Goal: Task Accomplishment & Management: Use online tool/utility

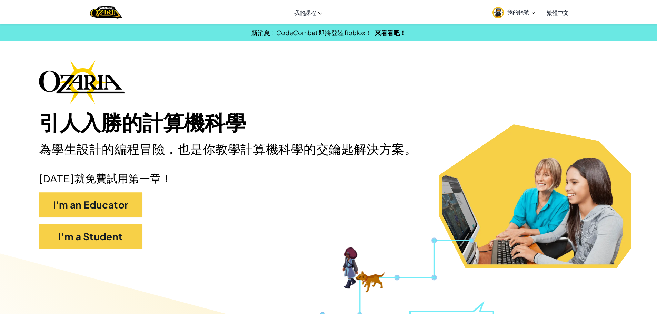
click at [528, 13] on span "我的帳號" at bounding box center [521, 11] width 28 height 7
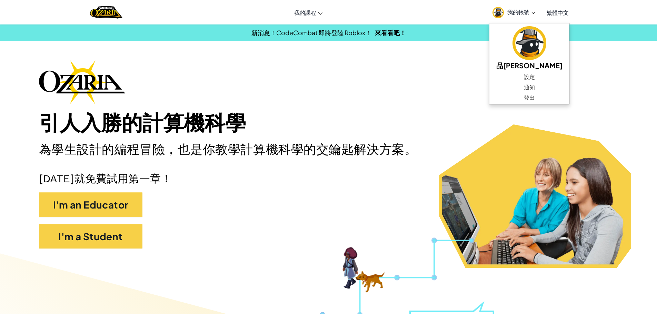
click at [567, 65] on div "引人入勝的計算機科學 為學生設計的編程冒險，也是你教學計算機科學的交鑰匙解決方案。 今天就免費試用第一章！ I'm an Educator I'm a Stu…" at bounding box center [328, 157] width 579 height 195
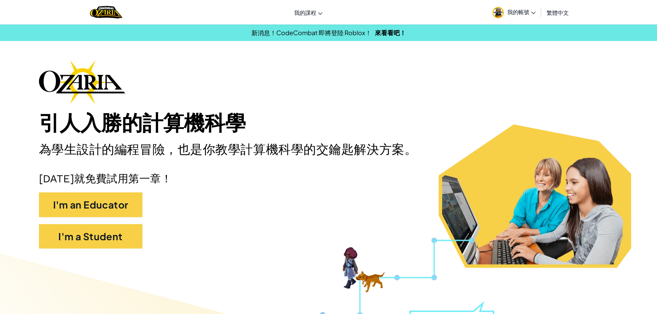
drag, startPoint x: 300, startPoint y: 165, endPoint x: 217, endPoint y: 220, distance: 99.5
click at [217, 220] on div "I'm an Educator" at bounding box center [328, 208] width 579 height 32
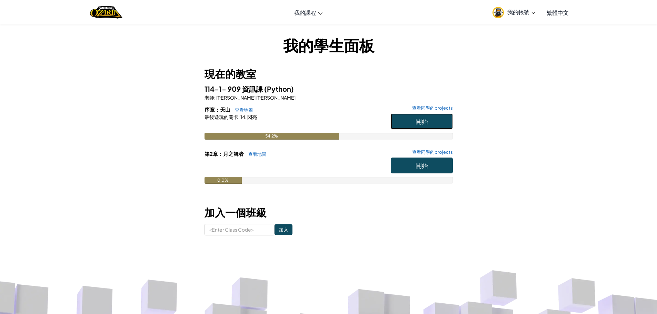
click at [428, 124] on button "開始" at bounding box center [422, 121] width 62 height 16
click at [528, 11] on span "我的帳號" at bounding box center [521, 11] width 28 height 7
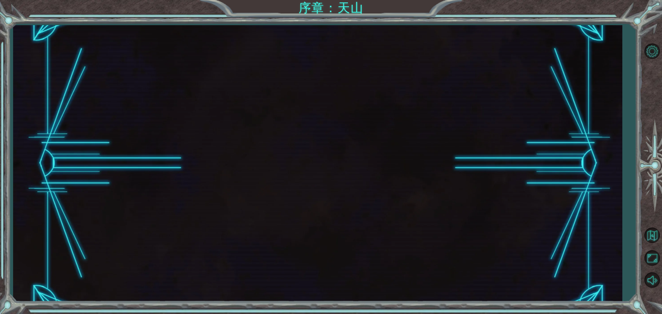
click at [606, 167] on div at bounding box center [317, 163] width 609 height 276
click at [656, 255] on button "最大化瀏覽器" at bounding box center [652, 258] width 20 height 20
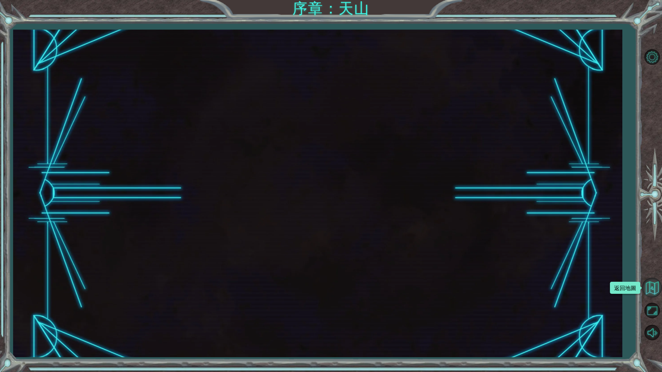
click at [656, 284] on button "返回地圖" at bounding box center [652, 288] width 20 height 20
click at [650, 290] on button "返回地圖" at bounding box center [652, 288] width 20 height 20
click at [228, 299] on div at bounding box center [317, 194] width 609 height 328
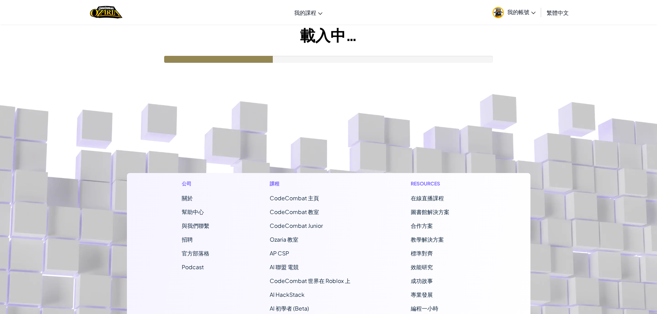
click at [305, 42] on h1 "載入中…" at bounding box center [328, 34] width 657 height 21
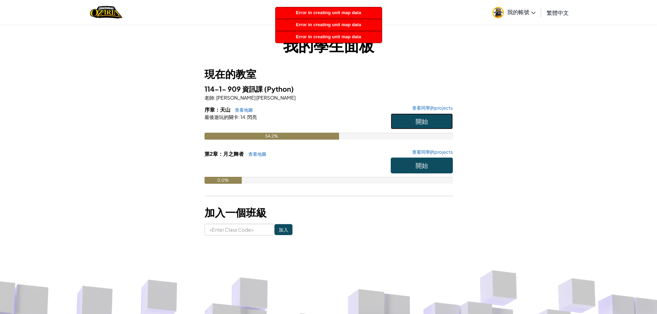
click at [426, 122] on span "開始" at bounding box center [421, 121] width 12 height 8
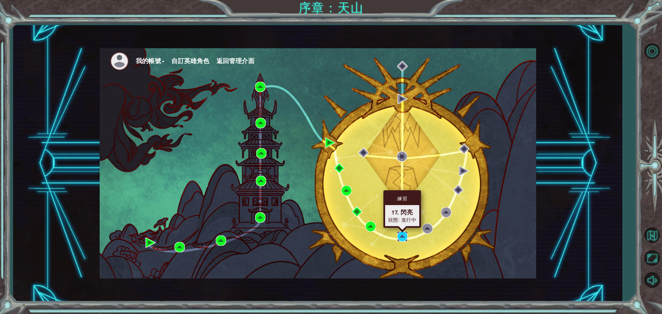
click at [401, 236] on img at bounding box center [402, 236] width 10 height 10
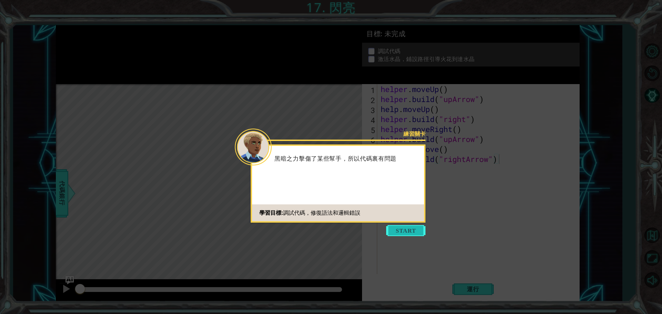
click at [420, 236] on button "Start" at bounding box center [405, 230] width 39 height 11
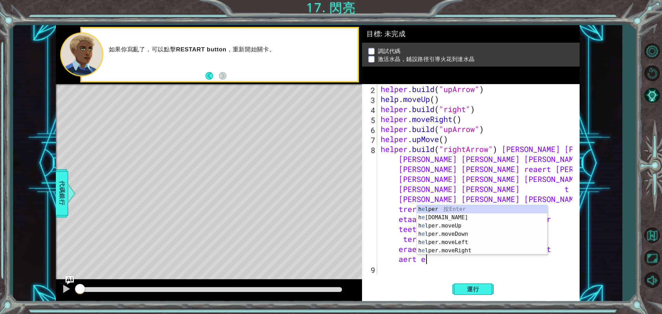
scroll to position [0, 82]
type textarea "[DOMAIN_NAME]("rightArrow") [PERSON_NAME] [PERSON_NAME] [PERSON_NAME] [PERSON_N…"
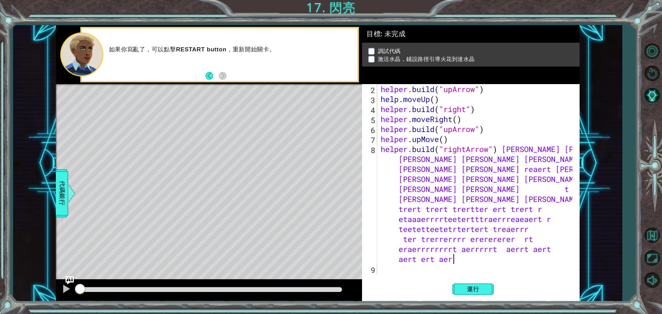
type textarea "aert"
type textarea "aer"
type textarea "e"
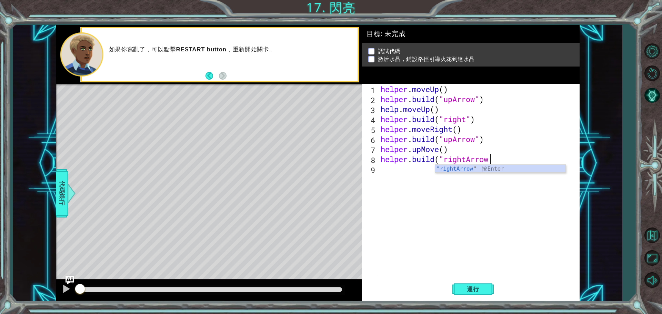
scroll to position [0, 5]
drag, startPoint x: 499, startPoint y: 159, endPoint x: 491, endPoint y: 159, distance: 8.3
click at [491, 159] on div "helper . moveUp ( ) helper . build ( "upArrow" ) help . moveUp ( ) helper . bui…" at bounding box center [480, 189] width 202 height 210
drag, startPoint x: 479, startPoint y: 143, endPoint x: 485, endPoint y: 143, distance: 5.9
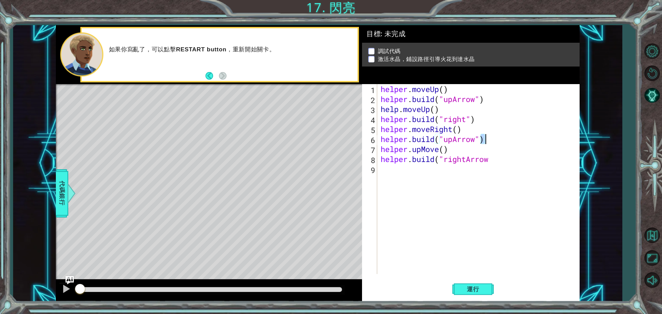
click at [485, 143] on div "helper . moveUp ( ) helper . build ( "upArrow" ) help . moveUp ( ) helper . bui…" at bounding box center [480, 189] width 202 height 210
click at [489, 157] on div "helper . moveUp ( ) helper . build ( "upArrow" ) help . moveUp ( ) helper . bui…" at bounding box center [480, 189] width 202 height 210
paste textarea ")"
type textarea "[DOMAIN_NAME]("rightArrow)"
click at [468, 203] on div "helper . moveUp ( ) helper . build ( "upArrow" ) help . moveUp ( ) helper . bui…" at bounding box center [480, 189] width 202 height 210
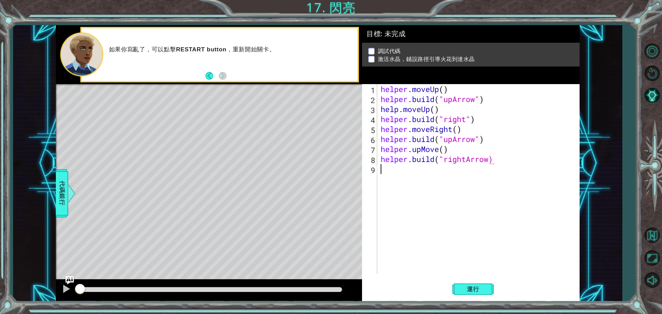
scroll to position [0, 0]
click at [445, 91] on div "helper . moveUp ( ) helper . build ( "upArrow" ) help . moveUp ( ) helper . bui…" at bounding box center [480, 189] width 202 height 210
click at [484, 288] on span "運行" at bounding box center [473, 289] width 26 height 7
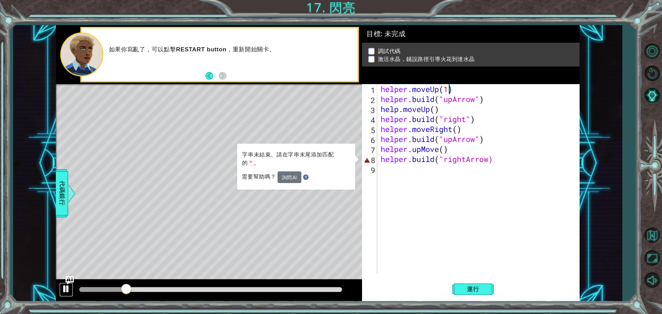
click at [68, 291] on div at bounding box center [66, 288] width 9 height 9
drag, startPoint x: 129, startPoint y: 288, endPoint x: 53, endPoint y: 282, distance: 76.1
click at [53, 282] on div "1 ההההההההההההההההההההההההההההההההההההההההההההההההההההההההההההההההההההההההההההה…" at bounding box center [317, 163] width 609 height 276
click at [508, 154] on div "helper . moveUp ( 1 ) helper . build ( "upArrow" ) help . moveUp ( ) helper . b…" at bounding box center [480, 189] width 202 height 210
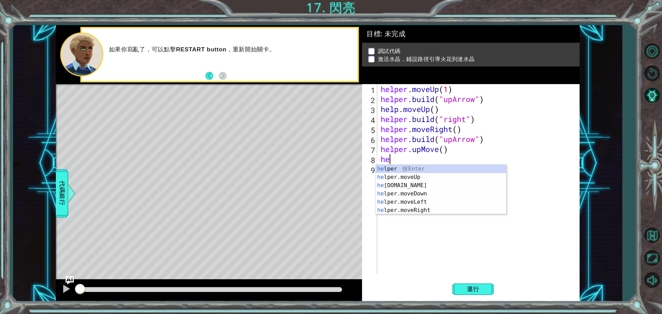
scroll to position [0, 0]
type textarea "h"
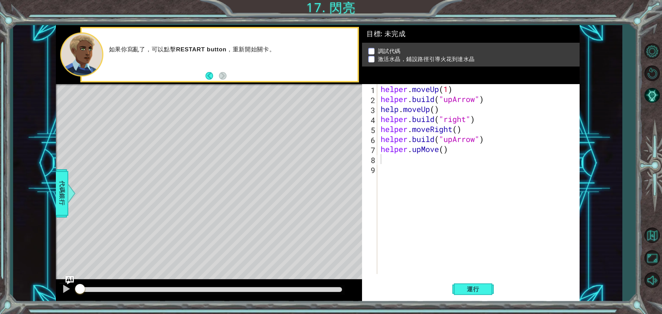
click at [190, 41] on div "如果你寫亂了，可以點擊 RESTART button ，重新開始關卡。" at bounding box center [220, 54] width 276 height 53
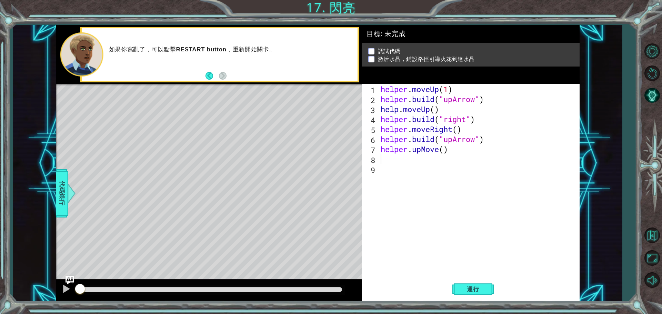
click at [208, 72] on footer at bounding box center [215, 76] width 21 height 10
click at [210, 74] on button "Back" at bounding box center [211, 76] width 13 height 8
click at [223, 73] on button "Next" at bounding box center [222, 75] width 9 height 9
click at [656, 74] on button "Restart Level" at bounding box center [652, 73] width 20 height 20
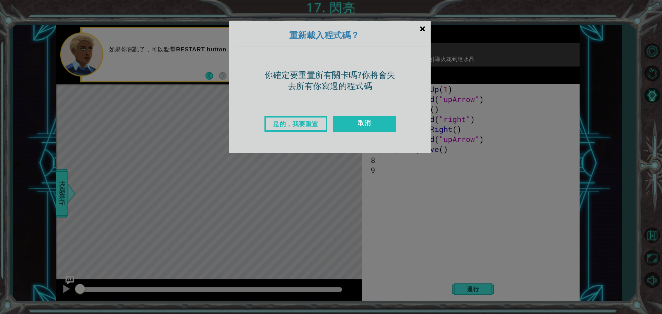
click at [426, 29] on div "×" at bounding box center [422, 29] width 16 height 20
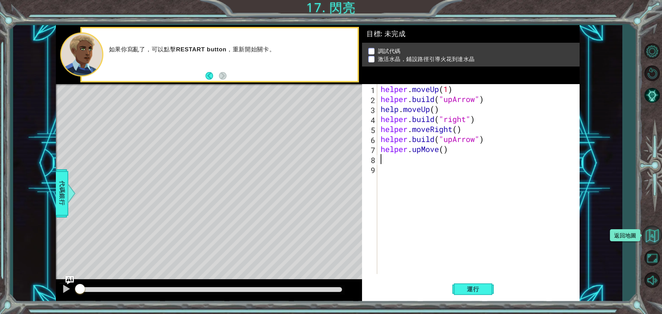
click at [654, 236] on button "返回地圖" at bounding box center [652, 235] width 20 height 20
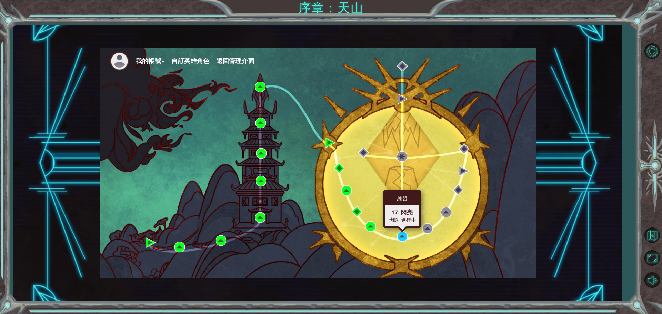
click at [401, 228] on div "練習 17. 閃亮 狀態: 進行中" at bounding box center [402, 209] width 38 height 38
click at [403, 232] on img at bounding box center [402, 236] width 10 height 10
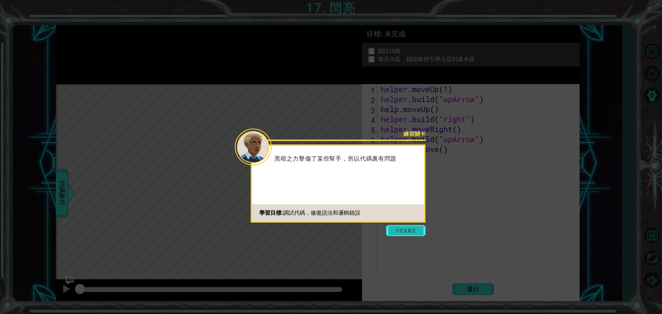
click at [409, 228] on button "Start" at bounding box center [405, 230] width 39 height 11
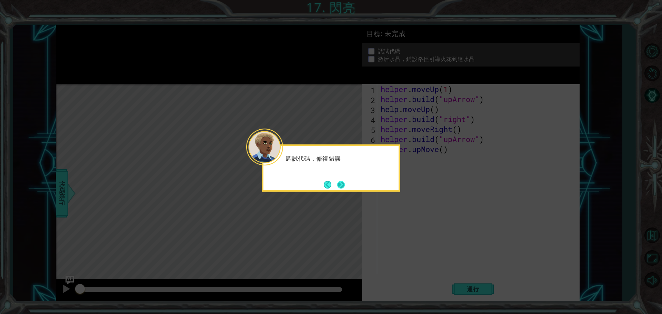
click at [345, 186] on button "Next" at bounding box center [340, 184] width 13 height 13
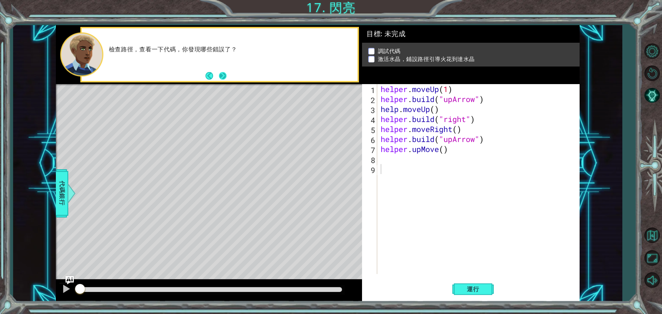
click at [220, 72] on button "Next" at bounding box center [223, 76] width 12 height 12
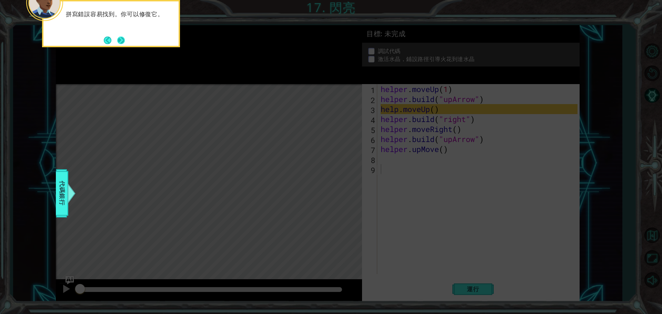
click at [120, 40] on button "Next" at bounding box center [121, 40] width 12 height 12
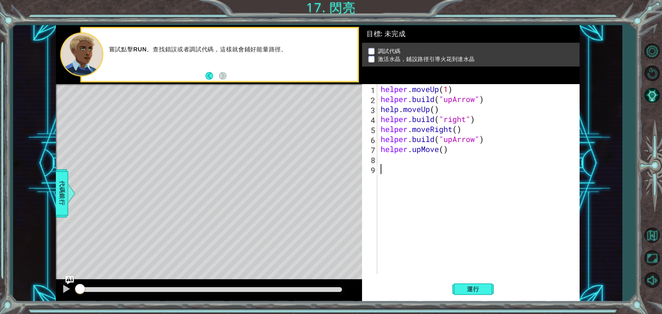
click at [397, 109] on div "helper . moveUp ( 1 ) helper . build ( "upArrow" ) help . moveUp ( ) helper . b…" at bounding box center [480, 189] width 202 height 210
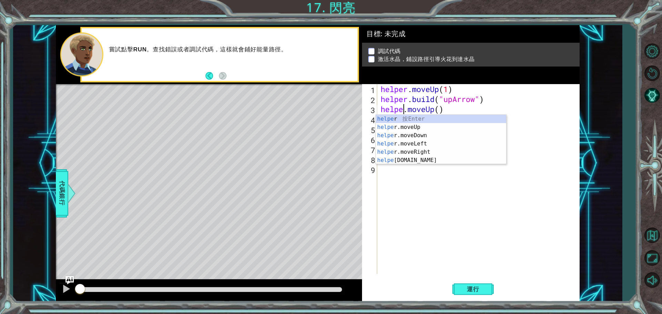
scroll to position [0, 1]
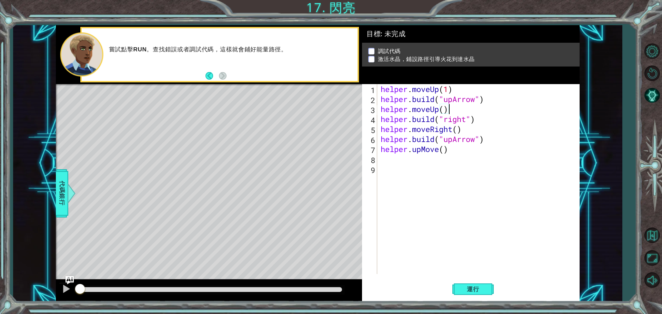
click at [533, 111] on div "helper . moveUp ( 1 ) helper . build ( "upArrow" ) helper . moveUp ( ) helper .…" at bounding box center [480, 189] width 202 height 210
click at [478, 289] on span "運行" at bounding box center [473, 289] width 26 height 7
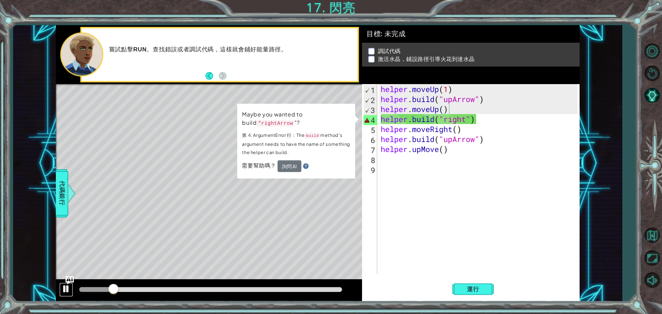
click at [59, 287] on button at bounding box center [66, 290] width 14 height 14
click at [464, 120] on div "helper . moveUp ( 1 ) helper . build ( "upArrow" ) helper . moveUp ( ) helper .…" at bounding box center [480, 189] width 202 height 210
click at [468, 120] on div "helper . moveUp ( 1 ) helper . build ( "upArrow" ) helper . moveUp ( ) helper .…" at bounding box center [480, 189] width 202 height 210
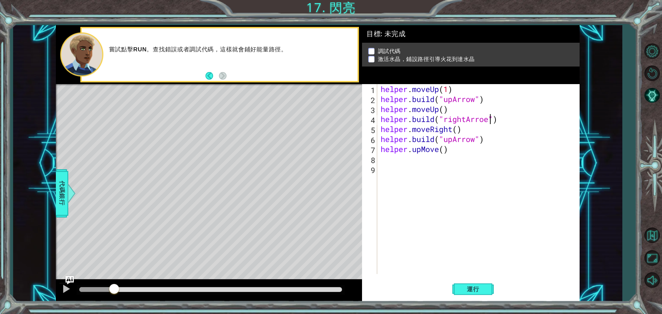
scroll to position [0, 5]
click at [470, 287] on span "運行" at bounding box center [473, 289] width 26 height 7
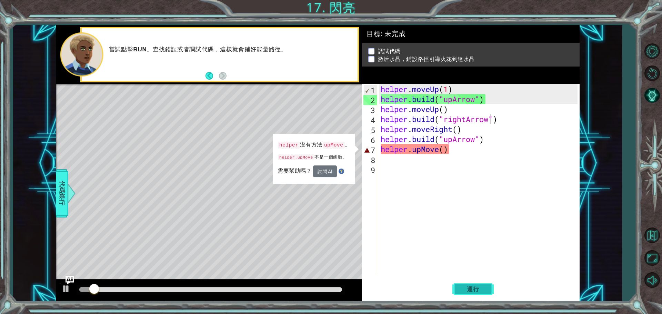
click at [470, 287] on span "運行" at bounding box center [473, 289] width 26 height 7
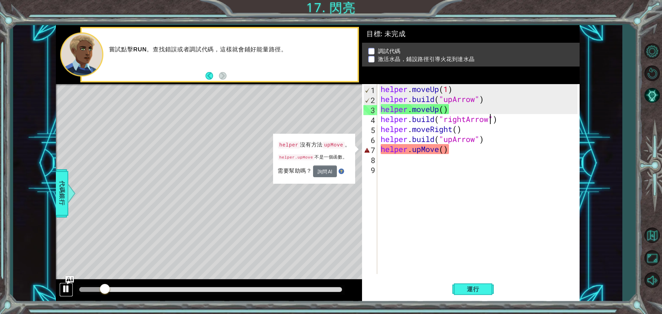
click at [69, 287] on div at bounding box center [66, 288] width 9 height 9
drag, startPoint x: 438, startPoint y: 149, endPoint x: 435, endPoint y: 160, distance: 11.5
click at [435, 160] on div "helper . moveUp ( 1 ) helper . build ( "upArrow" ) helper . moveUp ( ) helper .…" at bounding box center [480, 189] width 202 height 210
type textarea "helper.upMove()"
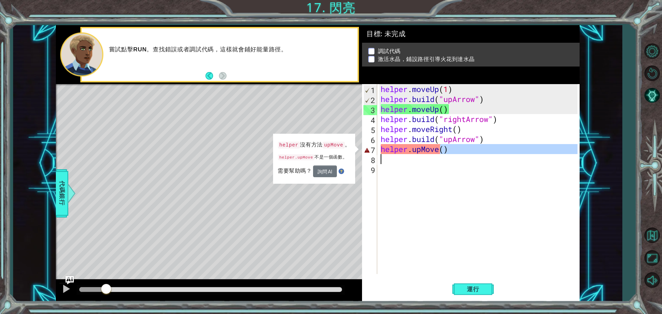
click at [429, 180] on div "helper . moveUp ( 1 ) helper . build ( "upArrow" ) helper . moveUp ( ) helper .…" at bounding box center [480, 189] width 202 height 210
drag, startPoint x: 411, startPoint y: 88, endPoint x: 440, endPoint y: 90, distance: 29.0
click at [440, 90] on div "helper . moveUp ( 1 ) helper . build ( "upArrow" ) helper . moveUp ( ) helper .…" at bounding box center [480, 189] width 202 height 210
drag, startPoint x: 412, startPoint y: 149, endPoint x: 438, endPoint y: 147, distance: 25.6
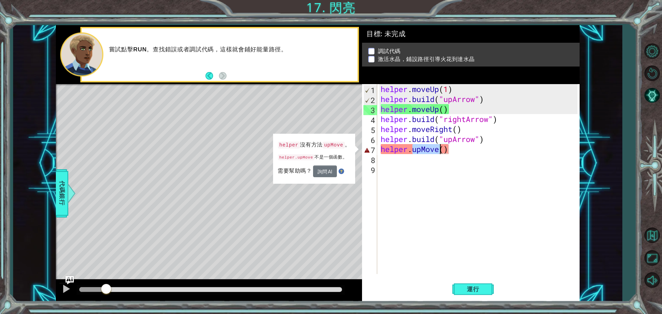
click at [438, 147] on div "helper . moveUp ( 1 ) helper . build ( "upArrow" ) helper . moveUp ( ) helper .…" at bounding box center [480, 189] width 202 height 210
paste textarea "moveUp"
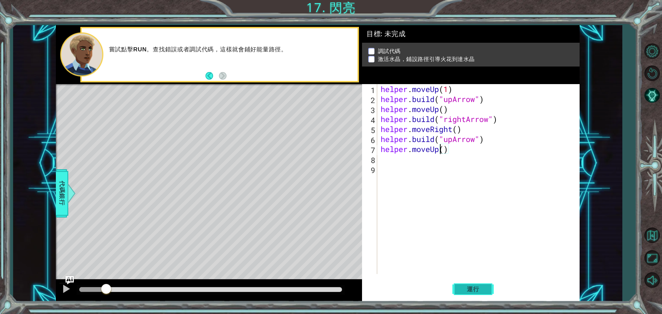
click at [467, 289] on span "運行" at bounding box center [473, 289] width 26 height 7
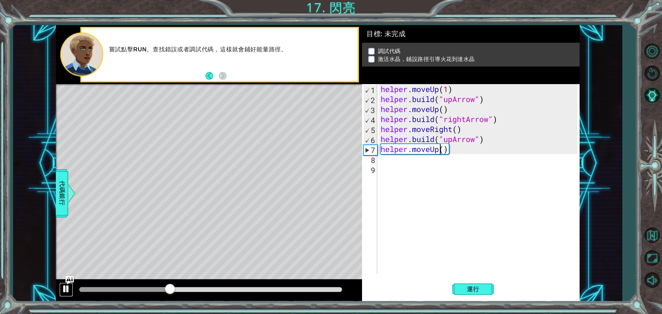
click at [64, 287] on div at bounding box center [66, 288] width 9 height 9
click at [449, 90] on div "helper . moveUp ( 1 ) helper . build ( "upArrow" ) helper . moveUp ( ) helper .…" at bounding box center [480, 189] width 202 height 210
type textarea "helper.moveUp()"
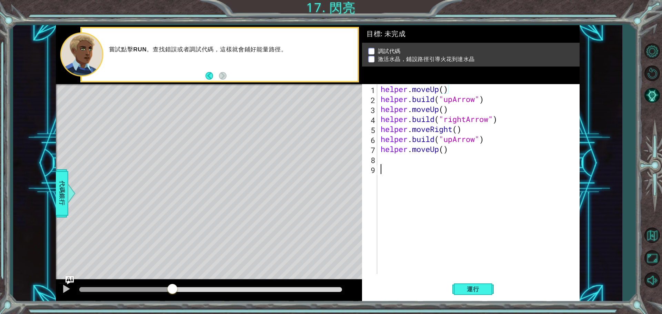
click at [430, 202] on div "helper . moveUp ( ) helper . build ( "upArrow" ) helper . moveUp ( ) helper . b…" at bounding box center [480, 189] width 202 height 210
click at [452, 141] on div "helper . moveUp ( ) helper . build ( "upArrow" ) helper . moveUp ( ) helper . b…" at bounding box center [480, 189] width 202 height 210
type textarea "[DOMAIN_NAME]("rightArrow")"
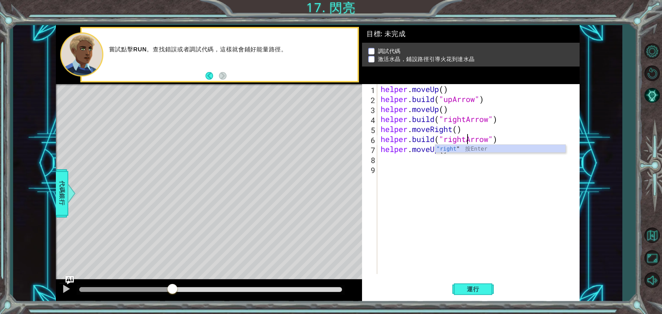
click at [477, 171] on div "helper . moveUp ( ) helper . build ( "upArrow" ) helper . moveUp ( ) helper . b…" at bounding box center [480, 189] width 202 height 210
click at [438, 150] on div "helper . moveUp ( ) helper . build ( "upArrow" ) helper . moveUp ( ) helper . b…" at bounding box center [480, 189] width 202 height 210
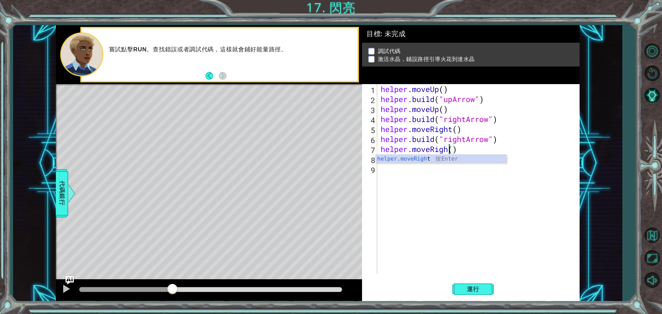
scroll to position [0, 3]
type textarea "helper.moveRight()"
click at [416, 168] on div "helper . moveUp ( ) helper . build ( "upArrow" ) helper . moveUp ( ) helper . b…" at bounding box center [480, 189] width 202 height 210
click at [486, 286] on span "運行" at bounding box center [473, 289] width 26 height 7
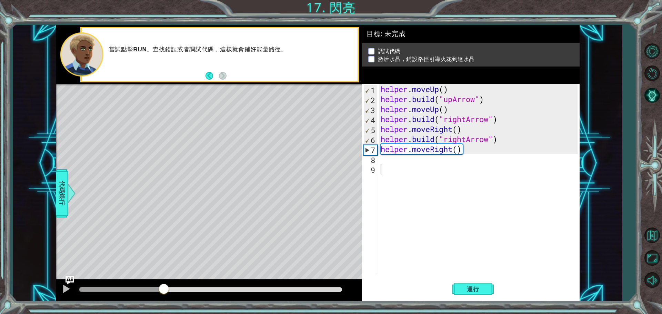
drag, startPoint x: 98, startPoint y: 292, endPoint x: 163, endPoint y: 291, distance: 65.5
click at [163, 291] on div at bounding box center [164, 289] width 12 height 12
click at [62, 291] on div at bounding box center [66, 288] width 9 height 9
click at [403, 161] on div "helper . moveUp ( ) helper . build ( "upArrow" ) helper . moveUp ( ) helper . b…" at bounding box center [480, 189] width 202 height 210
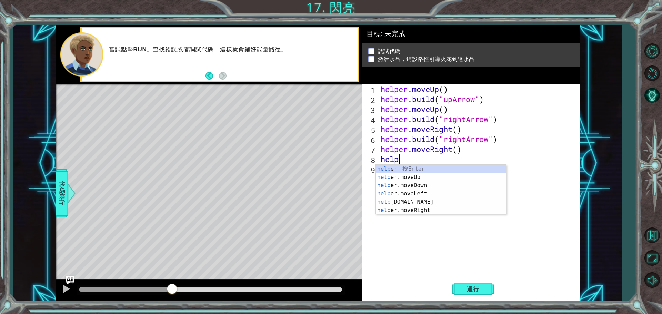
scroll to position [0, 1]
click at [406, 210] on div "helper 按 Enter helper .moveUp 按 Enter helper .moveDown 按 Enter helper .moveLeft…" at bounding box center [441, 198] width 130 height 66
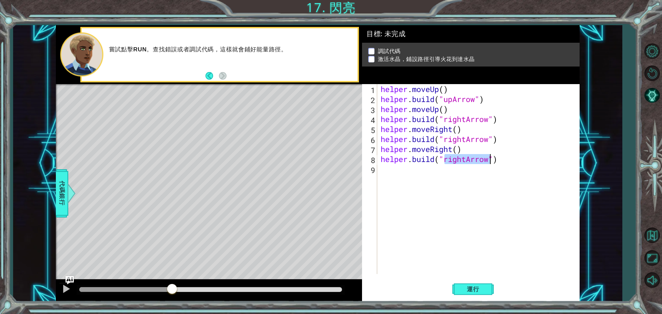
click at [466, 156] on div "helper . moveUp ( ) helper . build ( "upArrow" ) helper . moveUp ( ) helper . b…" at bounding box center [478, 179] width 198 height 190
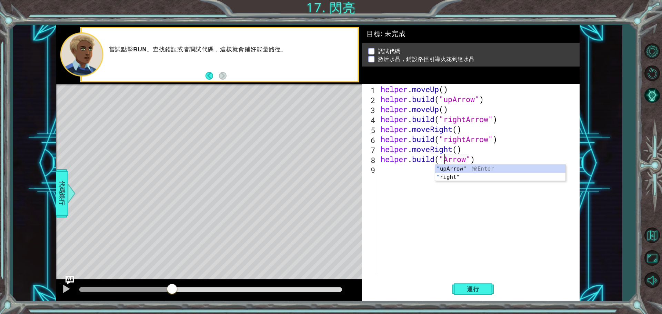
scroll to position [0, 3]
type textarea "[DOMAIN_NAME]("upArrow")"
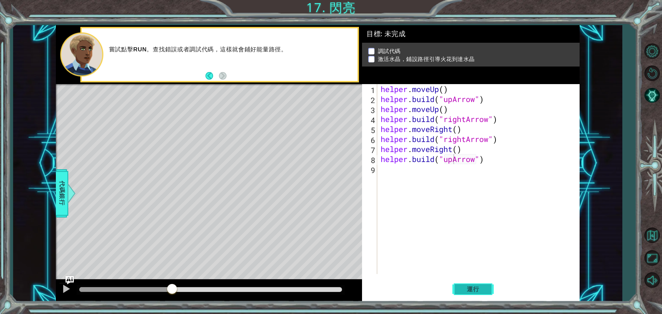
click at [461, 283] on button "運行" at bounding box center [472, 289] width 41 height 22
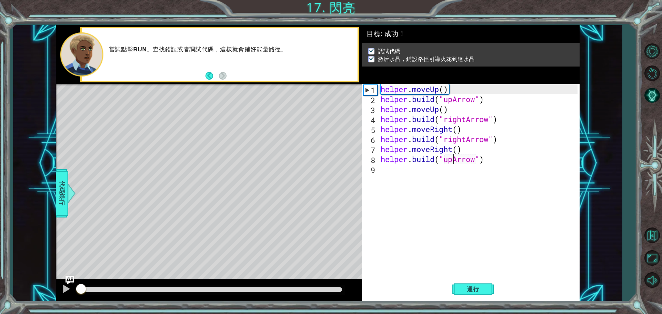
drag, startPoint x: 94, startPoint y: 287, endPoint x: 0, endPoint y: 325, distance: 101.4
click at [0, 314] on html "1 ההההההההההההההההההההההההההההההההההההההההההההההההההההההההההההההההההההההההההההה…" at bounding box center [331, 157] width 662 height 314
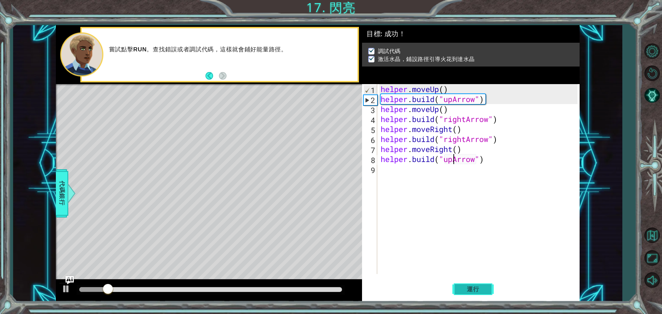
click at [480, 287] on span "運行" at bounding box center [473, 289] width 26 height 7
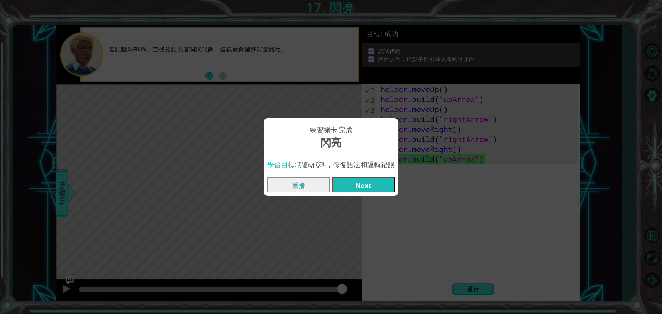
click at [372, 177] on button "Next" at bounding box center [363, 185] width 63 height 16
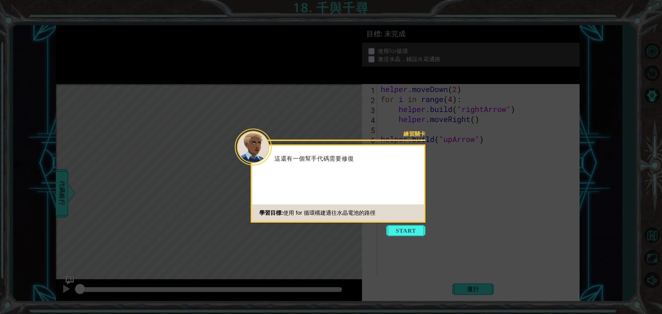
click at [402, 239] on icon at bounding box center [331, 157] width 662 height 314
click at [402, 234] on button "Start" at bounding box center [405, 230] width 39 height 11
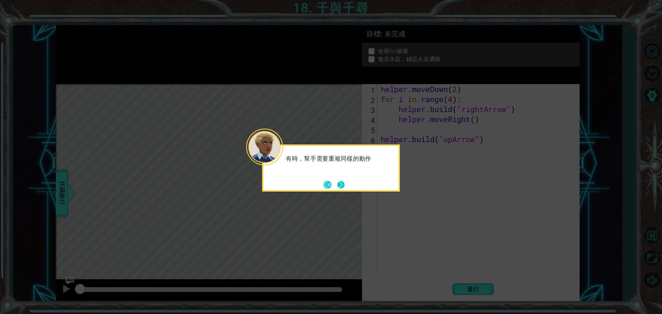
click at [345, 189] on button "Next" at bounding box center [340, 184] width 9 height 9
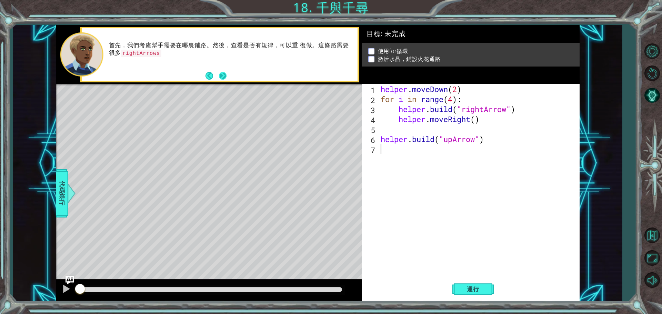
click at [220, 72] on button "Next" at bounding box center [223, 76] width 10 height 10
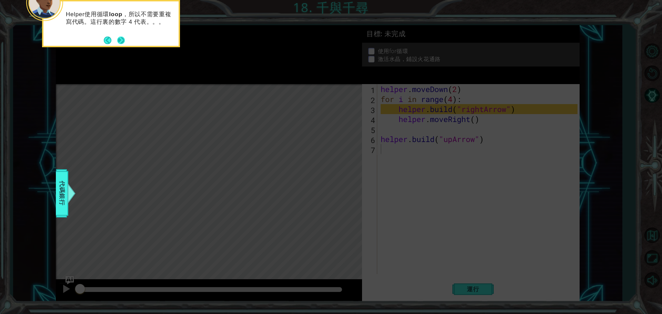
click at [122, 40] on button "Next" at bounding box center [121, 41] width 8 height 8
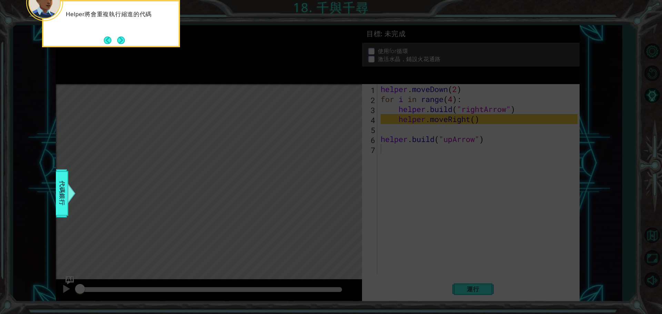
click at [122, 40] on button "Next" at bounding box center [121, 40] width 12 height 12
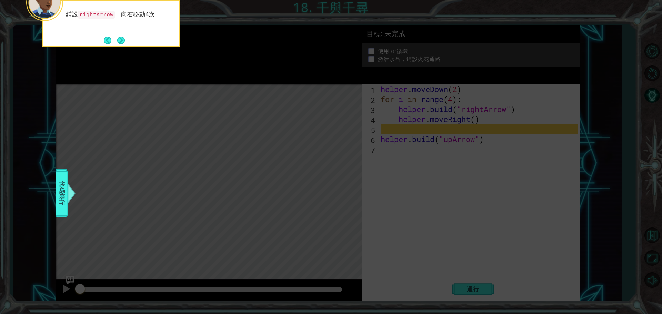
click at [122, 40] on button "Next" at bounding box center [120, 40] width 9 height 9
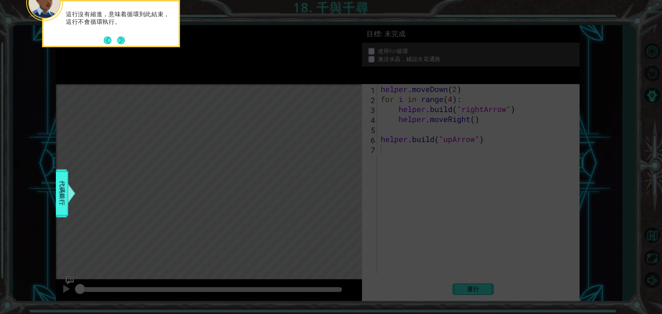
click at [122, 40] on button "Next" at bounding box center [120, 40] width 13 height 13
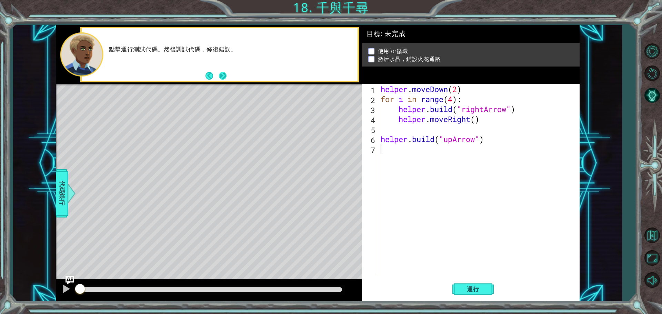
click at [224, 72] on button "Next" at bounding box center [222, 75] width 13 height 13
drag, startPoint x: 519, startPoint y: 208, endPoint x: 492, endPoint y: 231, distance: 35.2
click at [492, 231] on div "helper . moveDown ( 2 ) for i in range ( 4 ) : helper . build ( "rightArrow" ) …" at bounding box center [480, 189] width 202 height 210
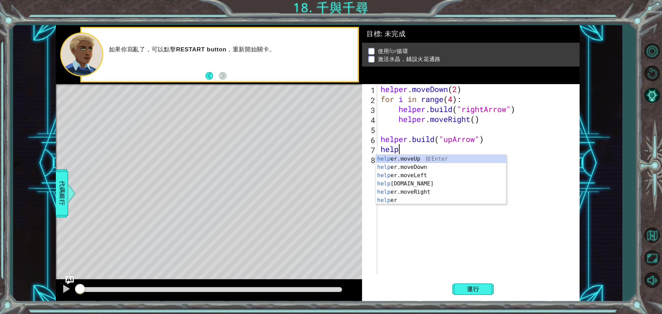
scroll to position [0, 1]
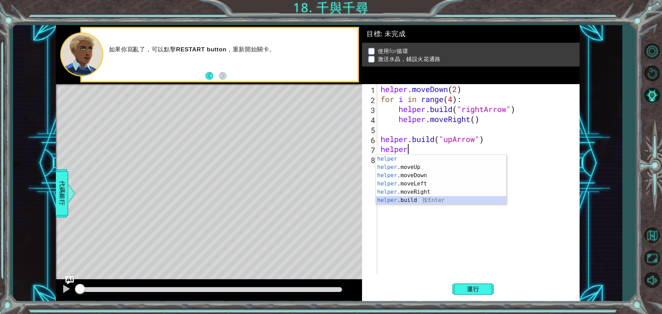
click at [414, 200] on div "helper 按 Enter helper .moveUp 按 Enter helper .moveDown 按 Enter helper .moveLeft…" at bounding box center [441, 188] width 130 height 66
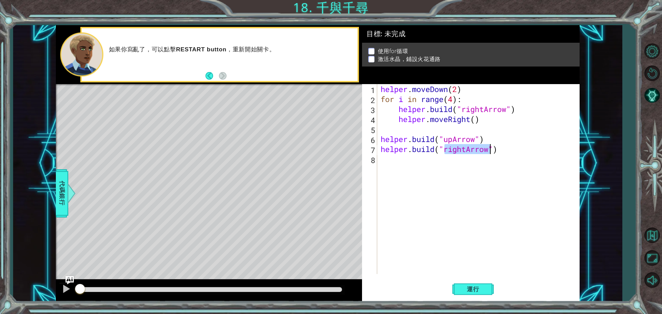
click at [467, 147] on div "helper . moveDown ( 2 ) for i in range ( 4 ) : helper . build ( "rightArrow" ) …" at bounding box center [478, 179] width 198 height 190
drag, startPoint x: 467, startPoint y: 147, endPoint x: 446, endPoint y: 150, distance: 21.3
click at [446, 150] on div "helper . moveDown ( 2 ) for i in range ( 4 ) : helper . build ( "rightArrow" ) …" at bounding box center [480, 189] width 202 height 210
click at [486, 294] on button "運行" at bounding box center [472, 289] width 41 height 22
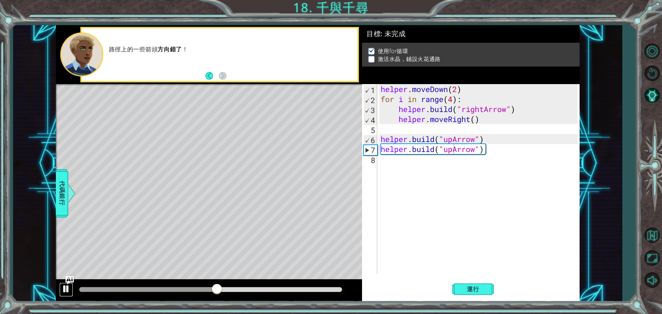
click at [66, 292] on div at bounding box center [66, 288] width 9 height 9
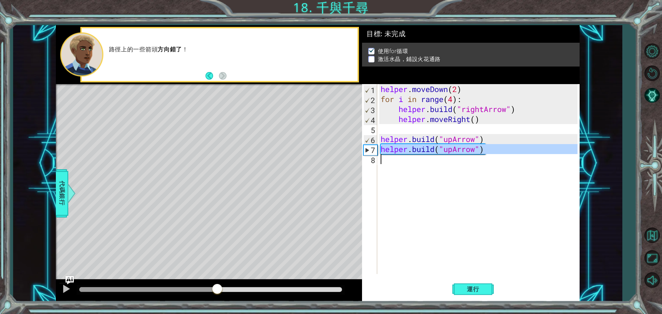
drag, startPoint x: 380, startPoint y: 149, endPoint x: 486, endPoint y: 159, distance: 106.6
click at [486, 159] on div "helper . moveDown ( 2 ) for i in range ( 4 ) : helper . build ( "rightArrow" ) …" at bounding box center [480, 189] width 202 height 210
type textarea "[DOMAIN_NAME]("upArrow")"
paste textarea "Code Area"
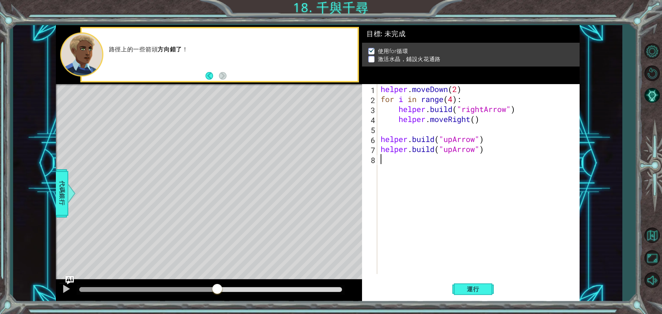
click at [386, 159] on div "helper . moveDown ( 2 ) for i in range ( 4 ) : helper . build ( "rightArrow" ) …" at bounding box center [480, 189] width 202 height 210
paste textarea "[DOMAIN_NAME]("upArrow")"
drag, startPoint x: 495, startPoint y: 152, endPoint x: 383, endPoint y: 149, distance: 112.8
click at [383, 149] on div "helper . moveDown ( 2 ) for i in range ( 4 ) : helper . build ( "rightArrow" ) …" at bounding box center [480, 189] width 202 height 210
type textarea "[DOMAIN_NAME]("upArrow")"
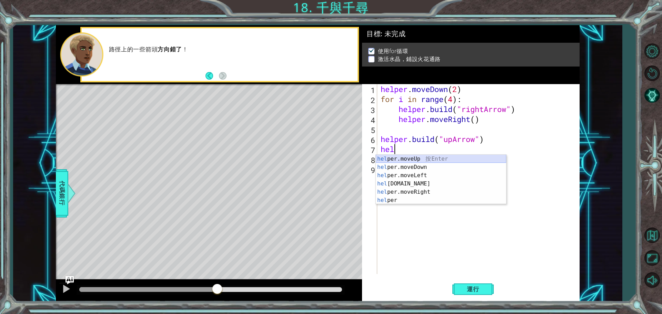
click at [415, 158] on div "hel per.moveUp 按 Enter hel per.moveDown 按 Enter hel per.moveLeft 按 Enter hel [D…" at bounding box center [441, 188] width 130 height 66
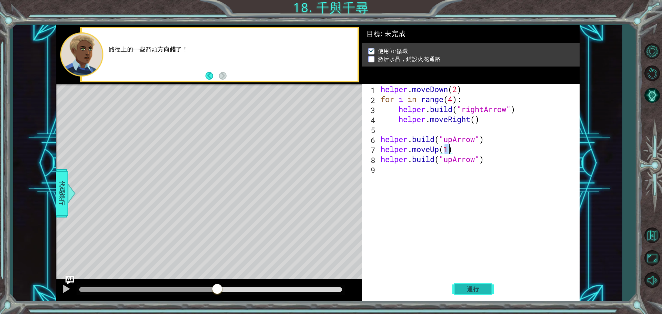
type textarea "helper.moveUp(1)"
click at [477, 288] on span "運行" at bounding box center [473, 289] width 26 height 7
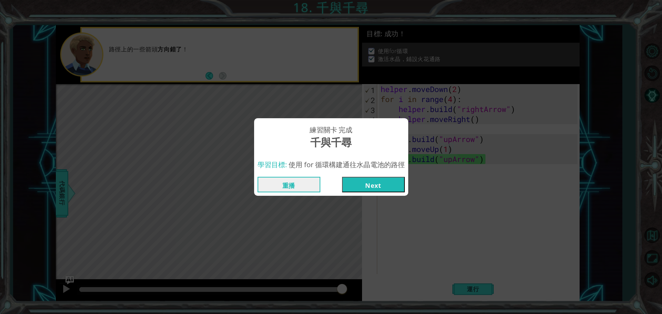
click at [388, 182] on button "Next" at bounding box center [373, 185] width 63 height 16
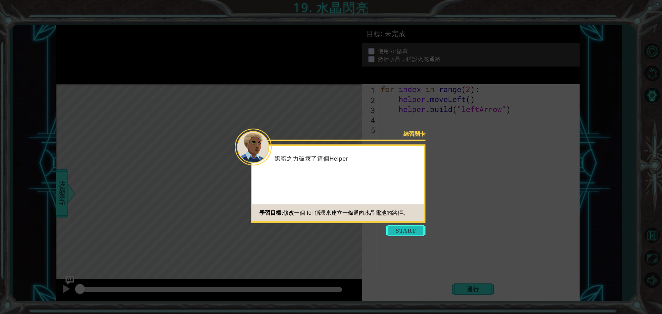
click at [410, 231] on button "Start" at bounding box center [405, 230] width 39 height 11
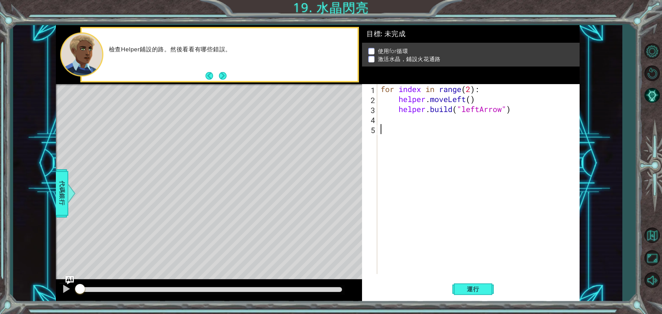
click at [223, 71] on button "Next" at bounding box center [223, 76] width 12 height 12
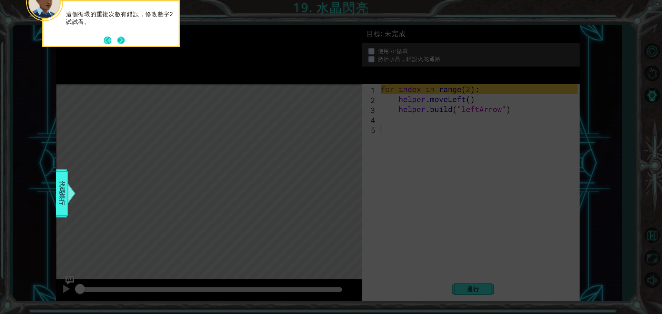
click at [118, 36] on button "Next" at bounding box center [121, 40] width 12 height 12
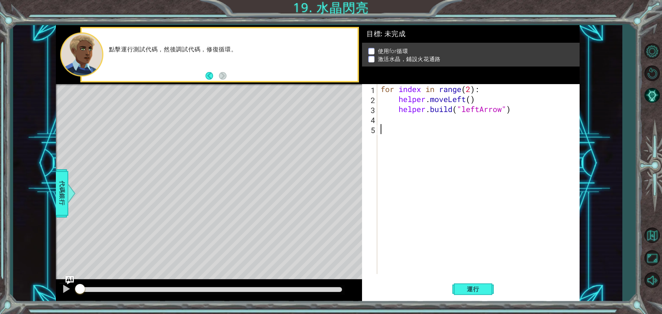
click at [469, 90] on div "for index in range ( 2 ) : helper . moveLeft ( ) helper . build ( "leftArrow" )" at bounding box center [480, 189] width 202 height 210
click at [470, 90] on div "for index in range ( 2 ) : helper . moveLeft ( ) helper . build ( "leftArrow" )" at bounding box center [480, 189] width 202 height 210
type textarea "for index in range(4):"
click at [486, 286] on span "運行" at bounding box center [473, 289] width 26 height 7
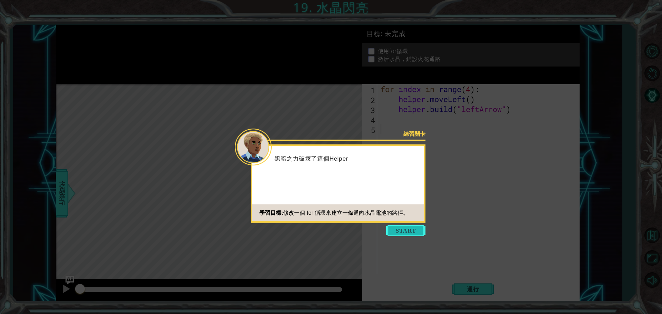
click at [420, 235] on button "Start" at bounding box center [405, 230] width 39 height 11
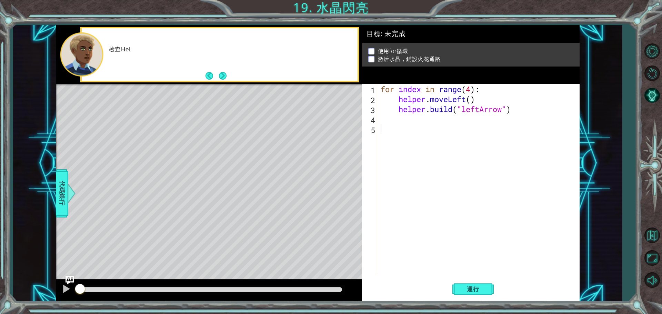
click at [496, 291] on div "運行" at bounding box center [473, 289] width 218 height 22
click at [488, 292] on button "運行" at bounding box center [472, 289] width 41 height 22
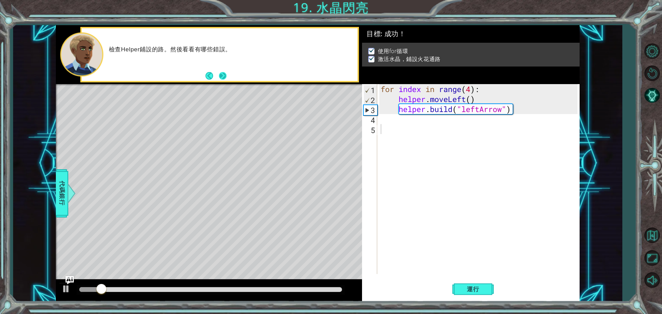
click at [223, 72] on button "Next" at bounding box center [222, 75] width 11 height 11
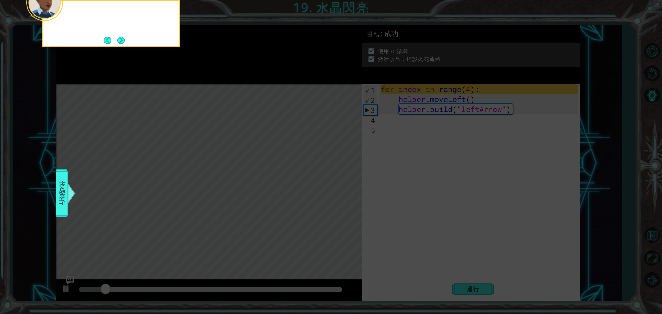
click at [223, 72] on icon at bounding box center [331, 47] width 662 height 534
click at [123, 43] on button "Next" at bounding box center [121, 41] width 8 height 8
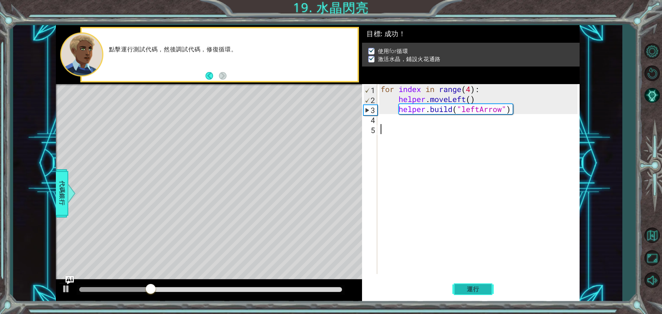
click at [474, 294] on button "運行" at bounding box center [472, 289] width 41 height 22
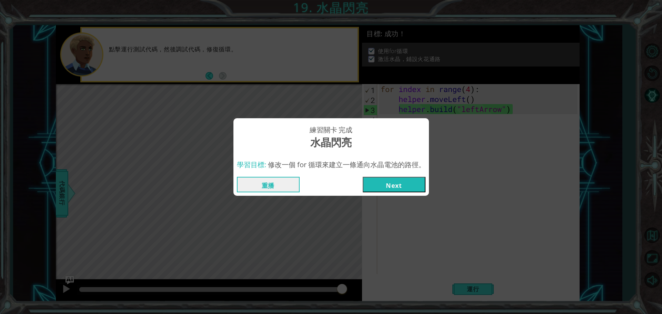
click at [404, 185] on button "Next" at bounding box center [394, 185] width 63 height 16
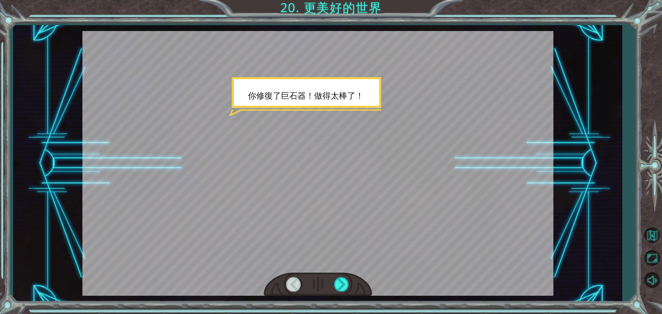
click at [403, 184] on div at bounding box center [317, 163] width 471 height 265
click at [343, 286] on div at bounding box center [342, 284] width 16 height 14
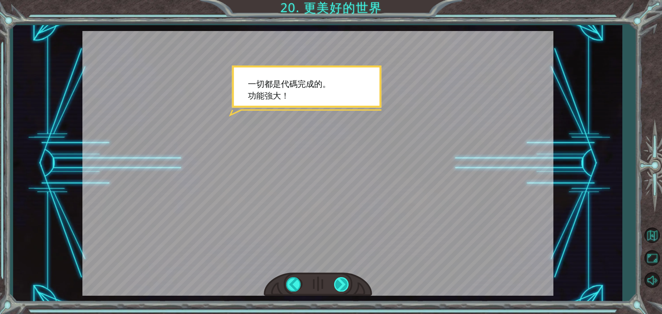
click at [346, 287] on div at bounding box center [342, 284] width 16 height 14
click at [345, 285] on div at bounding box center [342, 284] width 16 height 14
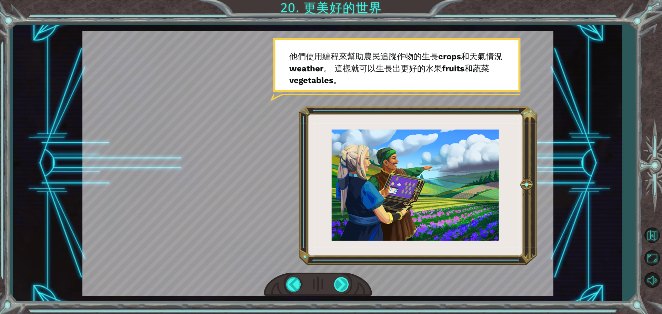
click at [345, 285] on div at bounding box center [342, 284] width 16 height 14
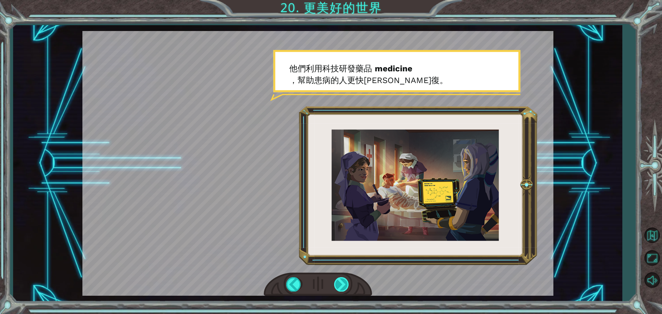
click at [345, 285] on div at bounding box center [342, 284] width 16 height 14
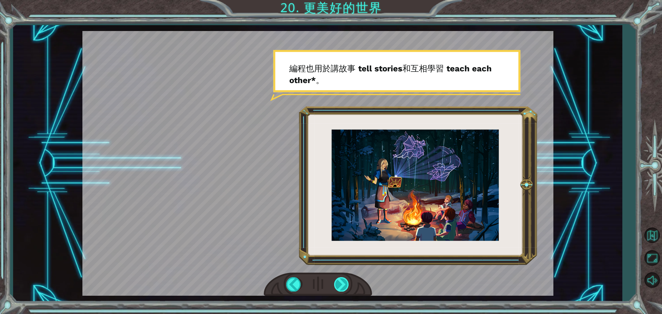
click at [345, 285] on div at bounding box center [342, 284] width 16 height 14
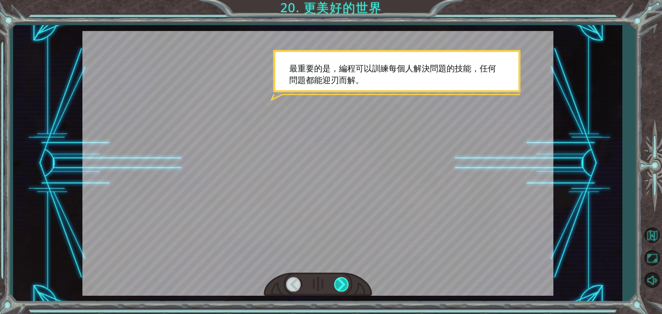
click at [345, 285] on div at bounding box center [342, 284] width 16 height 14
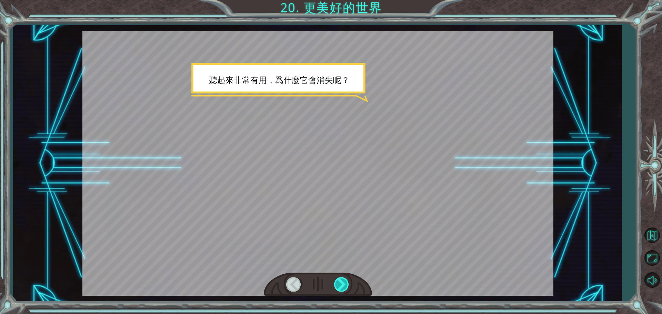
click at [345, 285] on div at bounding box center [342, 284] width 16 height 14
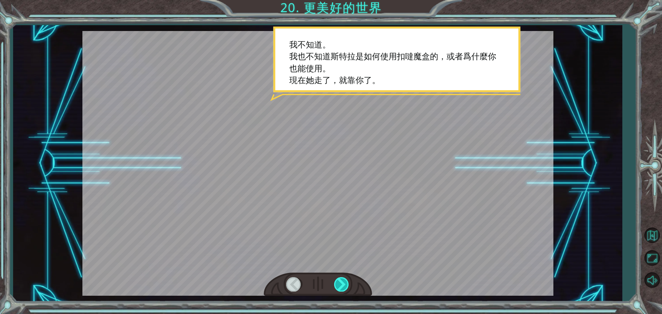
click at [345, 285] on div at bounding box center [342, 284] width 16 height 14
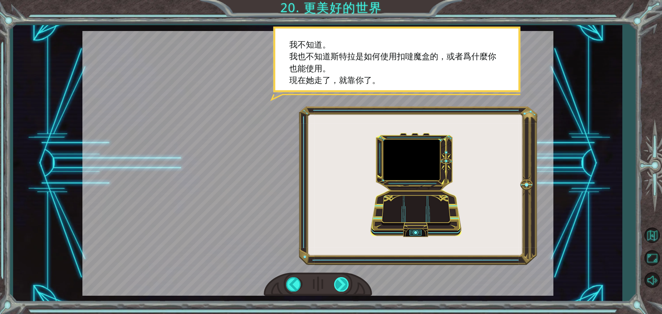
click at [345, 285] on div at bounding box center [342, 284] width 16 height 14
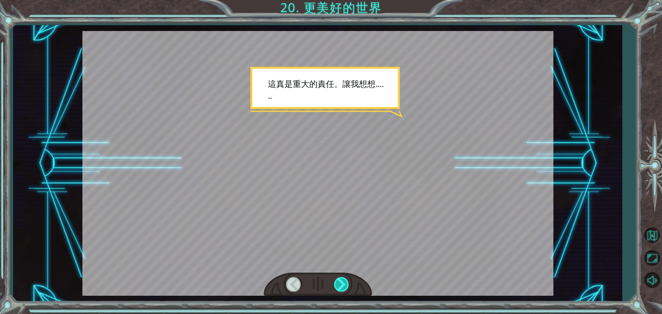
click at [345, 285] on div at bounding box center [342, 284] width 16 height 14
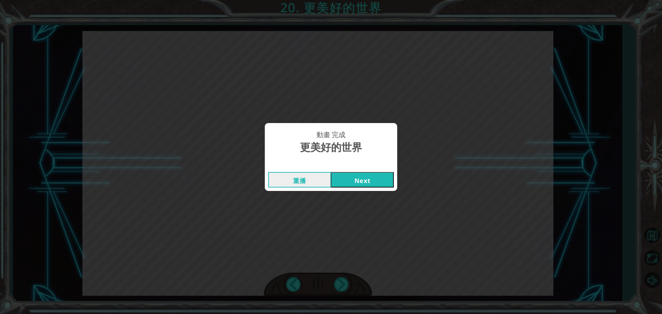
click at [362, 174] on button "Next" at bounding box center [362, 180] width 63 height 16
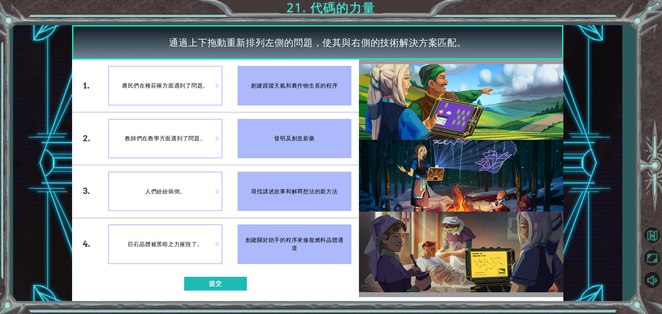
drag, startPoint x: 293, startPoint y: 152, endPoint x: 298, endPoint y: 218, distance: 66.7
click at [298, 218] on ul "創建跟蹤天氣和農作物生長的程序 發明及創造新藥 尋找講述故事和解釋想法的新方法 創建關於助手的程序來修復燃料晶體通道" at bounding box center [294, 165] width 129 height 211
drag, startPoint x: 291, startPoint y: 126, endPoint x: 291, endPoint y: 165, distance: 39.0
click at [291, 165] on ul "創建跟蹤天氣和農作物生長的程序 發明及創造新藥 尋找講述故事和解釋想法的新方法 創建關於助手的程序來修復燃料晶體通道" at bounding box center [294, 165] width 129 height 211
drag, startPoint x: 291, startPoint y: 129, endPoint x: 291, endPoint y: 159, distance: 30.7
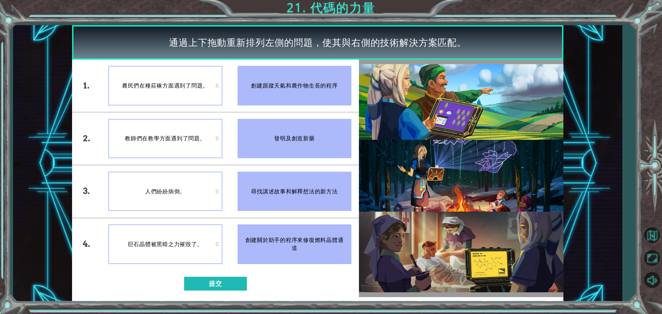
click at [291, 159] on li "發明及創造新藥" at bounding box center [294, 138] width 129 height 52
drag, startPoint x: 288, startPoint y: 133, endPoint x: 284, endPoint y: 220, distance: 86.6
click at [284, 220] on ul "創建跟蹤天氣和農作物生長的程序 發明及創造新藥 尋找講述故事和解釋想法的新方法 創建關於助手的程序來修復燃料晶體通道" at bounding box center [294, 165] width 129 height 211
click at [231, 280] on button "提交" at bounding box center [215, 284] width 63 height 14
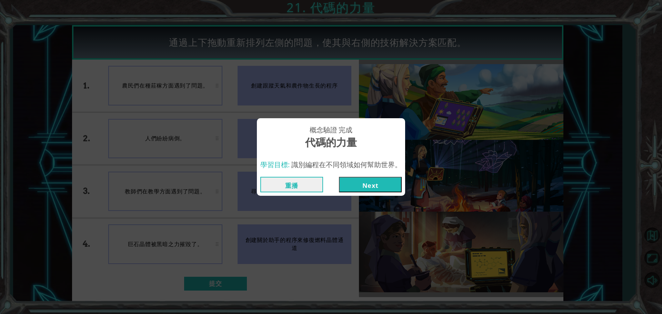
click at [366, 187] on button "Next" at bounding box center [370, 185] width 63 height 16
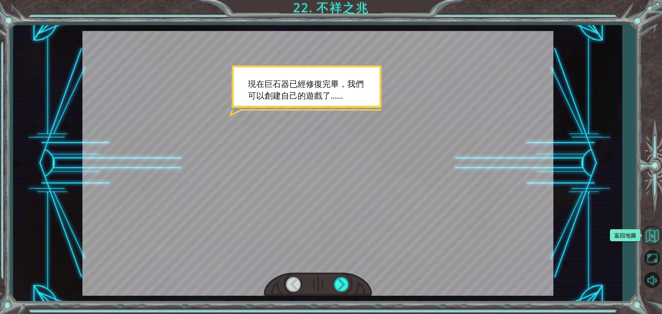
click at [647, 229] on button "返回地圖" at bounding box center [652, 235] width 20 height 20
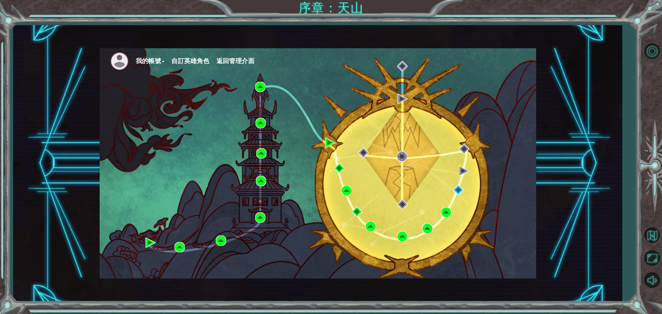
click at [155, 59] on button "我的帳號" at bounding box center [150, 61] width 29 height 10
click at [165, 74] on button "帳號設定" at bounding box center [154, 76] width 27 height 8
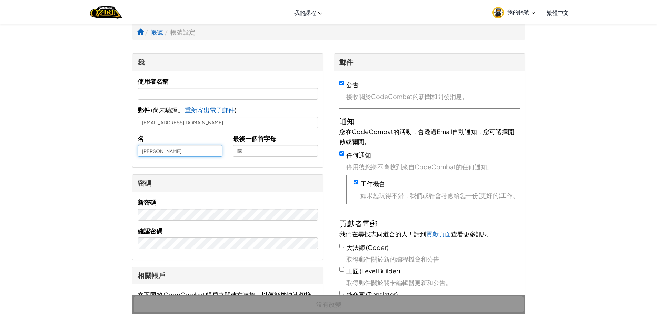
click at [141, 151] on input "品蓁" at bounding box center [180, 151] width 85 height 12
type input "09品蓁"
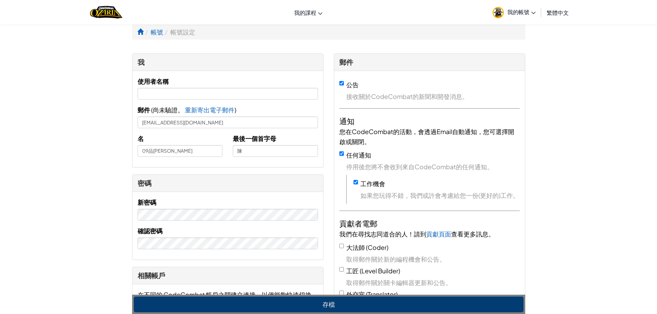
click at [539, 12] on ul "我的帳號 品蓁 陳 設定 通知 登出" at bounding box center [515, 12] width 52 height 22
click at [310, 15] on span "我的課程" at bounding box center [305, 12] width 22 height 7
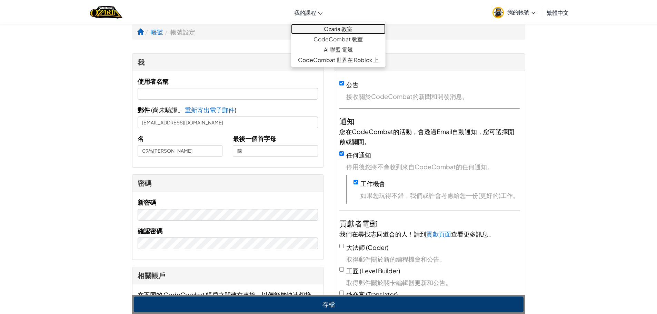
click at [362, 26] on link "Ozaria 教室" at bounding box center [338, 29] width 94 height 10
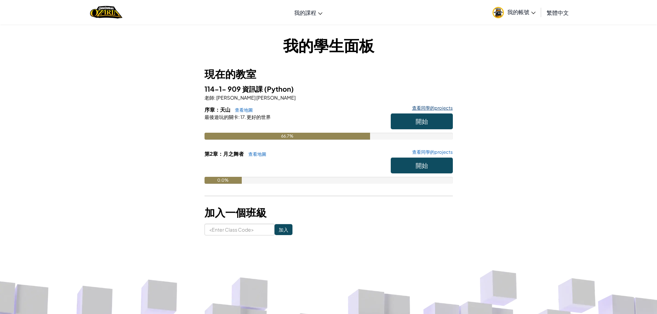
click at [450, 107] on link "查看同學的projects" at bounding box center [431, 108] width 44 height 4
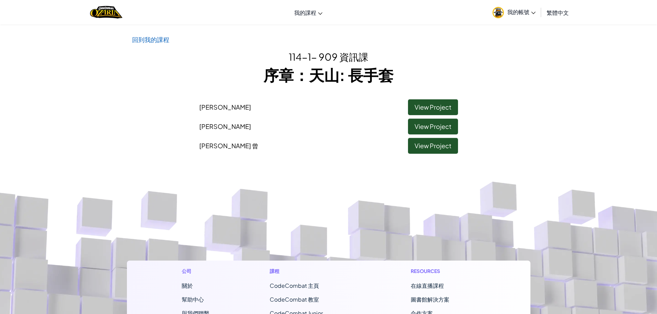
click at [451, 98] on li "彥褘 蔡 View Project" at bounding box center [328, 105] width 269 height 19
click at [447, 104] on link "View Project" at bounding box center [433, 107] width 50 height 16
click at [159, 39] on link "回到我的課程" at bounding box center [150, 40] width 37 height 8
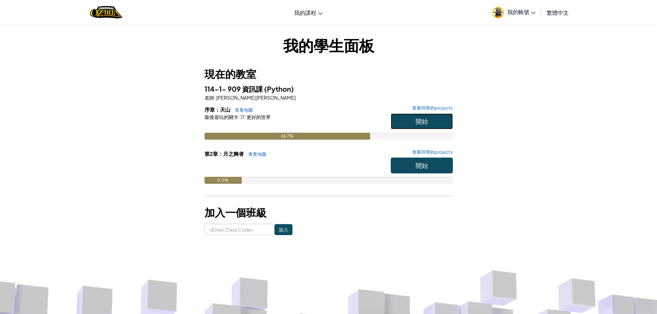
click at [414, 116] on button "開始" at bounding box center [422, 121] width 62 height 16
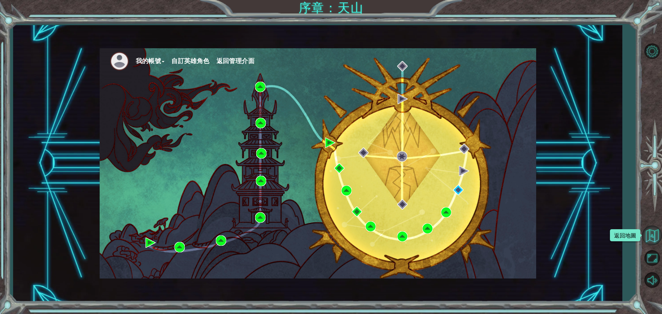
click at [662, 233] on button "返回地圖" at bounding box center [652, 235] width 20 height 20
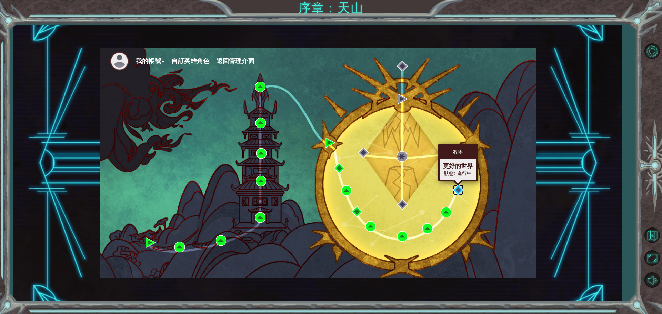
click at [453, 191] on img at bounding box center [458, 190] width 10 height 10
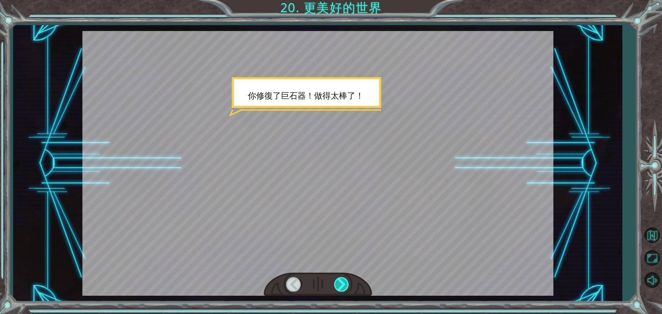
click at [341, 288] on div at bounding box center [342, 284] width 16 height 14
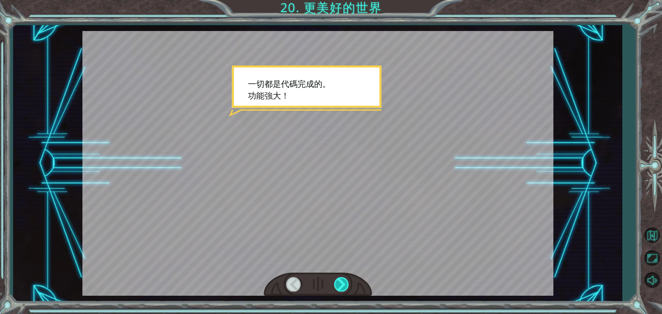
click at [341, 287] on div at bounding box center [342, 284] width 16 height 14
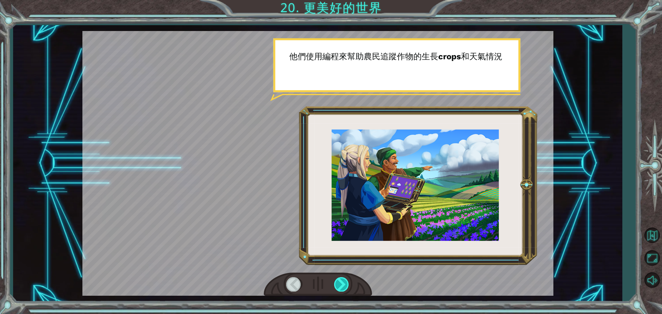
click at [341, 287] on div at bounding box center [342, 284] width 16 height 14
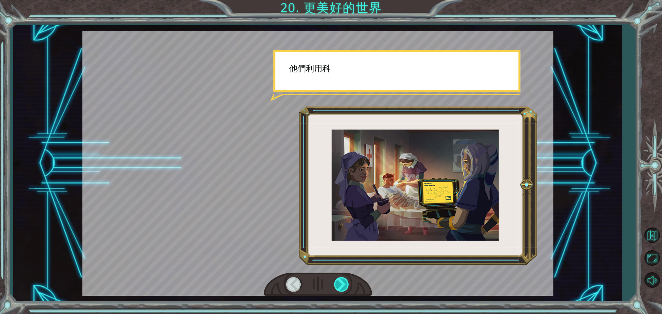
click at [341, 287] on div at bounding box center [342, 284] width 16 height 14
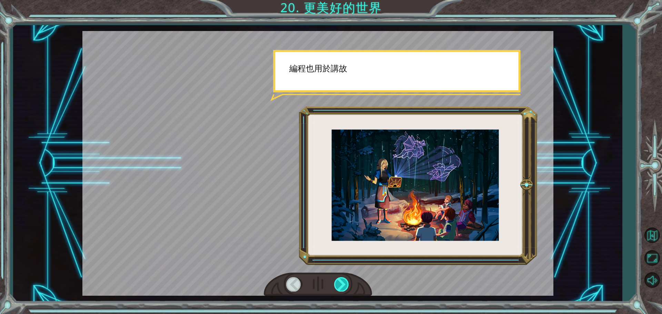
click at [341, 287] on div at bounding box center [342, 284] width 16 height 14
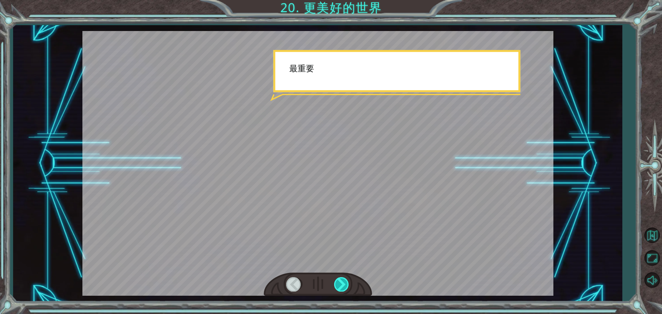
click at [341, 287] on div at bounding box center [342, 284] width 16 height 14
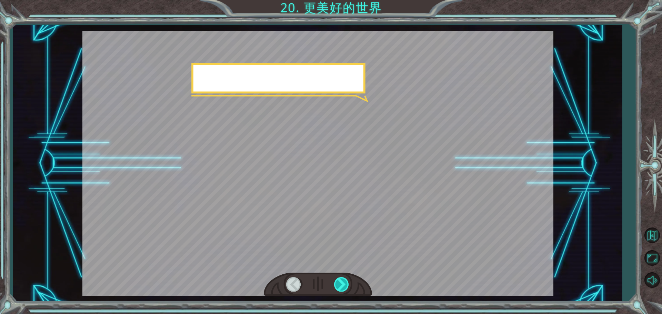
click at [341, 287] on div at bounding box center [342, 284] width 16 height 14
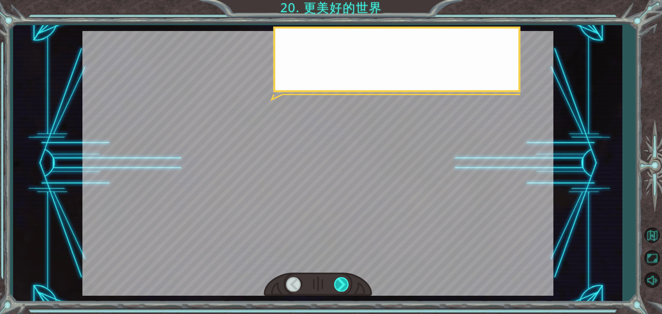
click at [341, 287] on div at bounding box center [342, 284] width 16 height 14
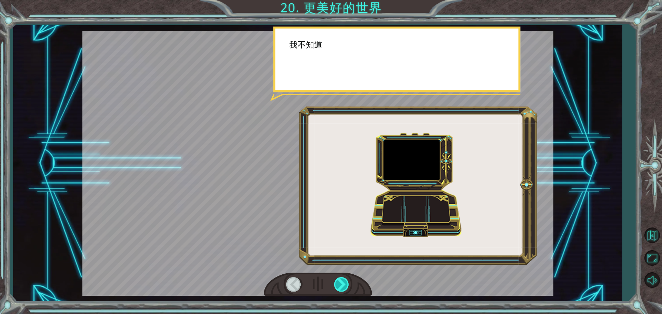
click at [341, 287] on div at bounding box center [342, 284] width 16 height 14
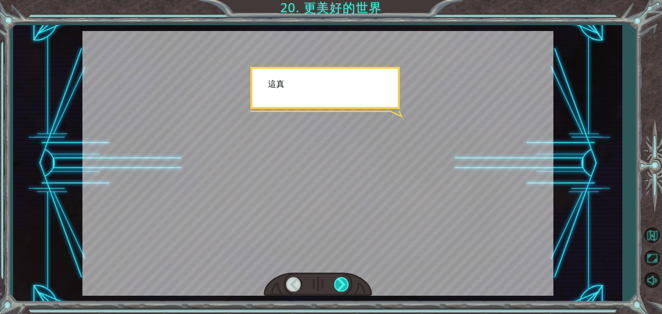
click at [341, 287] on div at bounding box center [342, 284] width 16 height 14
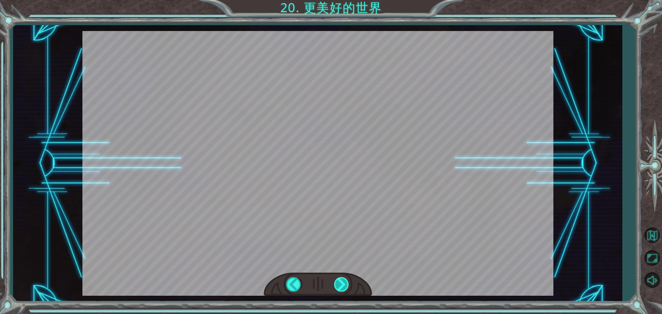
click at [341, 287] on div at bounding box center [342, 284] width 16 height 14
click at [342, 281] on div at bounding box center [342, 284] width 16 height 14
click at [340, 284] on div at bounding box center [342, 284] width 16 height 14
click at [651, 228] on button "返回地圖" at bounding box center [652, 235] width 20 height 20
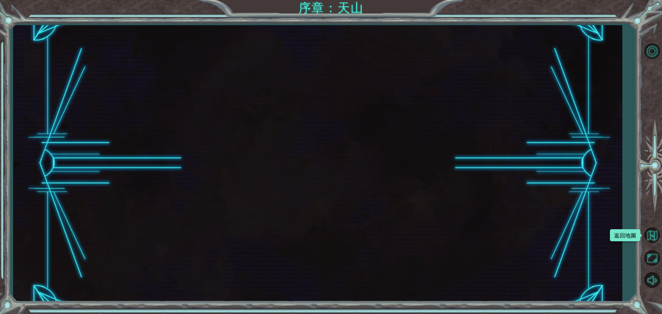
click at [651, 228] on button "返回地圖" at bounding box center [652, 235] width 20 height 20
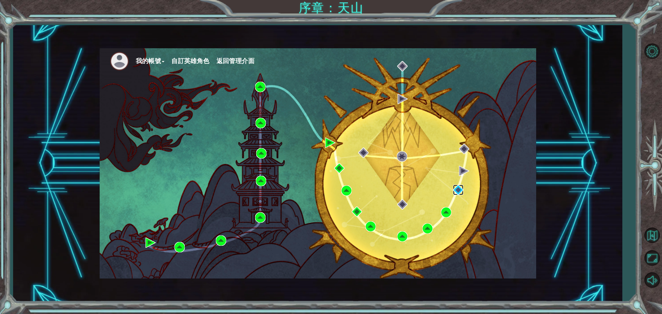
click at [461, 191] on img at bounding box center [458, 190] width 10 height 10
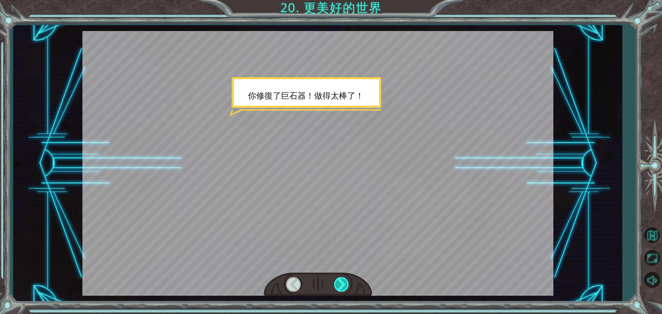
click at [348, 279] on div at bounding box center [342, 284] width 16 height 14
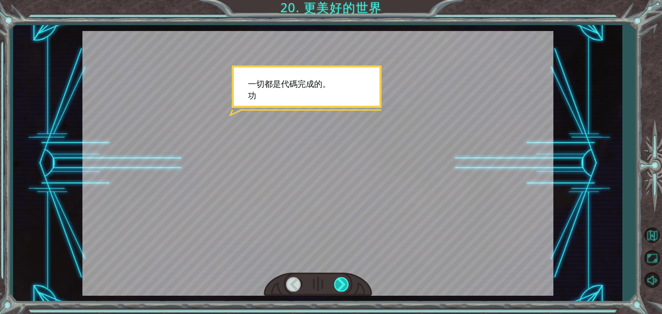
click at [348, 279] on div at bounding box center [342, 284] width 16 height 14
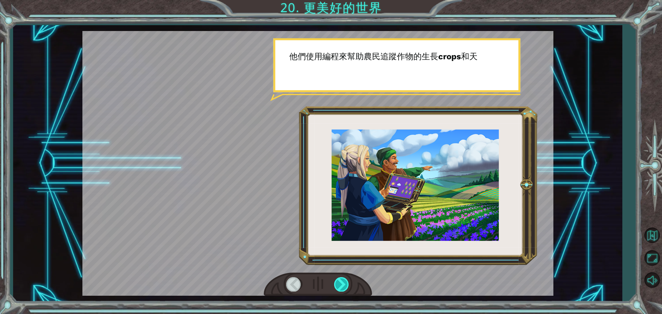
click at [348, 279] on div at bounding box center [342, 284] width 16 height 14
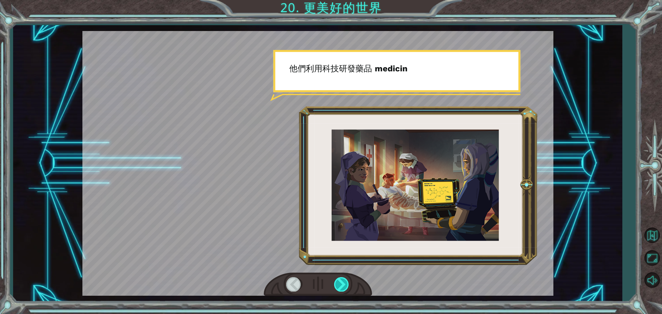
click at [348, 279] on div at bounding box center [342, 284] width 16 height 14
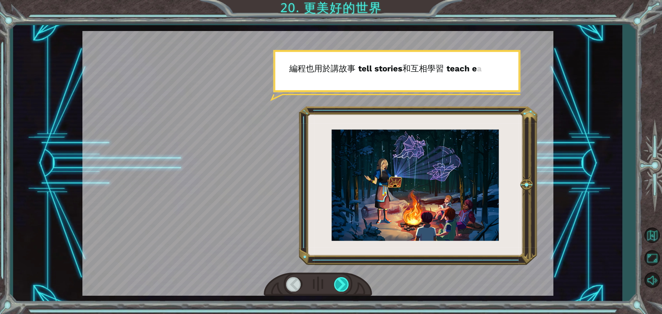
click at [348, 279] on div at bounding box center [342, 284] width 16 height 14
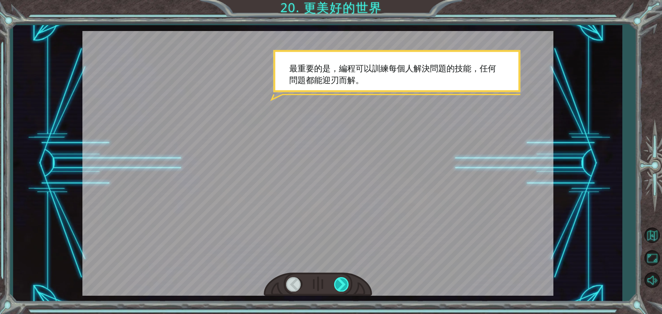
click at [348, 279] on div at bounding box center [342, 284] width 16 height 14
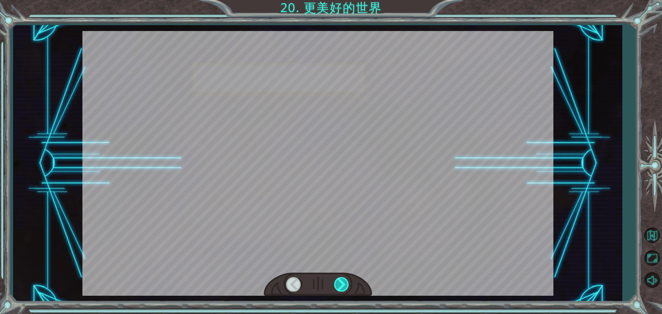
click at [348, 279] on div at bounding box center [342, 284] width 16 height 14
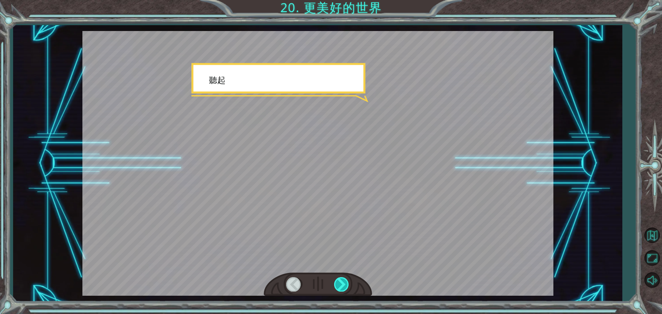
click at [348, 279] on div at bounding box center [342, 284] width 16 height 14
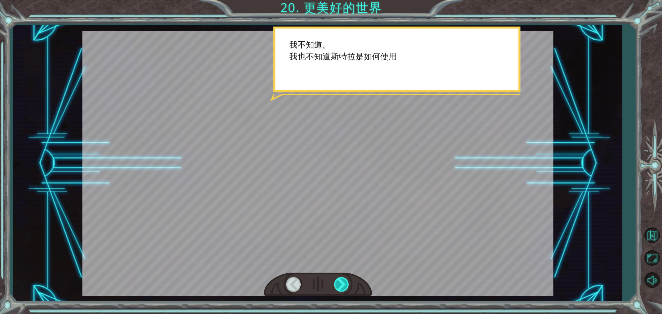
click at [348, 279] on div at bounding box center [342, 284] width 16 height 14
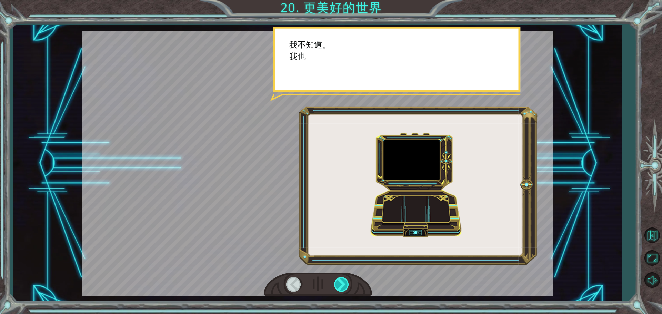
click at [348, 279] on div at bounding box center [342, 284] width 16 height 14
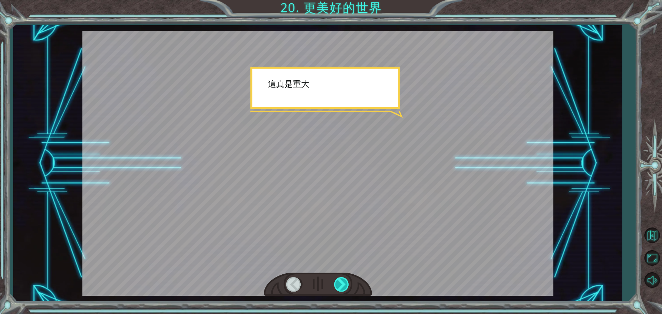
click at [348, 279] on div at bounding box center [342, 284] width 16 height 14
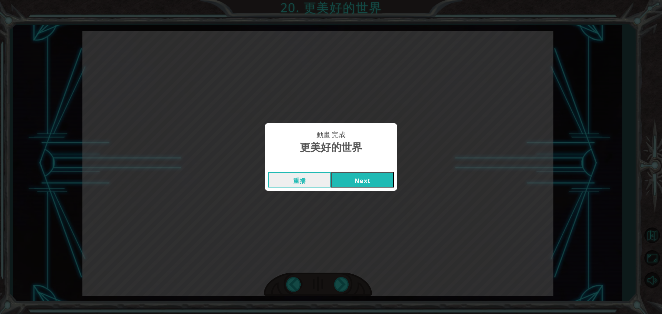
click at [360, 182] on button "Next" at bounding box center [362, 180] width 63 height 16
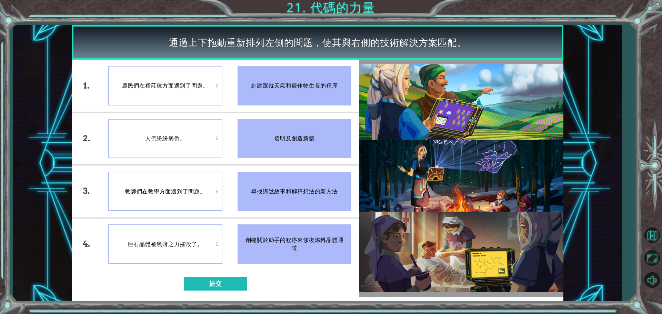
click at [219, 276] on div "1. 2. 3. 4. 農民們在種莊稼方面遇到了問題。 人們紛紛病倒。 教師們在教學方面遇到了問題。 巨石晶體被黑暗之力摧毀了。 創建跟蹤天氣和農作物生長的程…" at bounding box center [215, 179] width 287 height 238
click at [223, 282] on button "提交" at bounding box center [215, 284] width 63 height 14
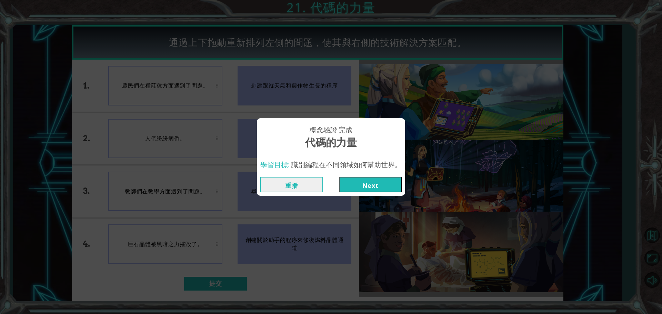
click at [400, 185] on button "Next" at bounding box center [370, 185] width 63 height 16
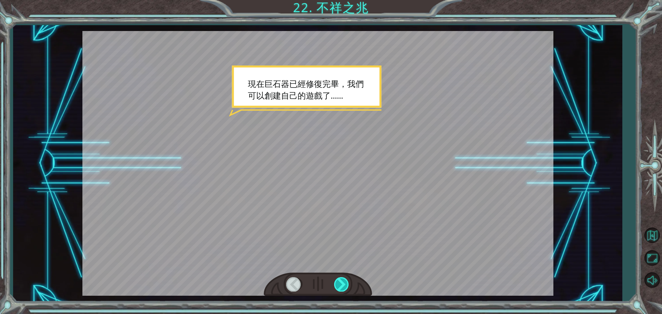
click at [344, 282] on div at bounding box center [342, 284] width 16 height 14
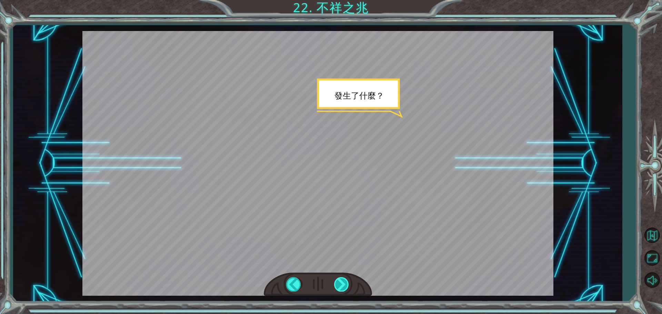
click at [341, 279] on div at bounding box center [342, 284] width 16 height 14
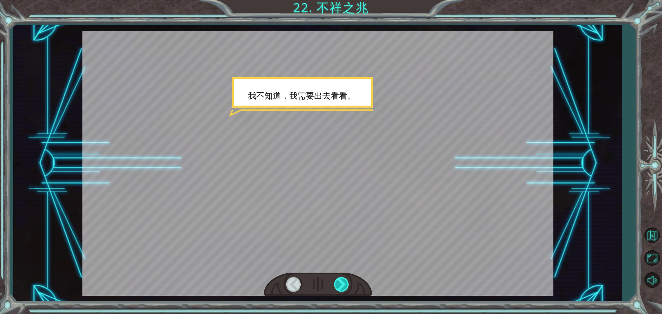
click at [341, 279] on div at bounding box center [342, 284] width 16 height 14
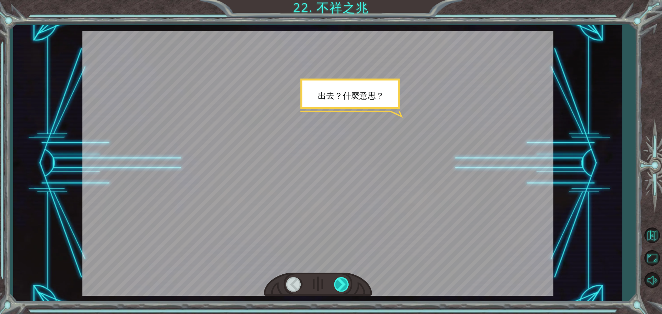
click at [341, 279] on div at bounding box center [342, 284] width 16 height 14
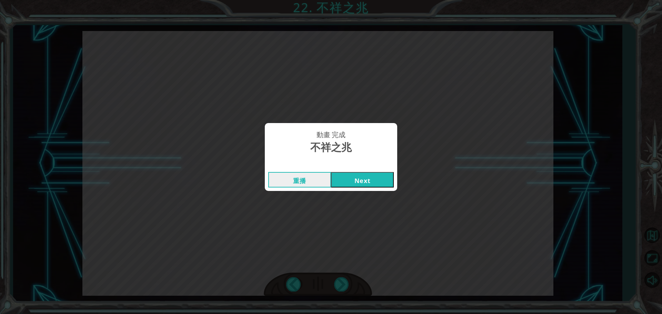
click at [348, 178] on button "Next" at bounding box center [362, 180] width 63 height 16
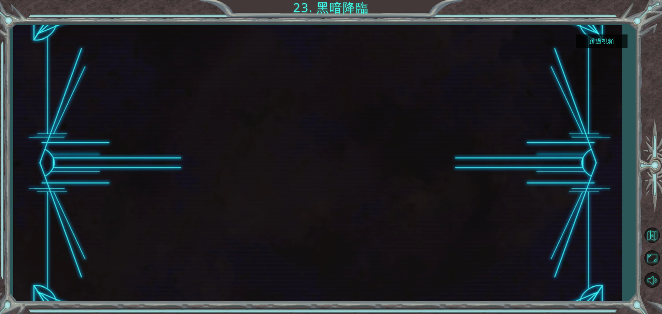
click at [591, 39] on button "跳過視頻" at bounding box center [602, 40] width 52 height 13
click at [618, 37] on button "跳過視頻" at bounding box center [602, 40] width 52 height 13
click at [596, 38] on button "跳過視頻" at bounding box center [602, 40] width 52 height 13
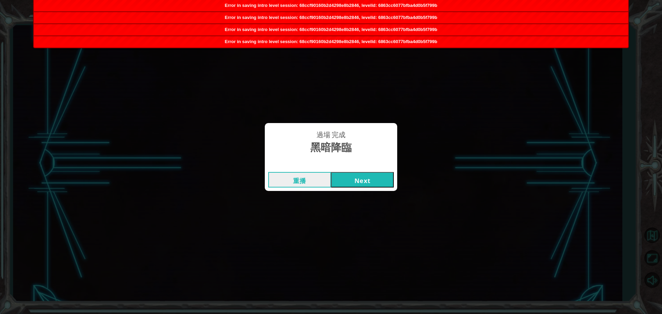
click at [360, 175] on button "Next" at bounding box center [362, 180] width 63 height 16
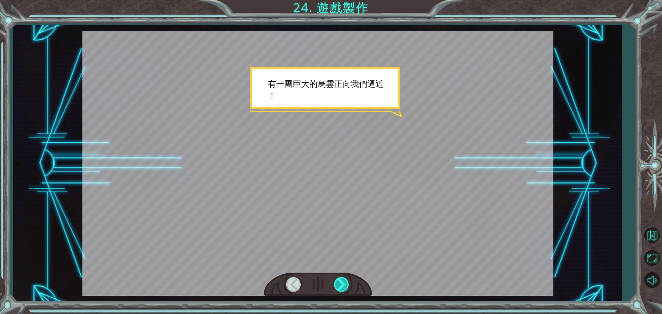
click at [336, 282] on div at bounding box center [342, 284] width 16 height 14
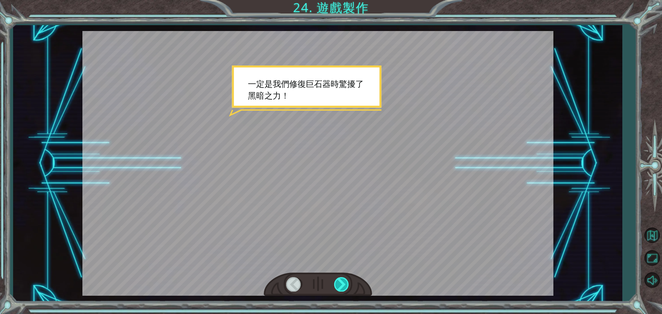
click at [336, 282] on div at bounding box center [342, 284] width 16 height 14
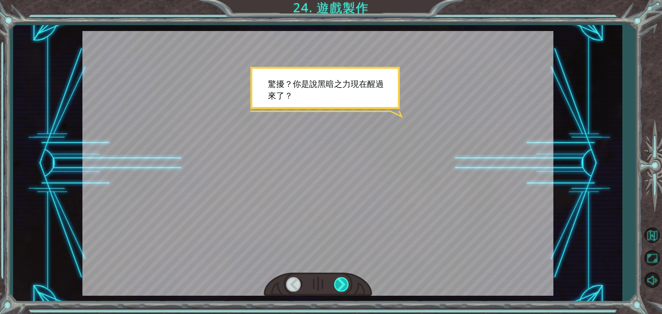
click at [336, 282] on div at bounding box center [342, 284] width 16 height 14
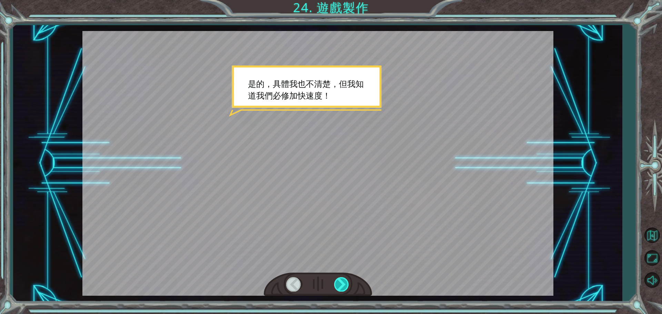
click at [336, 282] on div at bounding box center [342, 284] width 16 height 14
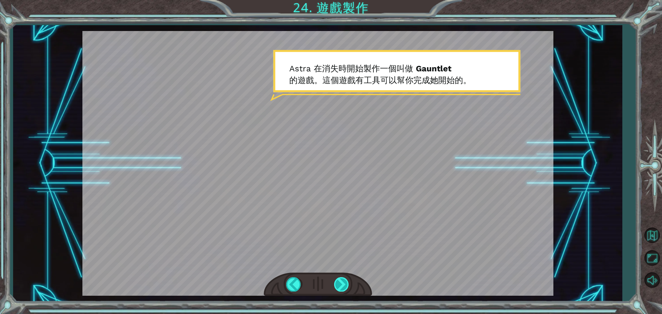
click at [336, 282] on div at bounding box center [342, 284] width 16 height 14
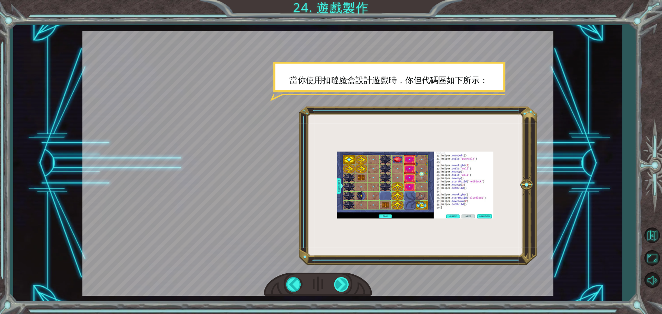
click at [337, 282] on div at bounding box center [342, 284] width 16 height 14
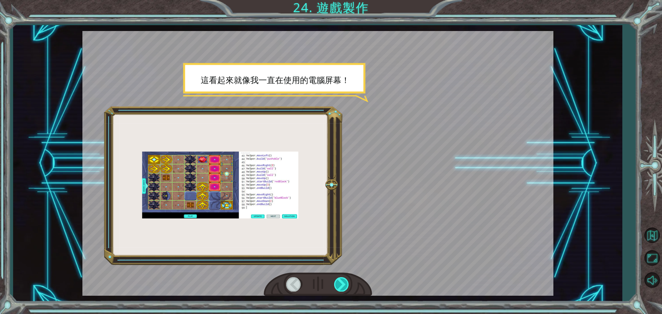
click at [337, 282] on div at bounding box center [342, 284] width 16 height 14
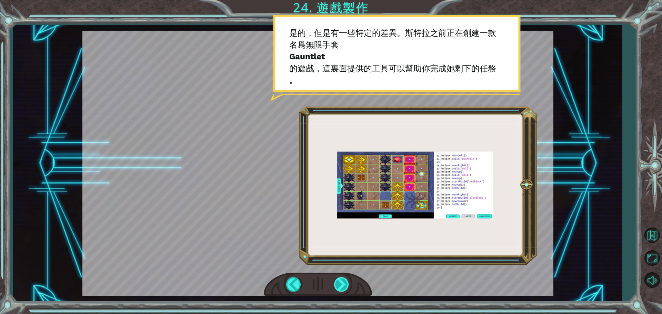
click at [337, 282] on div at bounding box center [342, 284] width 16 height 14
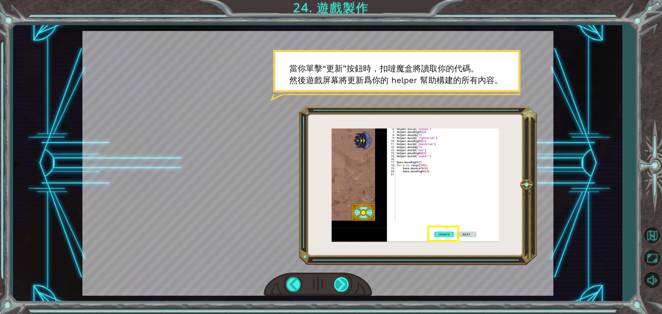
click at [337, 282] on div at bounding box center [342, 284] width 16 height 14
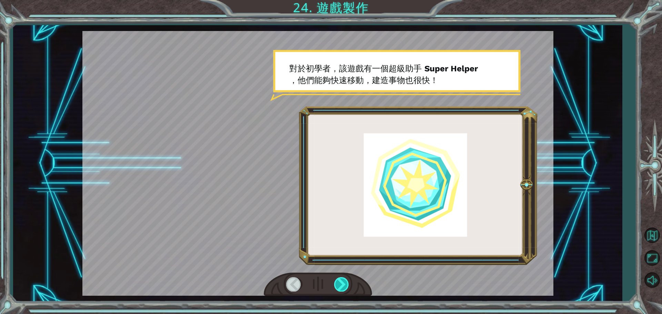
click at [337, 282] on div at bounding box center [342, 284] width 16 height 14
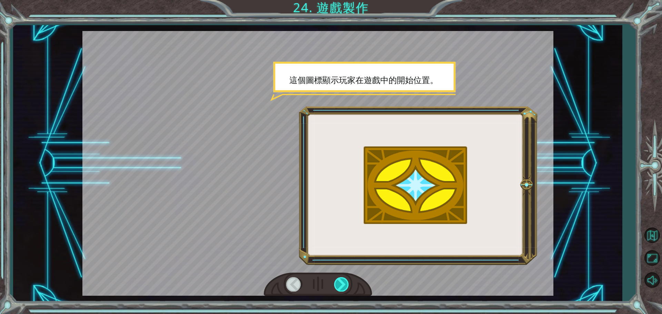
click at [337, 282] on div at bounding box center [342, 284] width 16 height 14
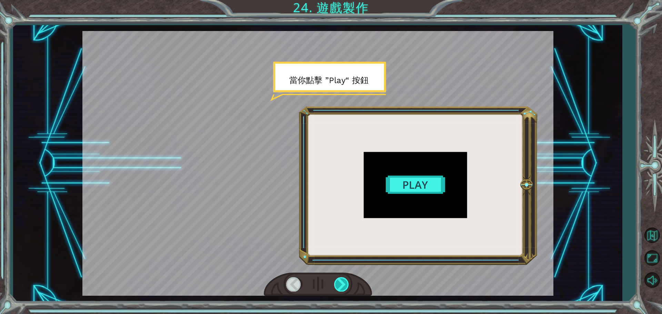
click at [337, 282] on div at bounding box center [342, 284] width 16 height 14
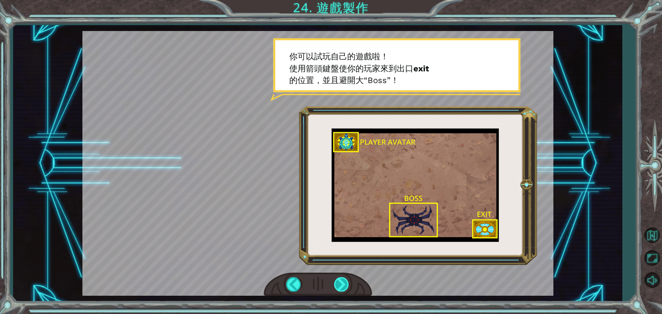
click at [337, 282] on div at bounding box center [342, 284] width 16 height 14
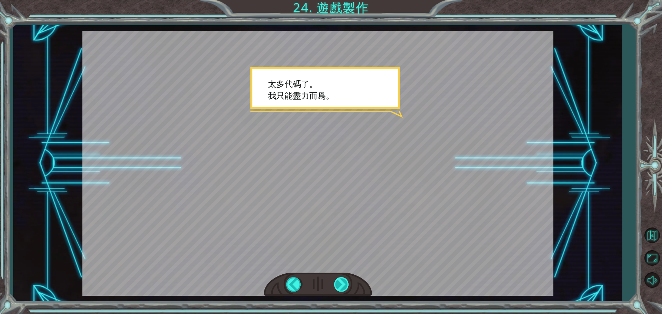
click at [337, 282] on div at bounding box center [342, 284] width 16 height 14
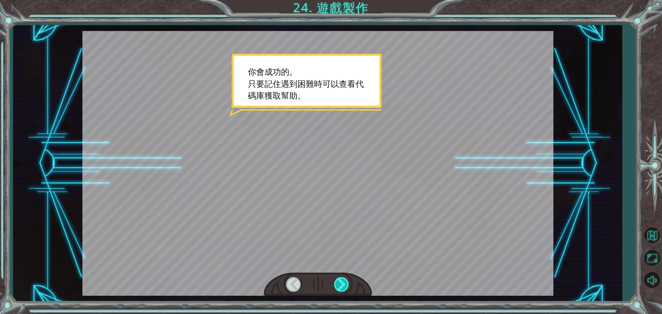
click at [337, 282] on div at bounding box center [342, 284] width 16 height 14
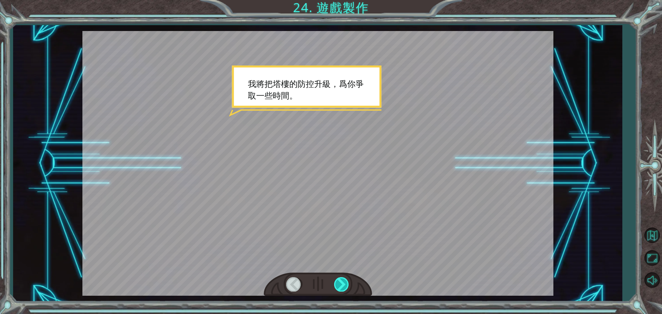
click at [337, 282] on div at bounding box center [342, 284] width 16 height 14
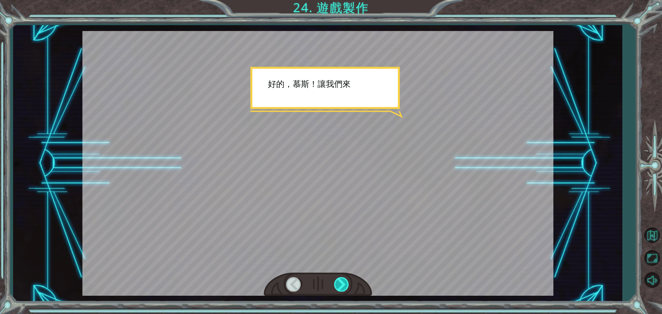
click at [337, 282] on div at bounding box center [342, 284] width 16 height 14
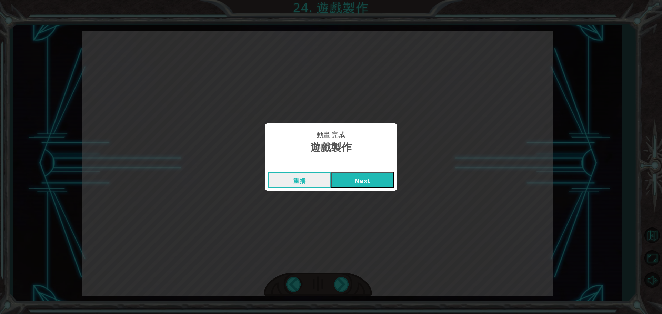
click at [351, 183] on button "Next" at bounding box center [362, 180] width 63 height 16
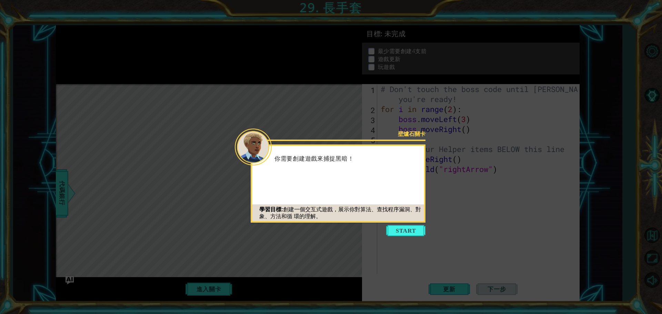
click at [416, 237] on icon at bounding box center [331, 157] width 662 height 314
click at [414, 236] on button "Start" at bounding box center [405, 230] width 39 height 11
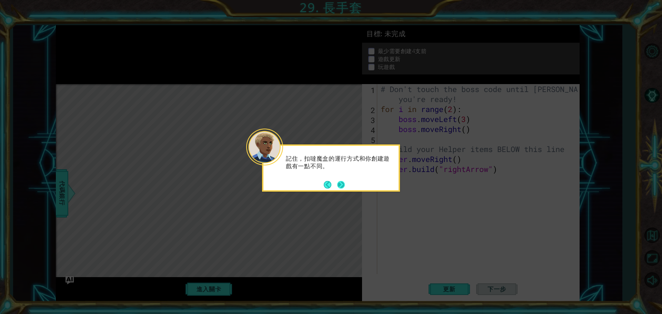
click at [343, 185] on button "Next" at bounding box center [341, 185] width 8 height 8
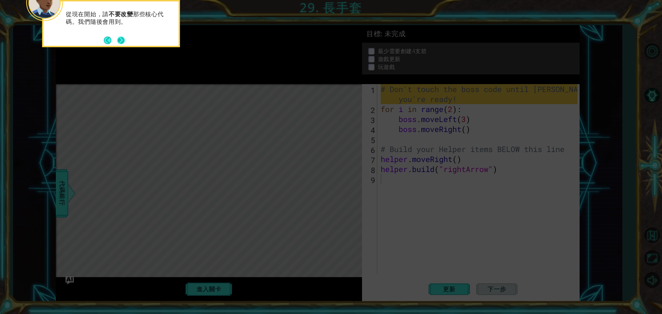
click at [120, 39] on button "Next" at bounding box center [121, 41] width 8 height 8
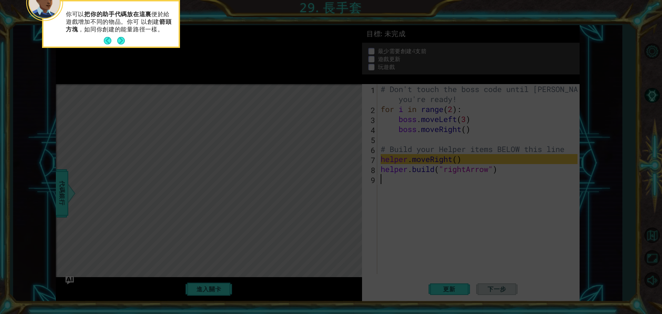
click at [120, 39] on button "Next" at bounding box center [121, 41] width 8 height 8
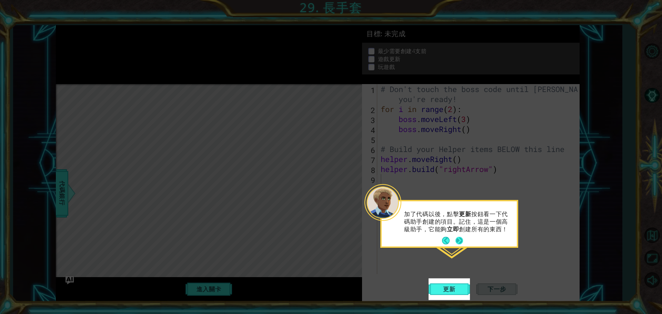
click at [462, 240] on button "Next" at bounding box center [459, 241] width 8 height 8
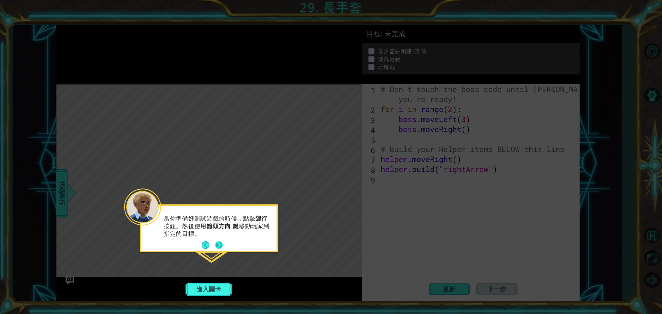
click at [219, 243] on button "Next" at bounding box center [219, 245] width 8 height 8
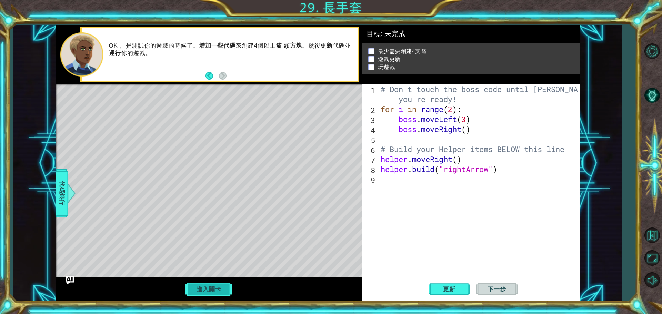
click at [203, 291] on button "進入關卡" at bounding box center [208, 289] width 49 height 13
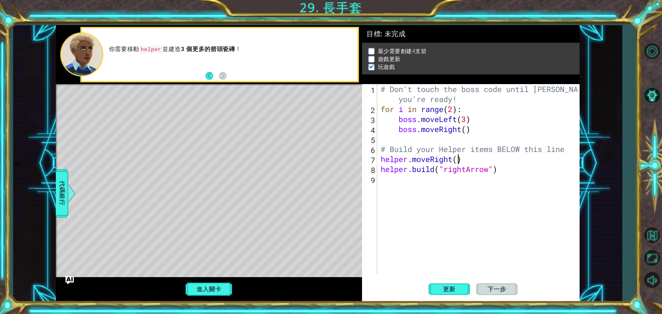
click at [457, 159] on div "# Don't touch the boss code until Vega says you're ready! for i in range ( 2 ) …" at bounding box center [480, 194] width 202 height 220
type textarea "helper.moveRight()"
click at [470, 157] on div "# Don't touch the boss code until Vega says you're ready! for i in range ( 2 ) …" at bounding box center [480, 194] width 202 height 220
click at [458, 162] on div "# Don't touch the boss code until Vega says you're ready! for i in range ( 2 ) …" at bounding box center [480, 194] width 202 height 220
click at [390, 183] on div "# Don't touch the boss code until Vega says you're ready! for i in range ( 2 ) …" at bounding box center [480, 194] width 202 height 220
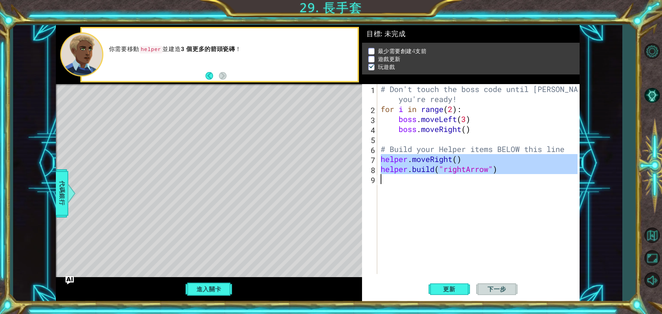
drag, startPoint x: 381, startPoint y: 159, endPoint x: 503, endPoint y: 177, distance: 122.6
click at [503, 177] on div "# Don't touch the boss code until Vega says you're ready! for i in range ( 2 ) …" at bounding box center [480, 194] width 202 height 220
type textarea "[DOMAIN_NAME]("rightArrow")"
click at [406, 181] on div "# Don't touch the boss code until Vega says you're ready! for i in range ( 2 ) …" at bounding box center [478, 179] width 198 height 190
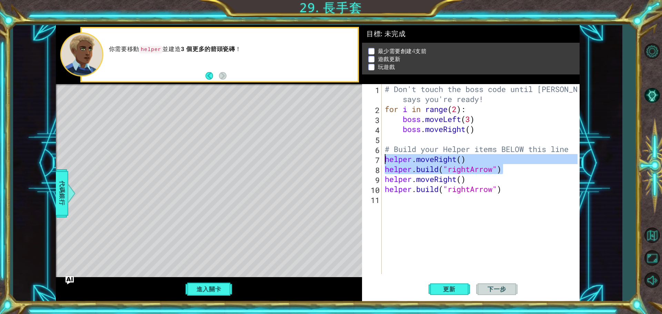
drag, startPoint x: 506, startPoint y: 169, endPoint x: 375, endPoint y: 159, distance: 131.7
click at [375, 159] on div "1 2 3 4 5 6 7 8 9 10 11 # Don't touch the boss code until Vega says you're read…" at bounding box center [469, 179] width 215 height 190
type textarea "helper.moveRight() helper.build("rightArrow")"
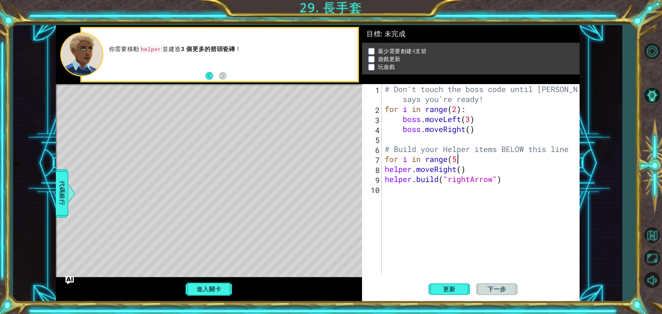
scroll to position [0, 3]
click at [443, 293] on button "更新" at bounding box center [449, 289] width 41 height 22
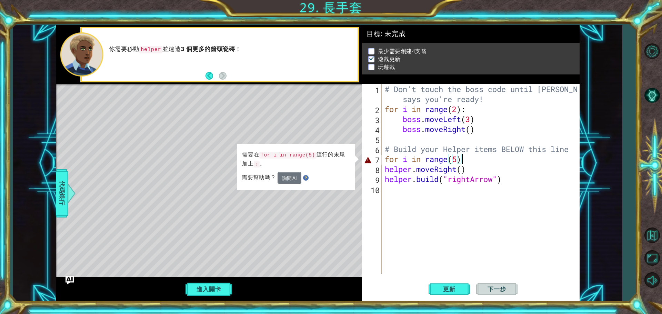
click at [474, 155] on div "# Don't touch the boss code until Vega says you're ready! for i in range ( 2 ) …" at bounding box center [482, 194] width 198 height 220
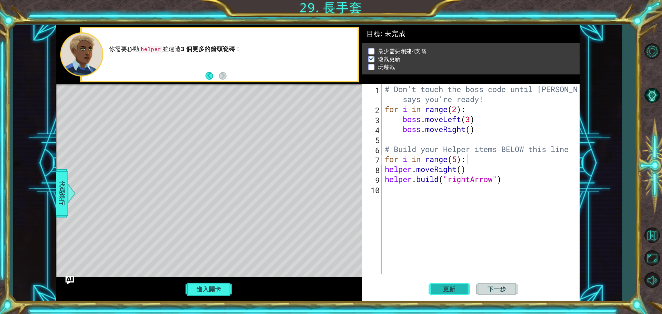
click at [452, 292] on span "更新" at bounding box center [449, 289] width 26 height 7
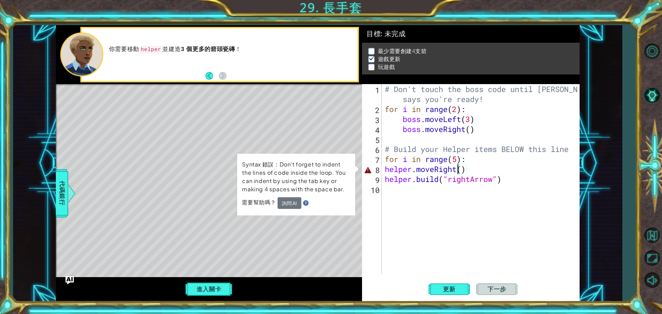
click at [459, 172] on div "# Don't touch the boss code until Vega says you're ready! for i in range ( 2 ) …" at bounding box center [482, 194] width 198 height 220
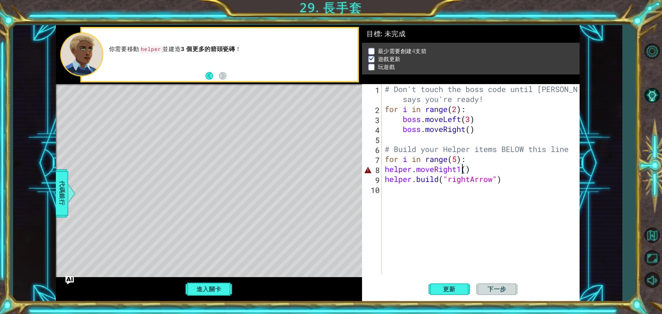
scroll to position [0, 3]
click at [463, 170] on div "# Don't touch the boss code until Vega says you're ready! for i in range ( 2 ) …" at bounding box center [482, 194] width 198 height 220
click at [450, 293] on button "更新" at bounding box center [449, 289] width 41 height 22
click at [465, 284] on button "更新" at bounding box center [449, 289] width 41 height 22
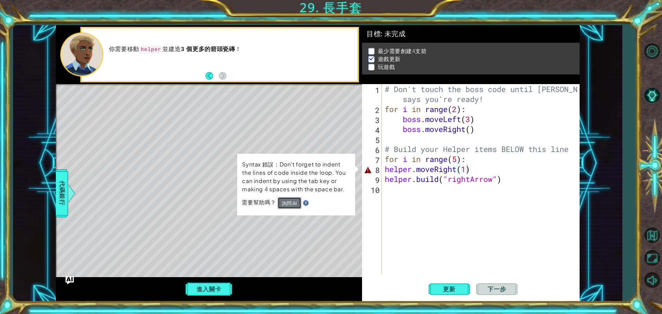
click at [293, 203] on button "詢問 AI" at bounding box center [290, 203] width 24 height 12
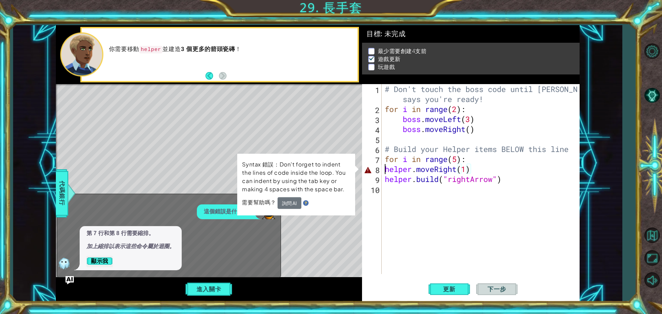
click at [384, 171] on div "# Don't touch the boss code until Vega says you're ready! for i in range ( 2 ) …" at bounding box center [482, 194] width 198 height 220
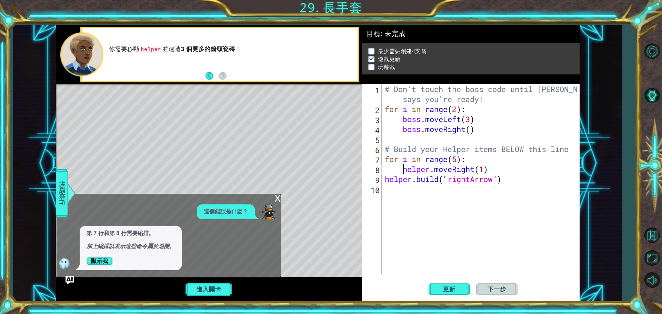
click at [385, 178] on div "# Don't touch the boss code until Vega says you're ready! for i in range ( 2 ) …" at bounding box center [482, 194] width 198 height 220
click at [459, 288] on span "更新" at bounding box center [449, 289] width 26 height 7
click at [456, 161] on div "# Don't touch the boss code until Vega says you're ready! for i in range ( 2 ) …" at bounding box center [482, 194] width 198 height 220
type textarea "for i in range(5):"
click at [424, 198] on div "# Don't touch the boss code until Vega says you're ready! for i in range ( 2 ) …" at bounding box center [482, 194] width 198 height 220
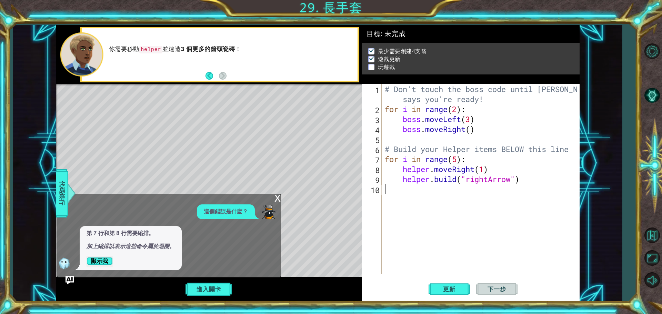
scroll to position [0, 0]
type textarea "[DOMAIN_NAME]("rightArrow")"
click at [411, 194] on div "# Don't touch the boss code until Vega says you're ready! for i in range ( 2 ) …" at bounding box center [482, 194] width 198 height 220
type textarea "he"
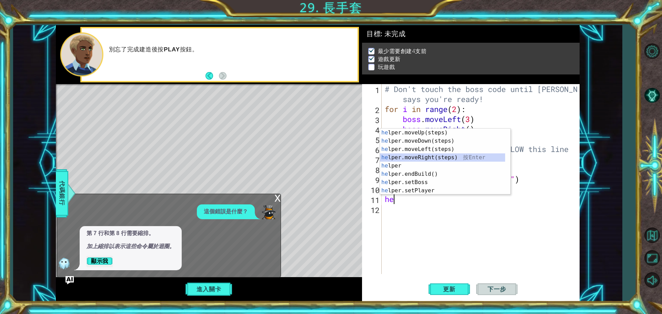
click at [421, 154] on div "he lper.moveUp(steps) 按 Enter he lper.moveDown(steps) 按 Enter he lper.moveLeft(…" at bounding box center [442, 170] width 125 height 83
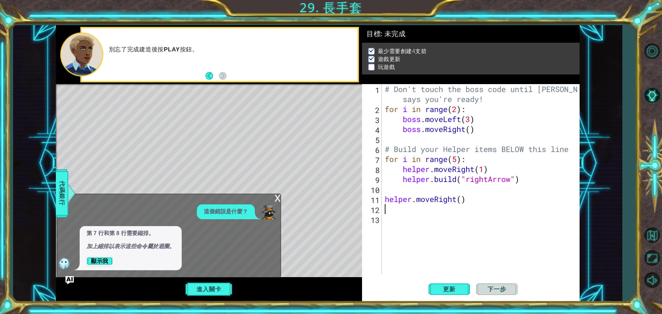
click at [462, 199] on div "# Don't touch the boss code until Vega says you're ready! for i in range ( 2 ) …" at bounding box center [482, 194] width 198 height 220
type textarea "helper.moveRight(1)"
click at [424, 209] on div "# Don't touch the boss code until Vega says you're ready! for i in range ( 2 ) …" at bounding box center [482, 194] width 198 height 220
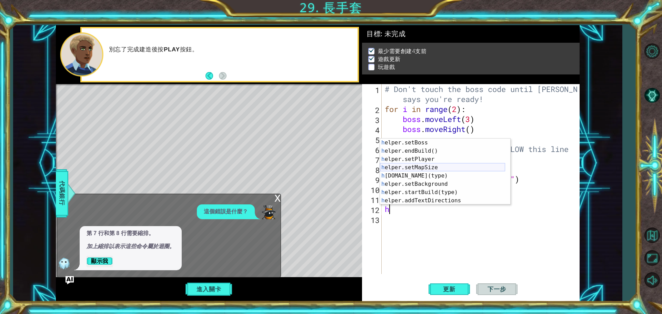
scroll to position [41, 0]
click at [451, 176] on div "h elper.setBoss 按 Enter h elper.endBuild() 按 Enter h elper.setPlayer 按 Enter h …" at bounding box center [442, 180] width 125 height 83
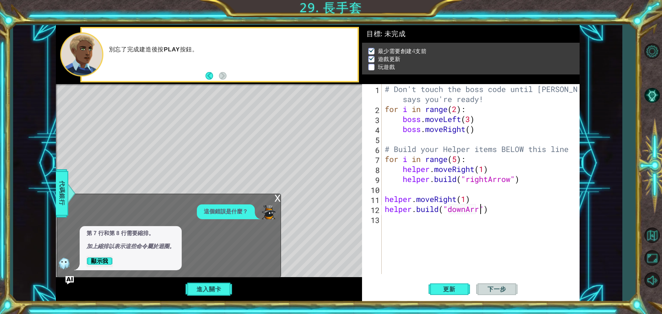
scroll to position [0, 4]
type textarea "helper.build("downArrow")"
click at [409, 222] on div "# Don't touch the boss code until Vega says you're ready! for i in range ( 2 ) …" at bounding box center [482, 194] width 198 height 220
drag, startPoint x: 384, startPoint y: 158, endPoint x: 466, endPoint y: 161, distance: 82.1
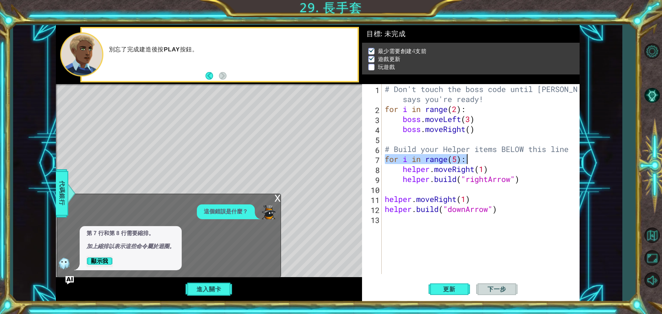
click at [466, 161] on div "# Don't touch the boss code until Vega says you're ready! for i in range ( 2 ) …" at bounding box center [482, 194] width 198 height 220
type textarea "for i in range(5):"
click at [408, 226] on div "# Don't touch the boss code until Vega says you're ready! for i in range ( 2 ) …" at bounding box center [482, 194] width 198 height 220
paste textarea "for i in range(5):"
click at [456, 219] on div "# Don't touch the boss code until Vega says you're ready! for i in range ( 2 ) …" at bounding box center [482, 194] width 198 height 220
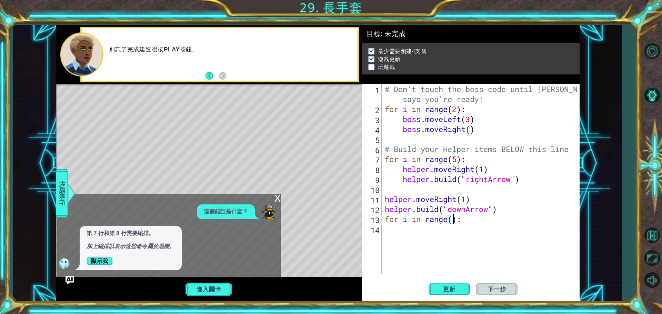
type textarea "for i in range(4):"
click at [421, 230] on div "# Don't touch the boss code until Vega says you're ready! for i in range ( 2 ) …" at bounding box center [482, 194] width 198 height 220
drag, startPoint x: 401, startPoint y: 171, endPoint x: 492, endPoint y: 171, distance: 91.0
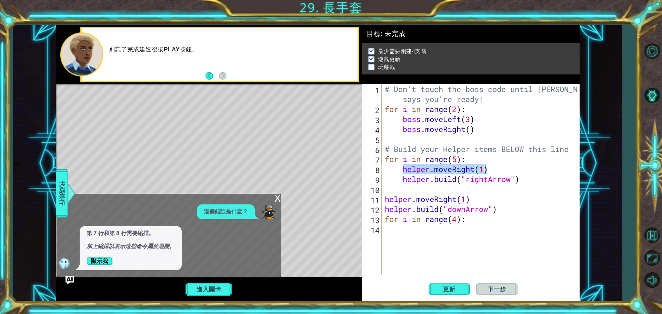
click at [492, 171] on div "# Don't touch the boss code until Vega says you're ready! for i in range ( 2 ) …" at bounding box center [482, 194] width 198 height 220
type textarea "helper.moveRight(1)"
click at [391, 231] on div "# Don't touch the boss code until Vega says you're ready! for i in range ( 2 ) …" at bounding box center [482, 194] width 198 height 220
paste textarea "helper.moveRight(1)"
click at [461, 228] on div "# Don't touch the boss code until Vega says you're ready! for i in range ( 2 ) …" at bounding box center [482, 194] width 198 height 220
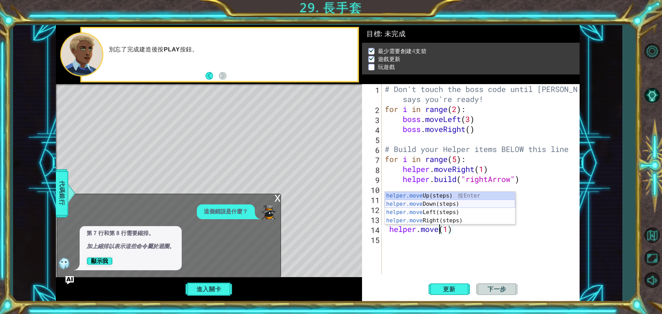
click at [447, 201] on div "helper.move Up(steps) 按 Enter helper.move Down(steps) 按 Enter helper.move Left(…" at bounding box center [450, 217] width 130 height 50
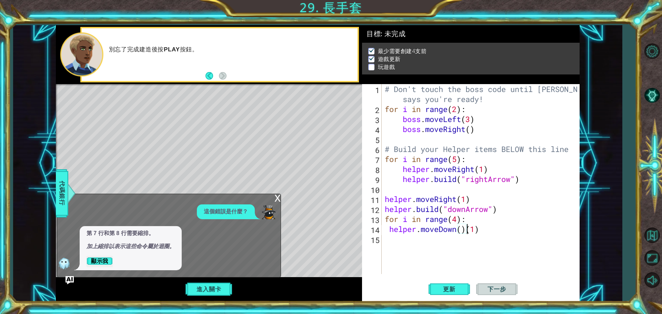
click at [484, 227] on div "# Don't touch the boss code until Vega says you're ready! for i in range ( 2 ) …" at bounding box center [482, 194] width 198 height 220
click at [462, 229] on div "# Don't touch the boss code until Vega says you're ready! for i in range ( 2 ) …" at bounding box center [482, 194] width 198 height 220
click at [385, 229] on div "# Don't touch the boss code until Vega says you're ready! for i in range ( 2 ) …" at bounding box center [482, 194] width 198 height 220
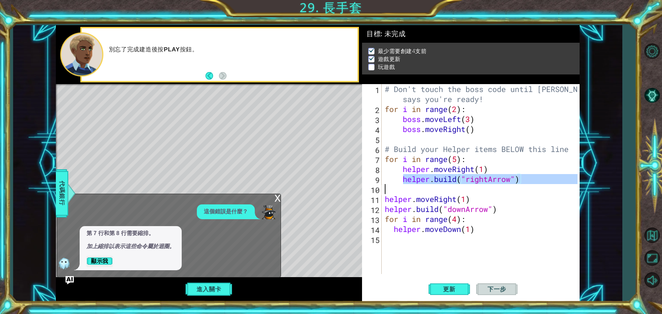
drag, startPoint x: 403, startPoint y: 181, endPoint x: 535, endPoint y: 184, distance: 132.1
click at [535, 184] on div "# Don't touch the boss code until Vega says you're ready! for i in range ( 2 ) …" at bounding box center [482, 194] width 198 height 220
type textarea "[DOMAIN_NAME]("rightArrow")"
click at [431, 251] on div "# Don't touch the boss code until Vega says you're ready! for i in range ( 2 ) …" at bounding box center [482, 194] width 198 height 220
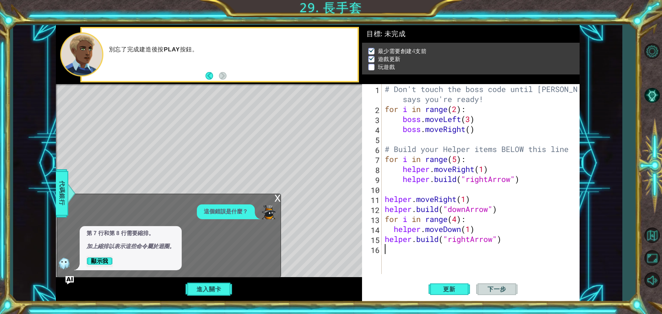
click at [383, 238] on div "1 2 3 4 5 6 7 8 9 10 11 12 13 14 15 16 # Don't touch the boss code until Vega s…" at bounding box center [469, 179] width 215 height 190
click at [384, 238] on div "# Don't touch the boss code until Vega says you're ready! for i in range ( 2 ) …" at bounding box center [482, 194] width 198 height 220
click at [393, 231] on div "# Don't touch the boss code until Vega says you're ready! for i in range ( 2 ) …" at bounding box center [482, 194] width 198 height 220
click at [489, 240] on div "# Don't touch the boss code until Vega says you're ready! for i in range ( 2 ) …" at bounding box center [482, 194] width 198 height 220
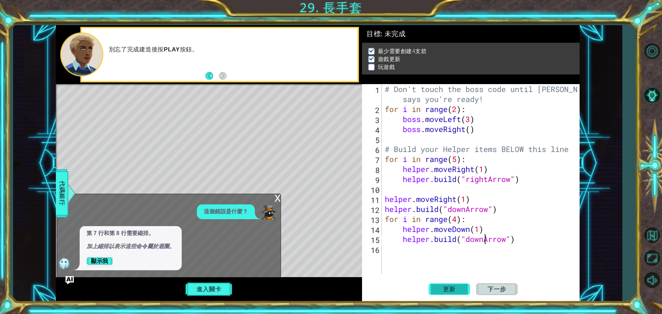
type textarea "helper.build("downArrow")"
click at [440, 286] on span "更新" at bounding box center [449, 289] width 26 height 7
click at [279, 198] on div "x" at bounding box center [277, 197] width 6 height 7
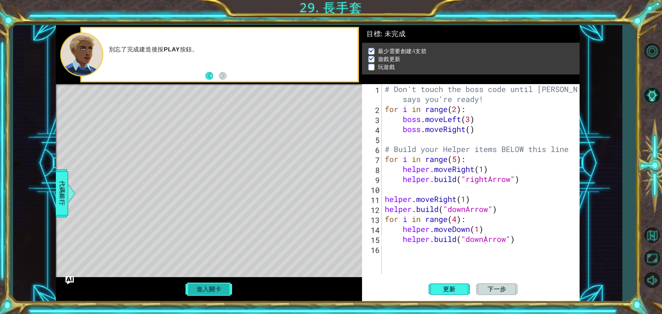
click at [218, 287] on button "進入關卡" at bounding box center [208, 289] width 49 height 13
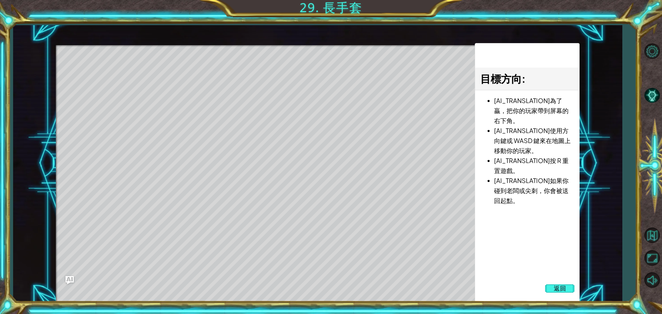
click at [252, 79] on div "Level Map" at bounding box center [215, 146] width 319 height 203
click at [259, 77] on div "Level Map" at bounding box center [215, 146] width 319 height 203
click at [300, 75] on div "Level Map" at bounding box center [215, 146] width 319 height 203
click at [371, 75] on div "Level Map" at bounding box center [215, 146] width 319 height 203
drag, startPoint x: 511, startPoint y: 95, endPoint x: 508, endPoint y: 112, distance: 17.2
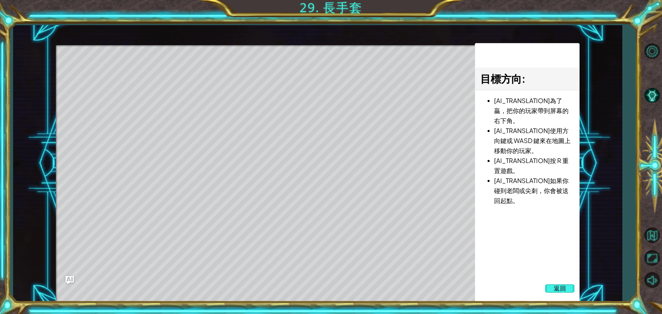
click at [508, 112] on li "[AI_TRANSLATION]為了贏，把你的玩家帶到屏幕的右下角。" at bounding box center [534, 110] width 80 height 30
click at [497, 144] on li "[AI_TRANSLATION]使用方向鍵或 WASD 鍵來在地圖上移動你的玩家。" at bounding box center [534, 140] width 80 height 30
click at [494, 149] on li "[AI_TRANSLATION]使用方向鍵或 WASD 鍵來在地圖上移動你的玩家。" at bounding box center [534, 140] width 80 height 30
click at [573, 290] on button "返回" at bounding box center [560, 289] width 30 height 14
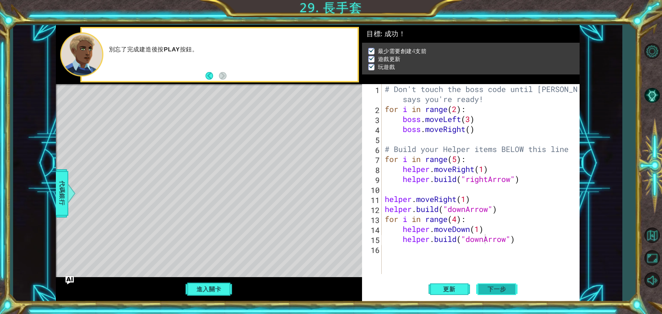
click at [499, 286] on span "下一步" at bounding box center [497, 289] width 32 height 7
click at [503, 286] on div at bounding box center [331, 157] width 662 height 314
click at [498, 291] on div at bounding box center [331, 157] width 662 height 314
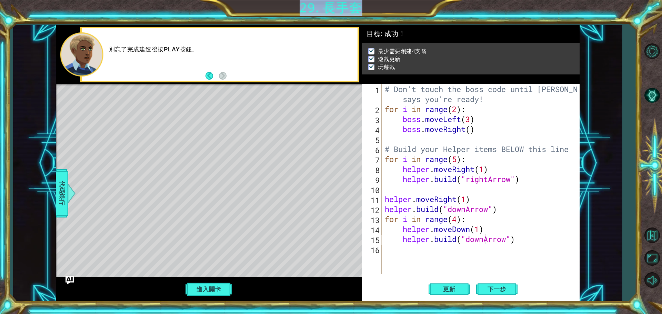
click at [498, 291] on div at bounding box center [331, 157] width 662 height 314
click at [492, 290] on div at bounding box center [331, 157] width 662 height 314
click at [492, 290] on body "1 2 3 4 5 6 7 8 9 10 # Don't touch the boss code until Vega says you're ready! …" at bounding box center [331, 157] width 662 height 314
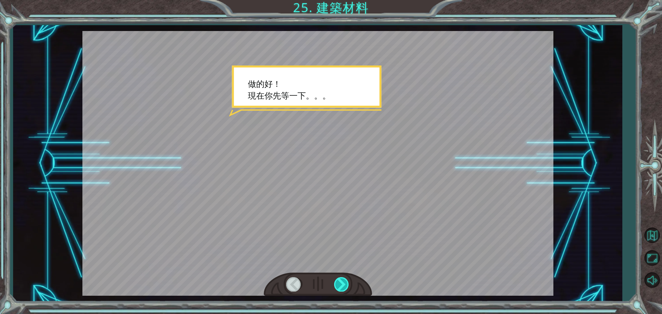
click at [346, 288] on div at bounding box center [342, 284] width 16 height 14
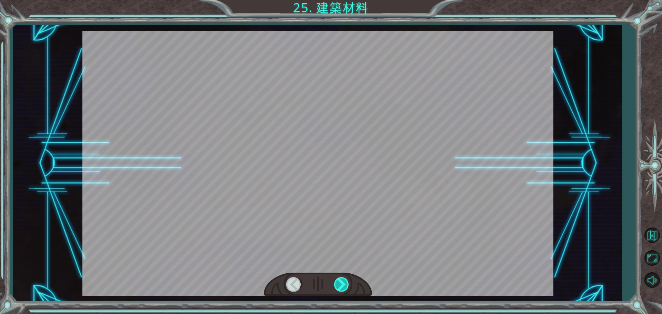
click at [339, 280] on div at bounding box center [342, 284] width 16 height 14
click at [339, 282] on div at bounding box center [342, 284] width 16 height 14
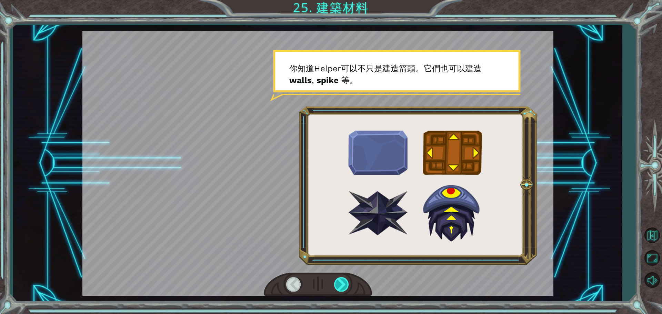
click at [343, 283] on div at bounding box center [342, 284] width 16 height 14
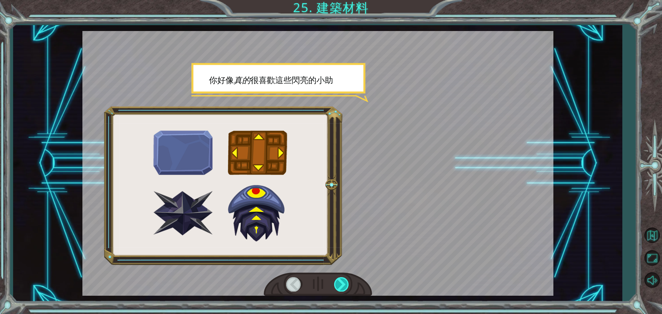
click at [343, 283] on div at bounding box center [342, 284] width 16 height 14
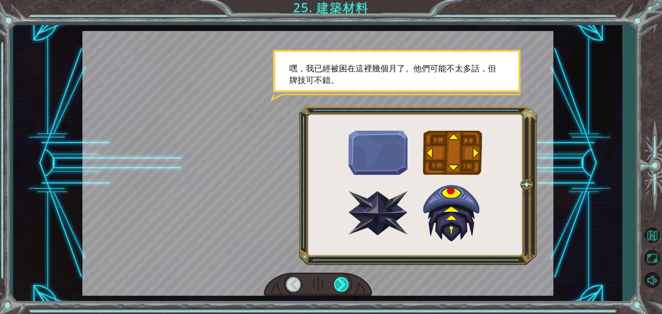
click at [343, 283] on div at bounding box center [342, 284] width 16 height 14
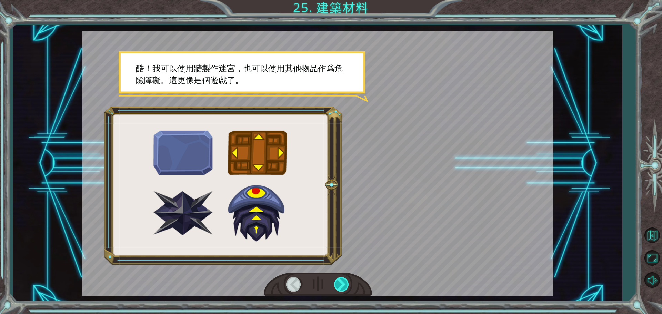
click at [343, 283] on div at bounding box center [342, 284] width 16 height 14
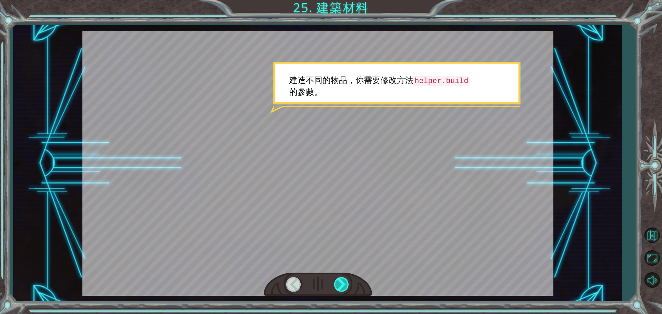
click at [343, 283] on div at bounding box center [342, 284] width 16 height 14
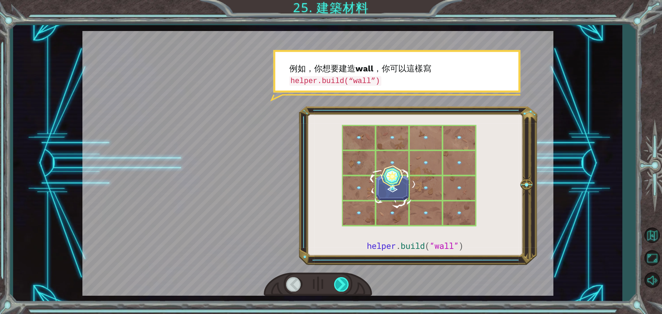
click at [344, 283] on div at bounding box center [342, 284] width 16 height 14
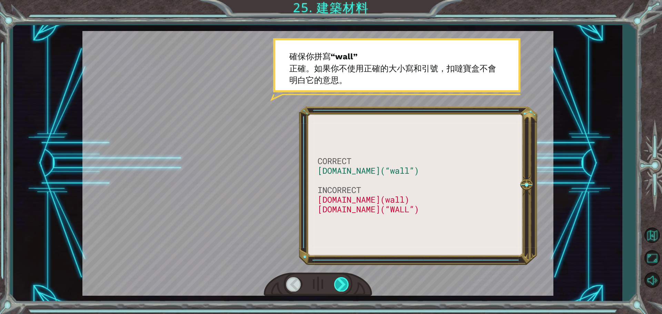
click at [346, 283] on div at bounding box center [342, 284] width 16 height 14
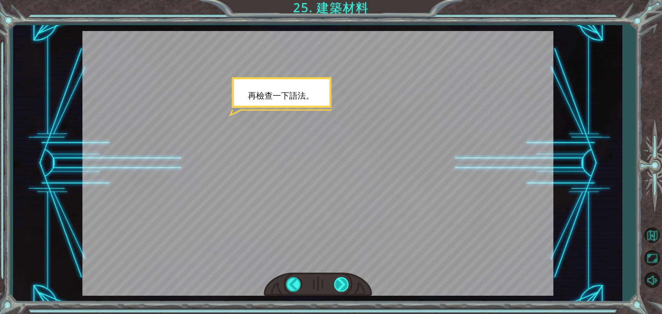
click at [346, 283] on div at bounding box center [342, 284] width 16 height 14
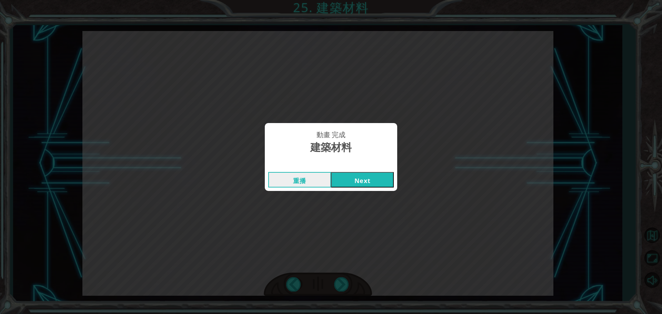
click at [362, 181] on button "Next" at bounding box center [362, 180] width 63 height 16
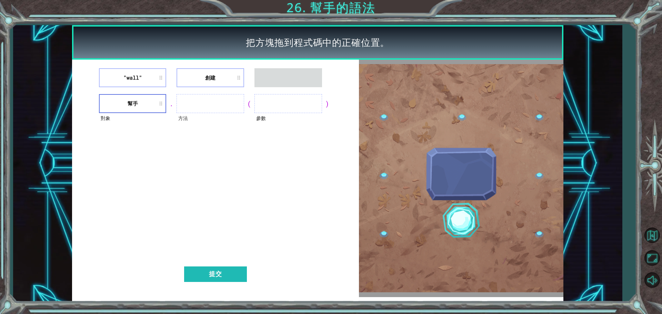
drag, startPoint x: 219, startPoint y: 67, endPoint x: 215, endPoint y: 84, distance: 18.3
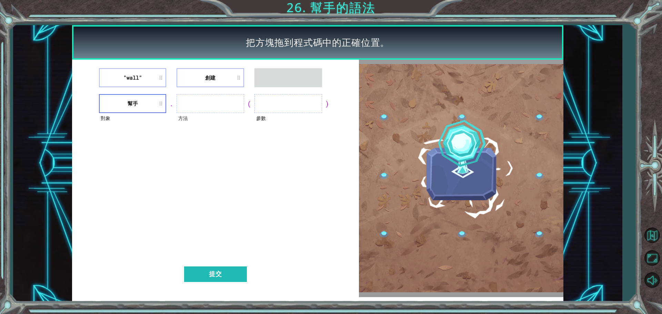
click at [215, 84] on div ""wall" 創建 對象 幫手 . 方法 ( 參數 ) 提交" at bounding box center [215, 179] width 287 height 238
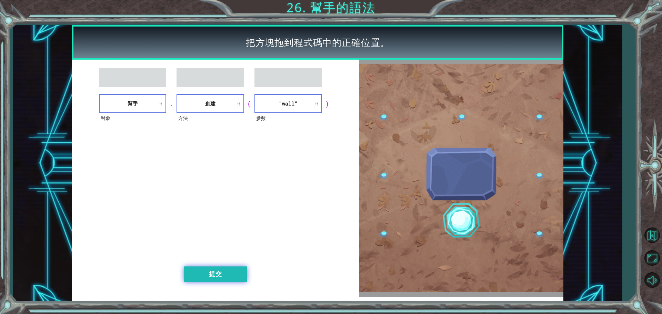
click at [240, 280] on button "提交" at bounding box center [215, 274] width 63 height 16
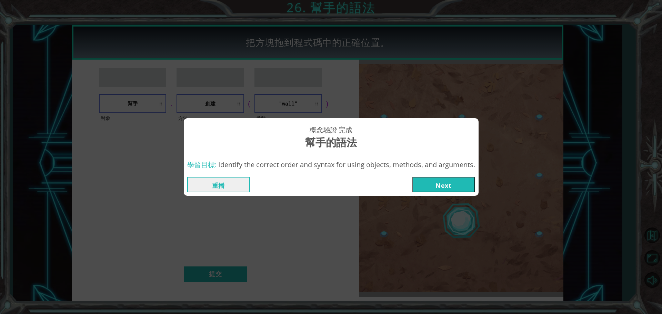
click at [466, 187] on button "Next" at bounding box center [443, 185] width 63 height 16
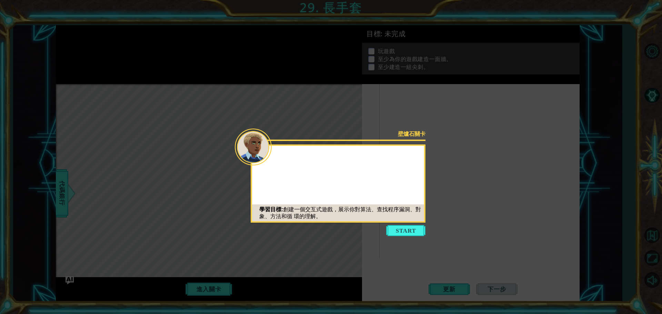
click at [410, 226] on button "Start" at bounding box center [405, 230] width 39 height 11
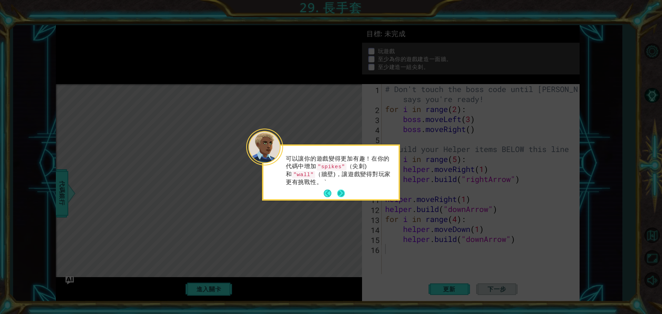
click at [341, 190] on button "Next" at bounding box center [341, 194] width 8 height 8
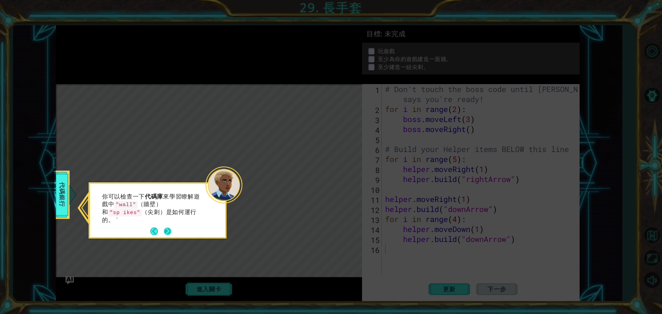
click at [164, 229] on button "Next" at bounding box center [167, 231] width 9 height 9
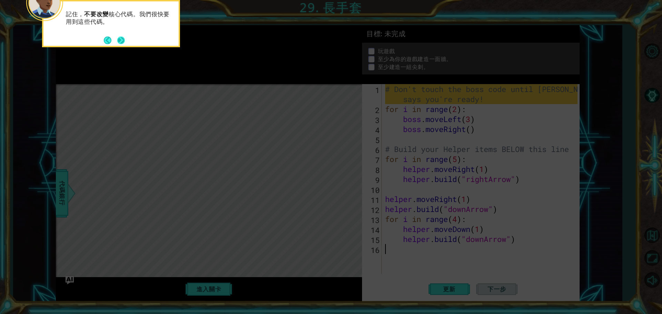
click at [119, 38] on button "Next" at bounding box center [121, 41] width 8 height 8
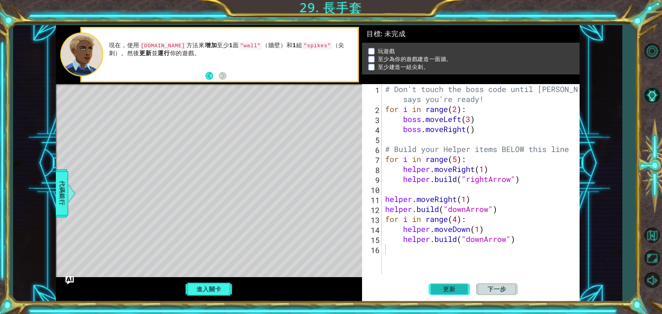
click at [438, 285] on button "更新" at bounding box center [449, 289] width 41 height 22
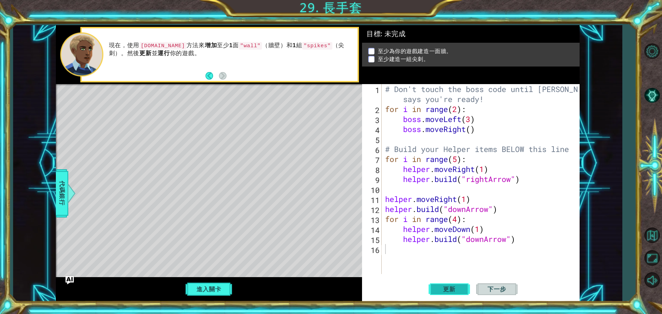
click at [438, 285] on button "更新" at bounding box center [449, 289] width 41 height 22
click at [409, 251] on div "# Don't touch the boss code until Vega says you're ready! for i in range ( 2 ) …" at bounding box center [482, 194] width 197 height 220
type textarea "h"
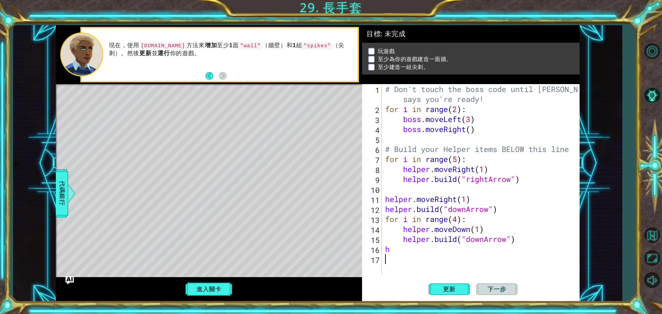
click at [405, 257] on div "# Don't touch the boss code until Vega says you're ready! for i in range ( 2 ) …" at bounding box center [482, 194] width 197 height 220
click at [403, 253] on div "# Don't touch the boss code until Vega says you're ready! for i in range ( 2 ) …" at bounding box center [482, 194] width 197 height 220
type textarea "h"
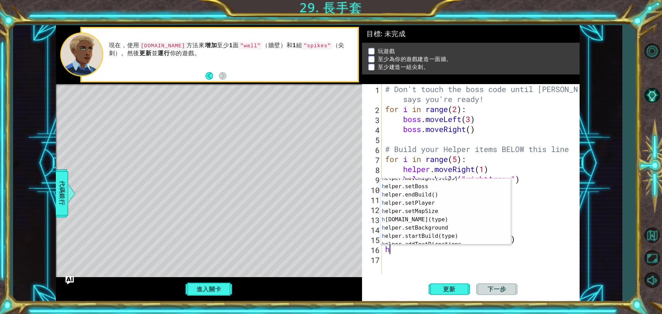
scroll to position [40, 0]
click at [472, 217] on div "h elper.moveRight(steps) 按 Enter h elper.setBoss 按 Enter h elper.endBuild() 按 E…" at bounding box center [442, 213] width 125 height 83
type textarea "helper.build("wall")"
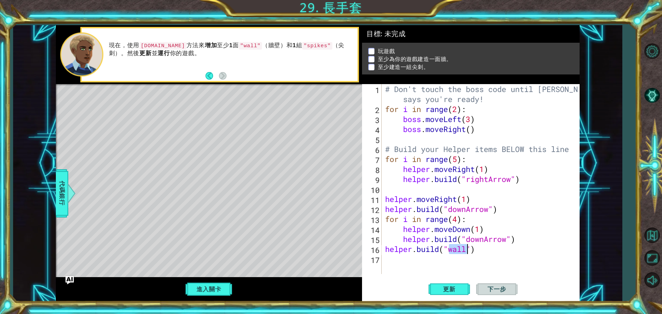
click at [476, 269] on div "# Don't touch the boss code until Vega says you're ready! for i in range ( 2 ) …" at bounding box center [482, 194] width 197 height 220
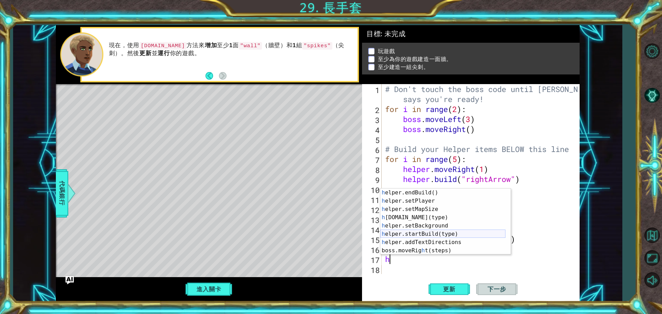
scroll to position [50, 0]
click at [456, 215] on div "h elper.endBuild() 按 Enter h elper.setPlayer 按 Enter h elper.setMapSize 按 Enter…" at bounding box center [442, 230] width 125 height 83
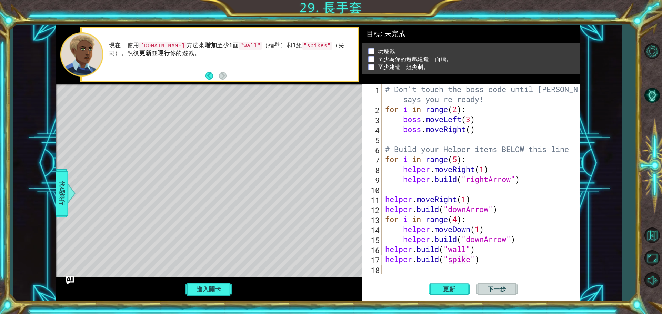
scroll to position [0, 4]
type textarea "helper.build("spikes")"
click at [457, 290] on span "更新" at bounding box center [449, 289] width 26 height 7
click at [464, 284] on button "更新" at bounding box center [449, 289] width 41 height 22
click at [224, 285] on button "進入關卡" at bounding box center [208, 289] width 49 height 13
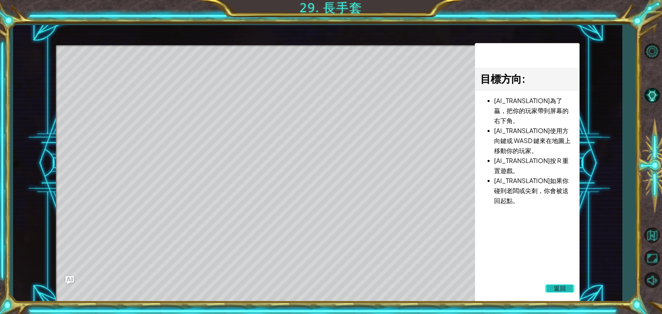
click at [553, 286] on button "返回" at bounding box center [560, 289] width 30 height 14
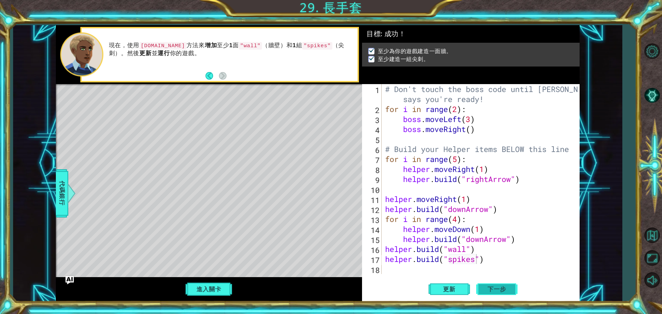
click at [505, 294] on button "下一步" at bounding box center [496, 290] width 41 height 22
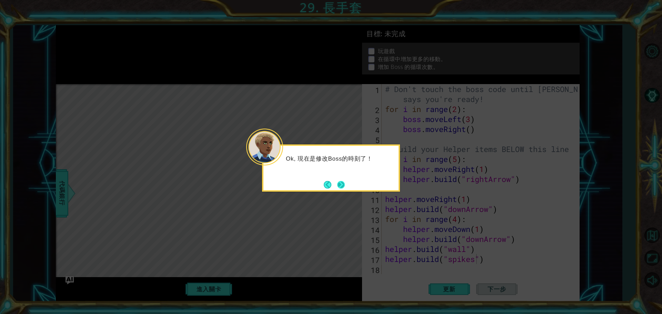
click at [342, 182] on button "Next" at bounding box center [341, 185] width 8 height 8
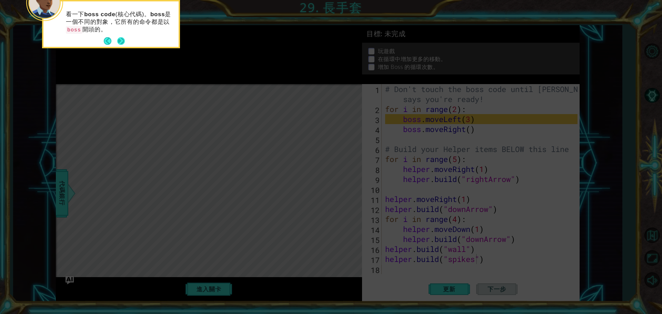
click at [120, 40] on button "Next" at bounding box center [121, 41] width 8 height 8
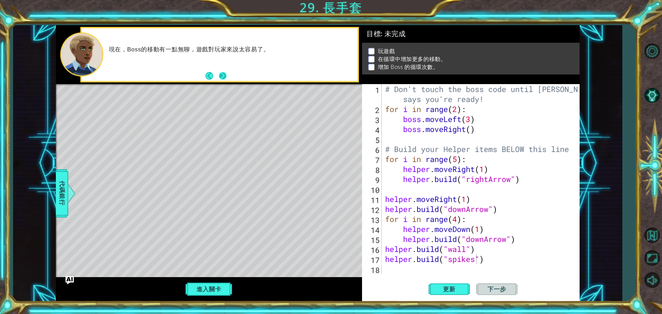
click at [222, 77] on button "Next" at bounding box center [223, 76] width 8 height 8
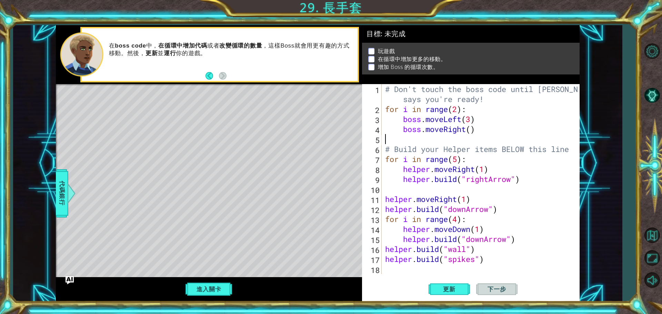
click at [458, 134] on div "# Don't touch the boss code until Vega says you're ready! for i in range ( 2 ) …" at bounding box center [482, 194] width 197 height 220
click at [471, 129] on div "# Don't touch the boss code until Vega says you're ready! for i in range ( 2 ) …" at bounding box center [482, 194] width 197 height 220
click at [451, 288] on span "更新" at bounding box center [449, 289] width 26 height 7
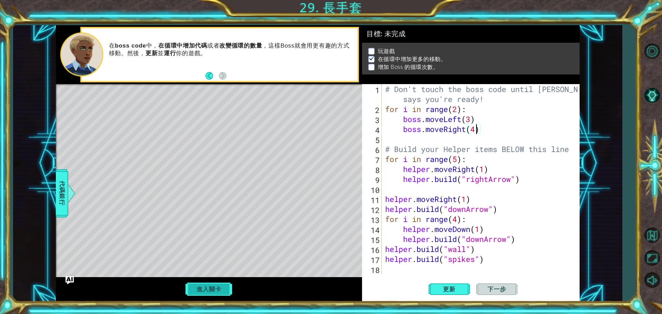
click at [205, 287] on button "進入關卡" at bounding box center [208, 289] width 49 height 13
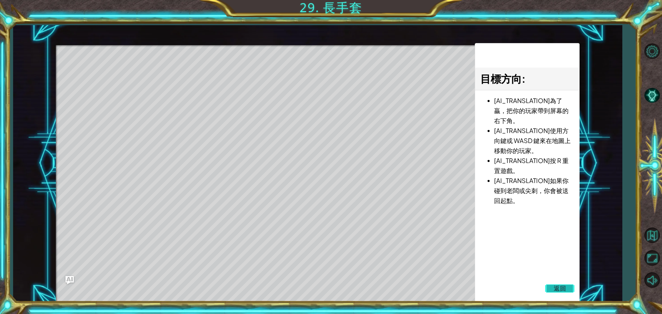
click at [569, 286] on button "返回" at bounding box center [560, 289] width 30 height 14
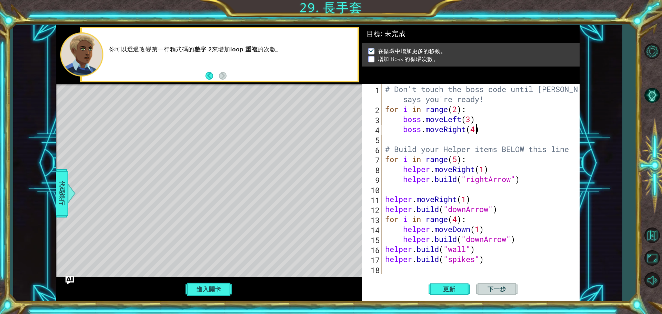
click at [459, 109] on div "# Don't touch the boss code until Vega says you're ready! for i in range ( 2 ) …" at bounding box center [482, 194] width 197 height 220
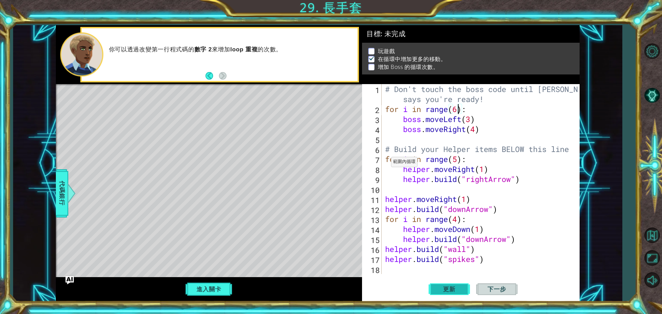
type textarea "for i in range(6):"
click at [434, 287] on button "更新" at bounding box center [449, 289] width 41 height 22
click at [224, 286] on button "進入關卡" at bounding box center [208, 289] width 49 height 13
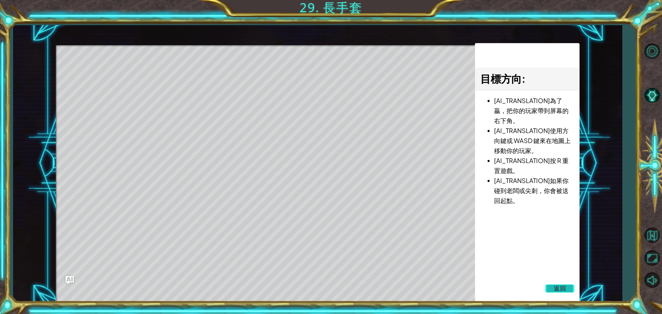
click at [563, 288] on span "返回" at bounding box center [560, 288] width 12 height 7
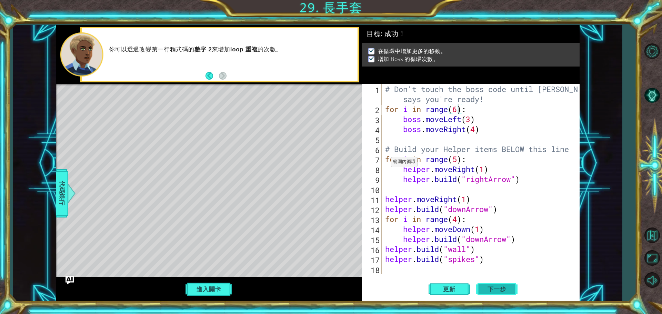
click at [503, 287] on span "下一步" at bounding box center [497, 289] width 32 height 7
click at [491, 285] on div at bounding box center [331, 157] width 662 height 314
click at [491, 288] on div at bounding box center [331, 157] width 662 height 314
click at [494, 288] on div at bounding box center [331, 157] width 662 height 314
click at [497, 286] on div at bounding box center [331, 157] width 662 height 314
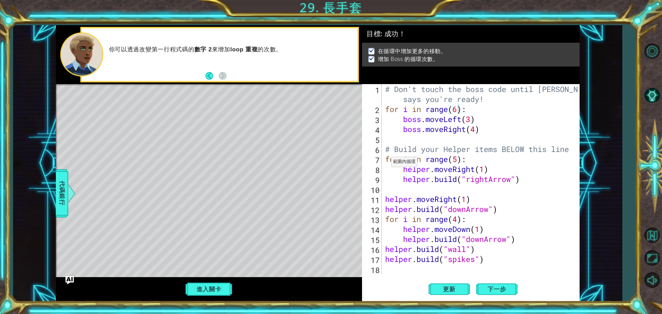
click at [496, 297] on div at bounding box center [331, 157] width 662 height 314
click at [497, 292] on div at bounding box center [331, 157] width 662 height 314
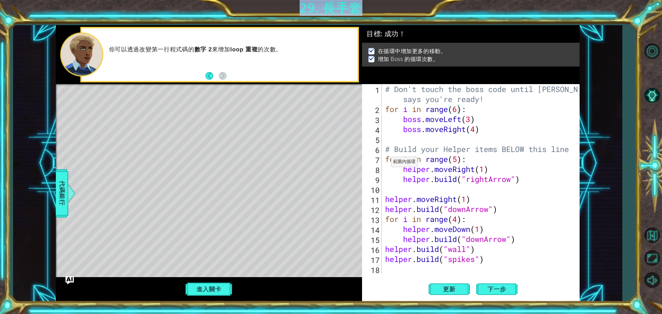
click at [497, 292] on div at bounding box center [331, 157] width 662 height 314
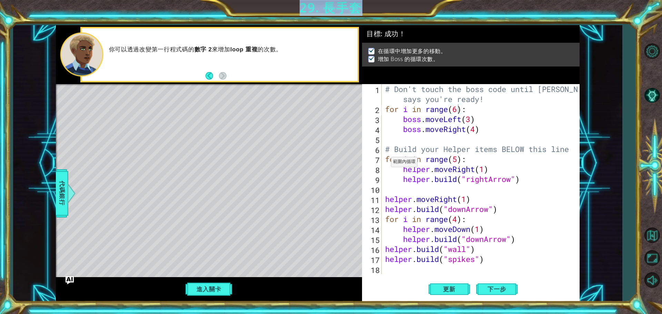
click at [497, 292] on div at bounding box center [331, 157] width 662 height 314
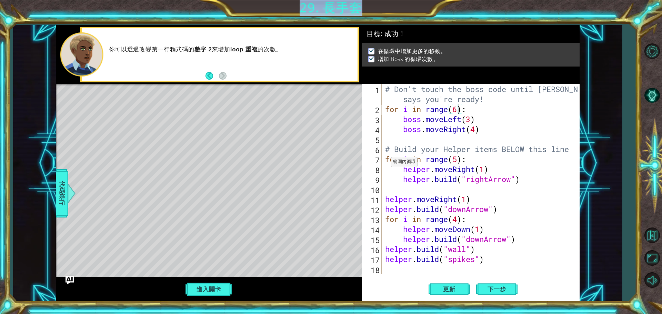
click at [497, 292] on div at bounding box center [331, 157] width 662 height 314
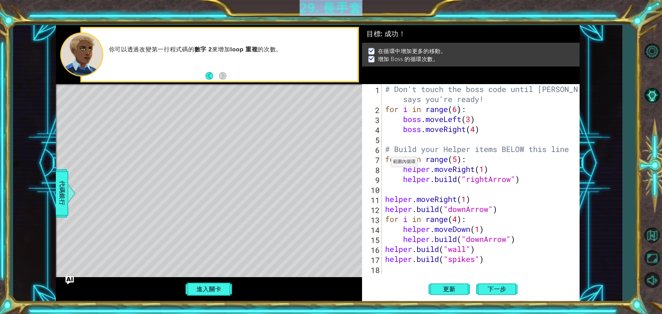
click at [497, 292] on div at bounding box center [331, 157] width 662 height 314
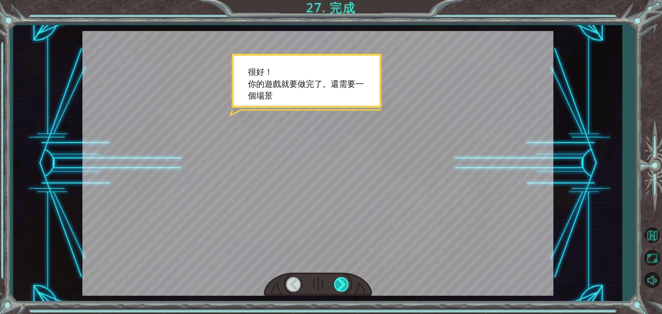
click at [346, 286] on div at bounding box center [342, 284] width 16 height 14
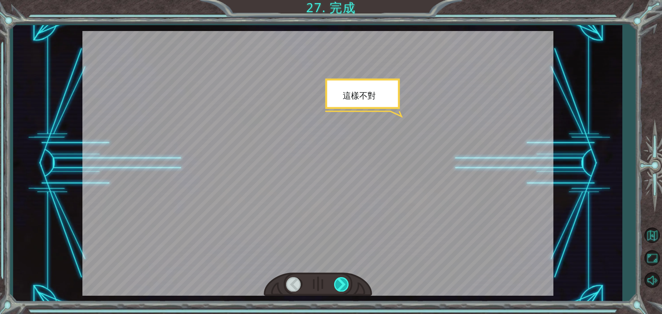
click at [346, 284] on div at bounding box center [342, 284] width 16 height 14
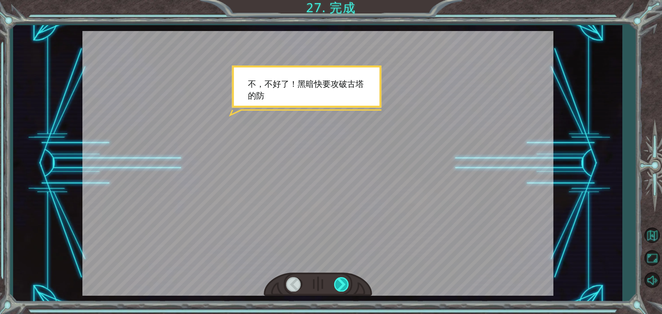
click at [346, 284] on div at bounding box center [342, 284] width 16 height 14
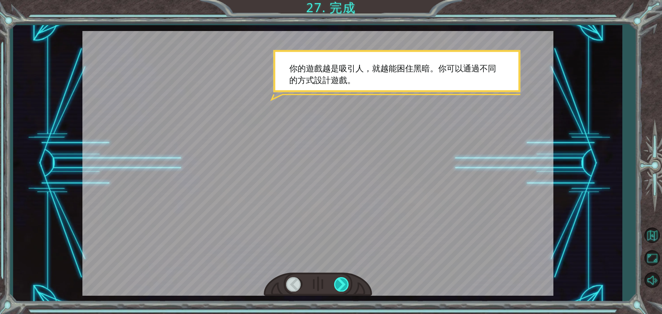
click at [346, 284] on div at bounding box center [342, 284] width 16 height 14
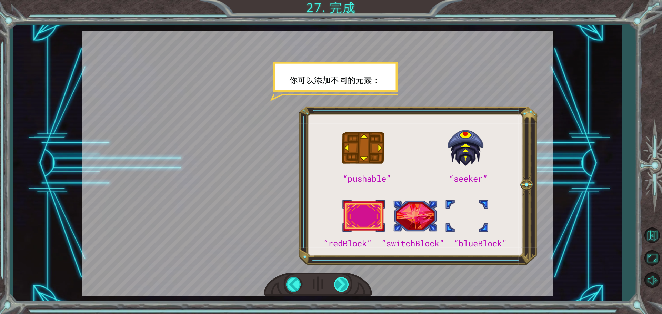
click at [346, 284] on div at bounding box center [342, 284] width 16 height 14
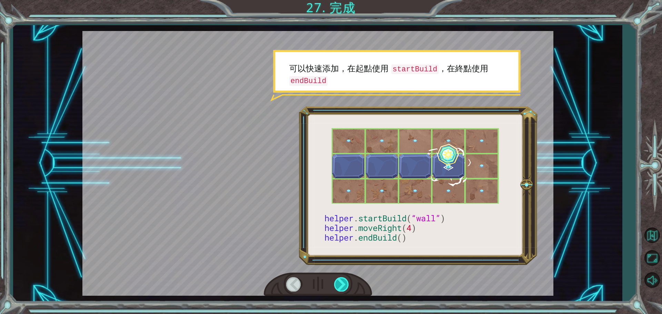
click at [346, 284] on div at bounding box center [342, 284] width 16 height 14
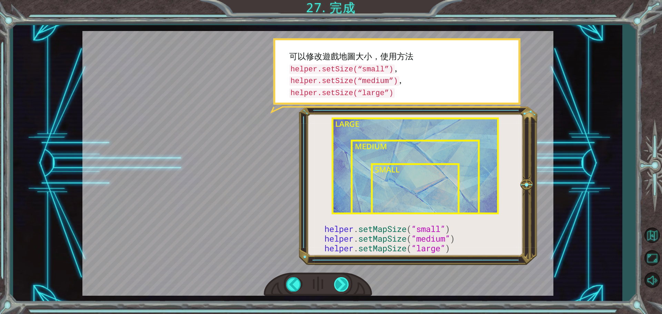
click at [346, 284] on div at bounding box center [342, 284] width 16 height 14
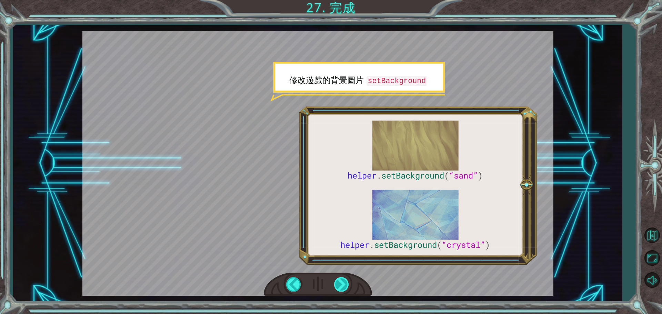
click at [346, 284] on div at bounding box center [342, 284] width 16 height 14
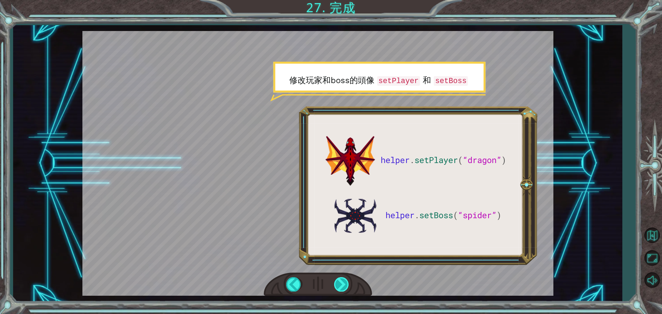
click at [346, 284] on div at bounding box center [342, 284] width 16 height 14
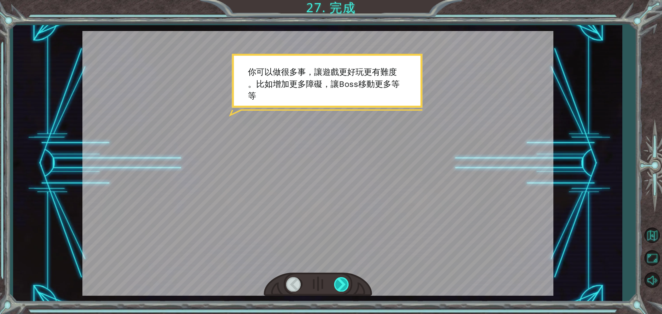
click at [346, 284] on div at bounding box center [342, 284] width 16 height 14
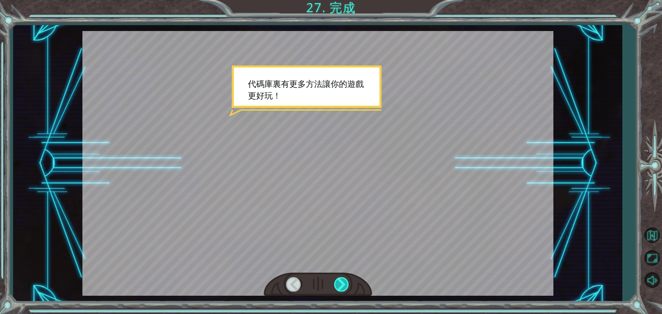
click at [346, 284] on div at bounding box center [342, 284] width 16 height 14
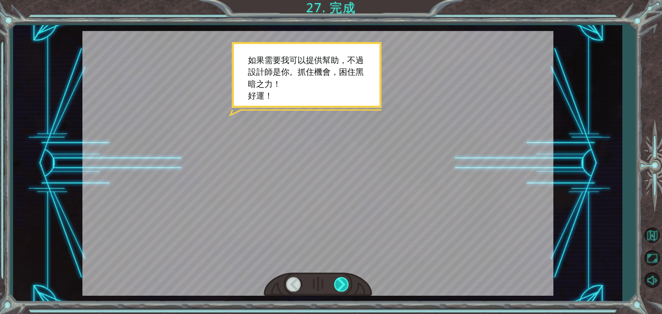
click at [346, 284] on div at bounding box center [342, 284] width 16 height 14
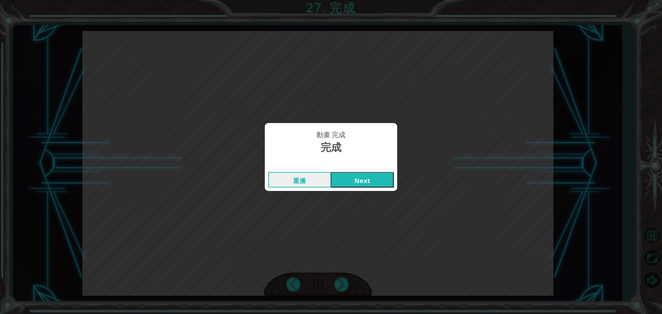
click at [348, 177] on button "Next" at bounding box center [362, 180] width 63 height 16
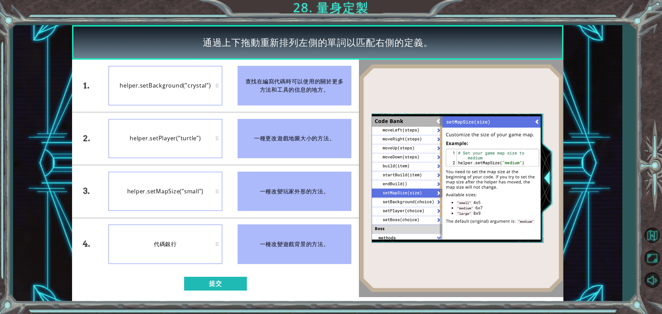
drag, startPoint x: 356, startPoint y: 282, endPoint x: 310, endPoint y: 281, distance: 46.5
click at [310, 281] on div "1. 2. 3. 4. helper.setBackground(“crystal”) helper.setPlayer(“turtle”) helper.s…" at bounding box center [215, 179] width 287 height 238
click at [202, 282] on button "提交" at bounding box center [215, 284] width 63 height 14
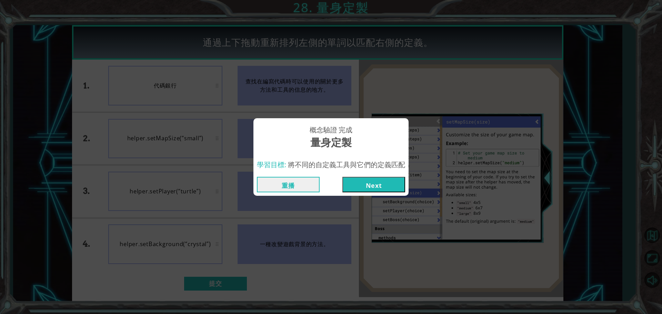
click at [383, 182] on button "Next" at bounding box center [373, 185] width 63 height 16
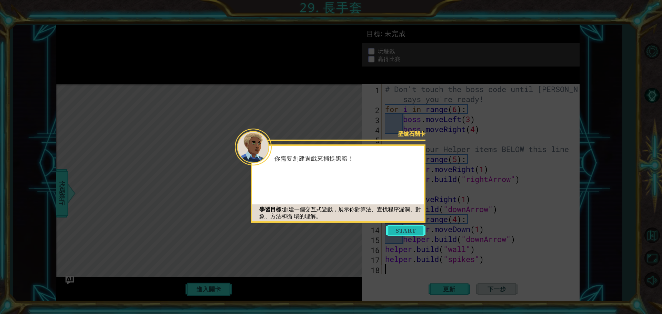
click at [403, 232] on button "Start" at bounding box center [405, 230] width 39 height 11
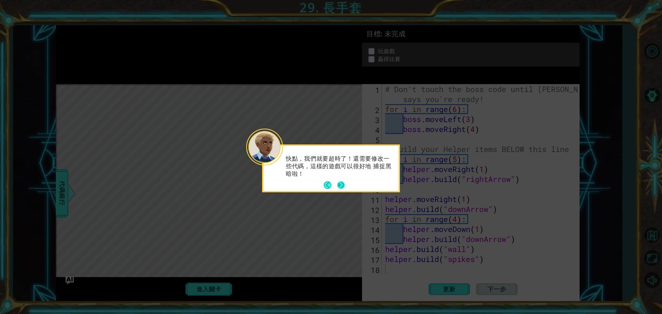
click at [340, 188] on button "Next" at bounding box center [341, 185] width 8 height 8
click at [340, 186] on button "Next" at bounding box center [341, 185] width 8 height 8
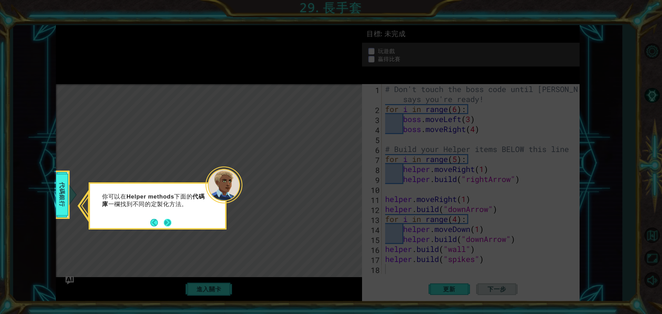
click at [164, 220] on button "Next" at bounding box center [168, 223] width 8 height 8
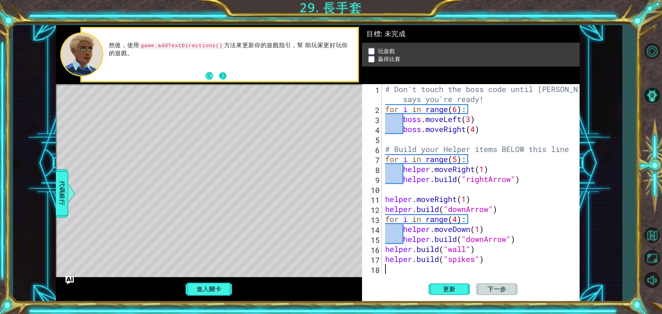
click at [222, 77] on button "Next" at bounding box center [223, 76] width 8 height 8
click at [220, 72] on button "Next" at bounding box center [223, 76] width 8 height 8
drag, startPoint x: 220, startPoint y: 71, endPoint x: 170, endPoint y: 60, distance: 51.3
click at [170, 60] on div "嘗試使用 setMapSize , setPlayer 這些方法或者其他方法來定製化你的遊戲。然後 更新 並 運行 你的遊戲！" at bounding box center [231, 54] width 254 height 32
type textarea "for i in range(5):"
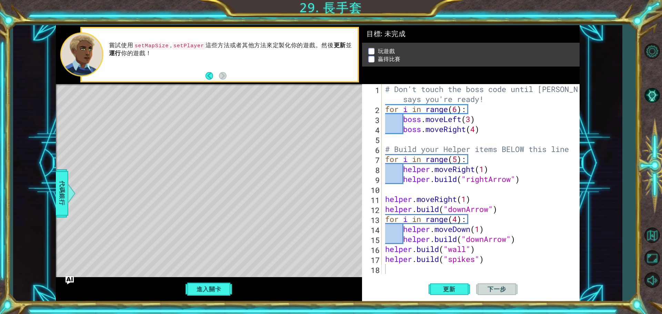
click at [479, 157] on div "# Don't touch the boss code until Vega says you're ready! for i in range ( 6 ) …" at bounding box center [482, 194] width 197 height 220
click at [385, 158] on div "# Don't touch the boss code until Vega says you're ready! for i in range ( 6 ) …" at bounding box center [482, 194] width 197 height 220
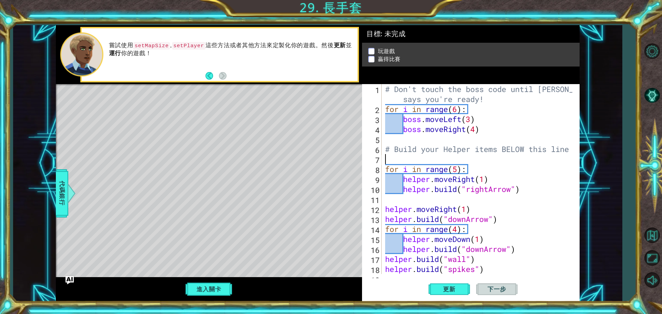
click at [387, 158] on div "# Don't touch the boss code until Vega says you're ready! for i in range ( 6 ) …" at bounding box center [480, 194] width 192 height 220
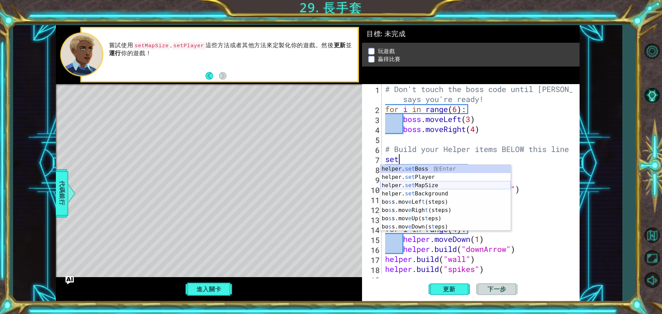
click at [446, 185] on div "helper. set Boss 按 Enter helper. set Player 按 Enter helper. set MapSize 按 Enter…" at bounding box center [445, 206] width 130 height 83
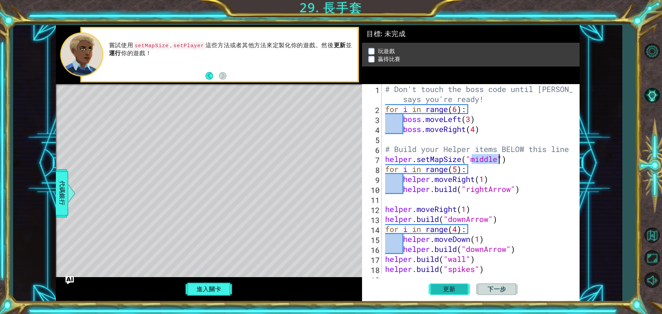
click at [447, 283] on button "更新" at bounding box center [449, 289] width 41 height 22
type textarea "helper.setMapSize("large")"
click at [451, 293] on button "更新" at bounding box center [449, 289] width 41 height 22
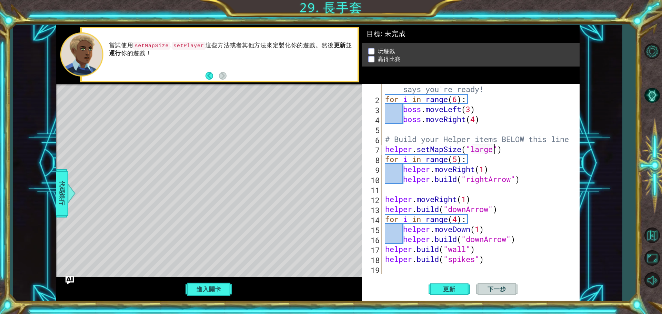
scroll to position [10, 0]
click at [511, 148] on div "# Don't touch the boss code until Vega says you're ready! for i in range ( 6 ) …" at bounding box center [480, 184] width 192 height 220
click at [208, 77] on button "Back" at bounding box center [211, 76] width 13 height 8
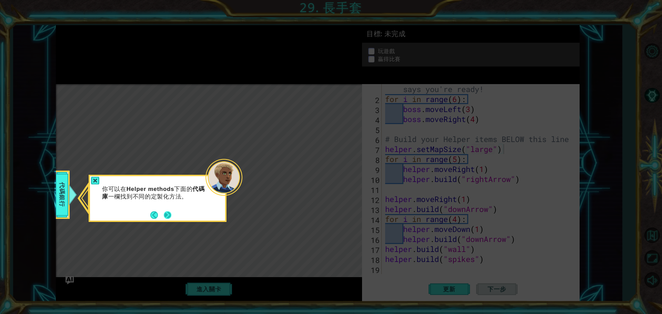
click at [166, 217] on button "Next" at bounding box center [168, 215] width 8 height 8
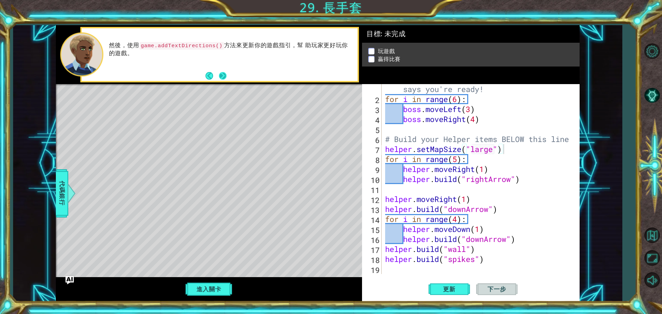
click at [224, 76] on button "Next" at bounding box center [223, 76] width 8 height 8
click at [58, 193] on span "代碼銀行" at bounding box center [62, 193] width 11 height 42
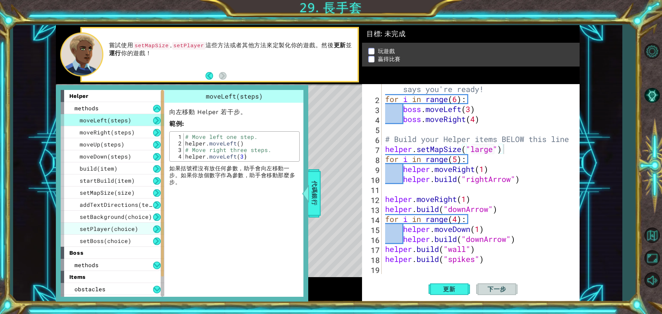
click at [89, 228] on span "setPlayer(choice)" at bounding box center [109, 228] width 59 height 7
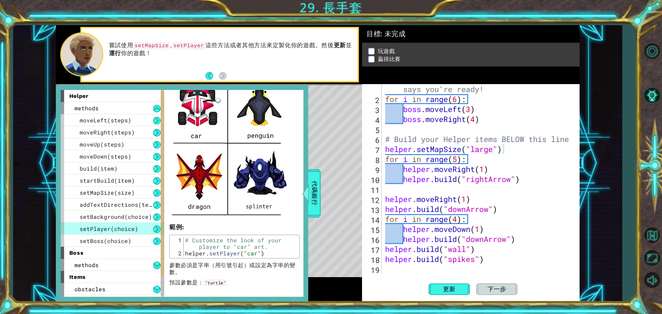
scroll to position [204, 0]
type textarea "helper.setPlayer("car")"
drag, startPoint x: 185, startPoint y: 253, endPoint x: 253, endPoint y: 258, distance: 68.1
click at [253, 258] on div "helper.setPlayer("car") 1 2 # Customize the look of your player to "car" art. h…" at bounding box center [234, 247] width 130 height 24
type textarea "for i in range(5):"
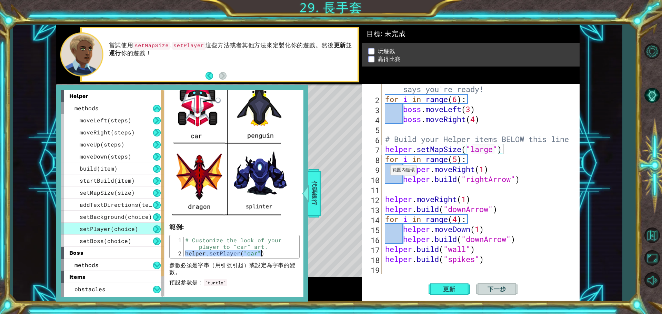
click at [384, 162] on div "# Don't touch the boss code until Vega says you're ready! for i in range ( 6 ) …" at bounding box center [480, 184] width 192 height 220
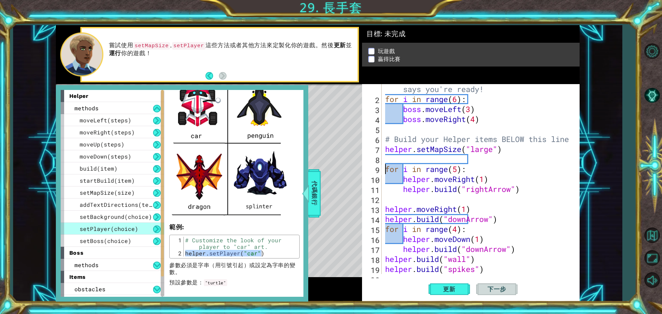
click at [390, 157] on div "# Don't touch the boss code until Vega says you're ready! for i in range ( 6 ) …" at bounding box center [480, 184] width 192 height 220
paste textarea "helper.setPlayer("car")"
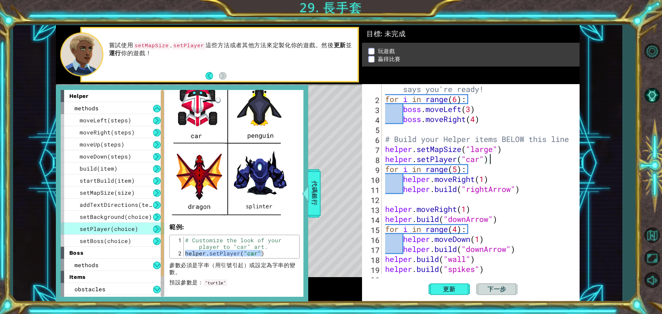
click at [481, 160] on div "# Don't touch the boss code until Vega says you're ready! for i in range ( 6 ) …" at bounding box center [480, 184] width 192 height 220
type textarea "helper.setPlayer("splinter")"
click at [118, 239] on span "setBoss(choice)" at bounding box center [106, 240] width 52 height 7
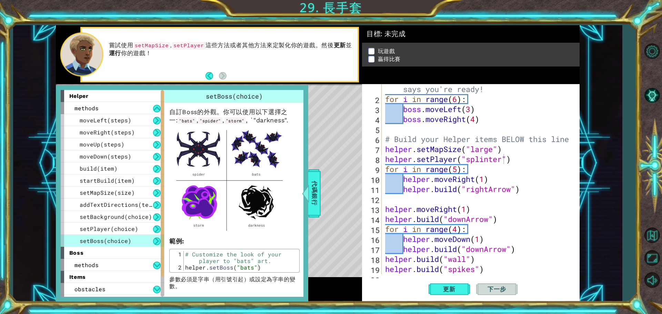
scroll to position [0, 0]
click at [430, 130] on div "# Don't touch the boss code until Vega says you're ready! for i in range ( 6 ) …" at bounding box center [480, 184] width 192 height 220
click at [520, 163] on div "# Don't touch the boss code until Vega says you're ready! for i in range ( 6 ) …" at bounding box center [480, 184] width 192 height 220
type textarea "helper.setPlayer("splinter")"
click at [520, 163] on div "# Don't touch the boss code until Vega says you're ready! for i in range ( 6 ) …" at bounding box center [480, 184] width 192 height 220
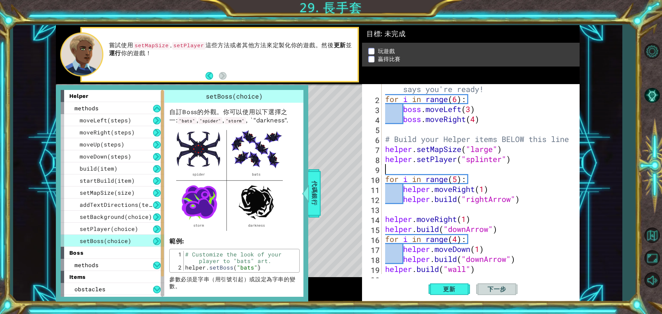
type textarea "helper.setBoss("bats")"
drag, startPoint x: 185, startPoint y: 276, endPoint x: 269, endPoint y: 282, distance: 83.6
click at [269, 282] on div "自訂Boss的外觀。你可以使用以下選擇之一: "bats" , "spider" , "storm" , `"darkness". 範例 : helper.s…" at bounding box center [234, 202] width 140 height 198
click at [401, 167] on div "# Don't touch the boss code until Vega says you're ready! for i in range ( 6 ) …" at bounding box center [480, 184] width 192 height 220
paste textarea "helper.setBoss("bats")"
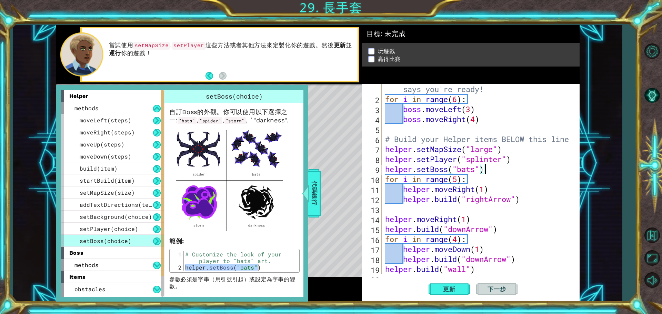
click at [476, 167] on div "# Don't touch the boss code until Vega says you're ready! for i in range ( 6 ) …" at bounding box center [480, 184] width 192 height 220
type textarea "helper.setBoss("darkness")"
click at [111, 226] on span "setPlayer(choice)" at bounding box center [109, 228] width 59 height 7
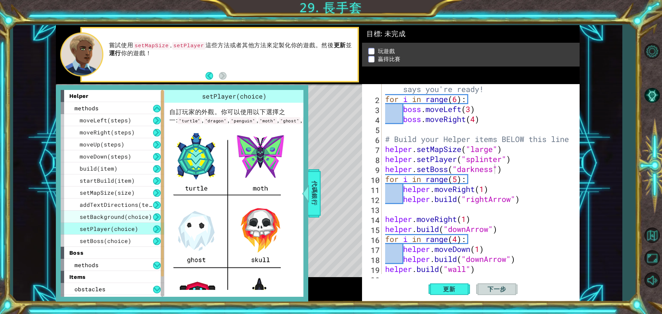
click at [112, 216] on span "setBackground(choice)" at bounding box center [116, 216] width 72 height 7
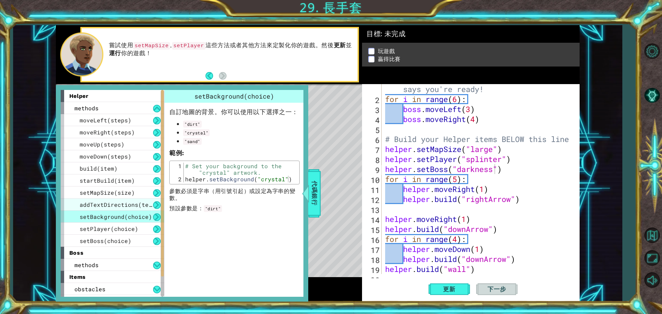
click at [115, 202] on span "addTextDirections(text)" at bounding box center [119, 204] width 79 height 7
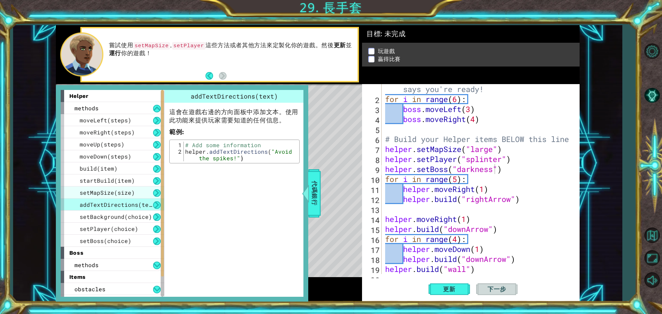
click at [119, 190] on span "setMapSize(size)" at bounding box center [107, 192] width 55 height 7
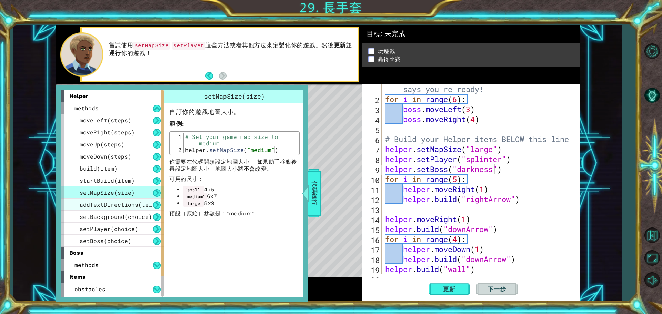
click at [119, 202] on span "addTextDirections(text)" at bounding box center [119, 204] width 79 height 7
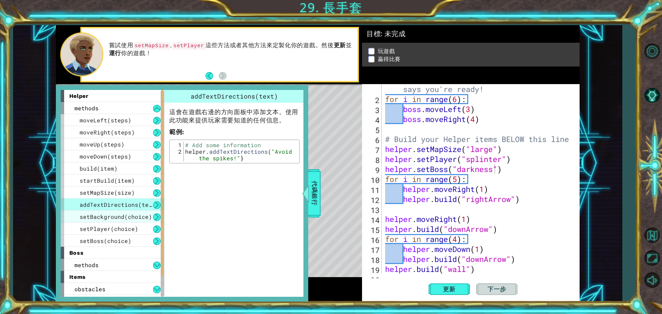
click at [119, 213] on div "setBackground(choice)" at bounding box center [112, 217] width 103 height 12
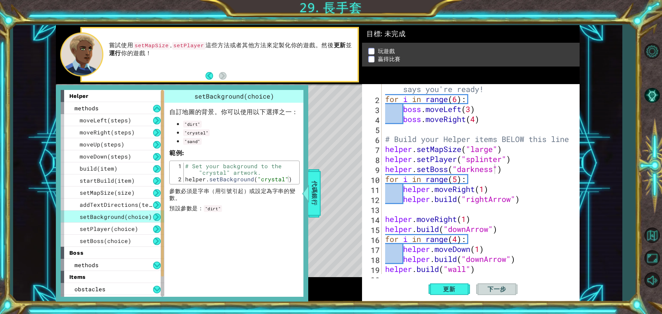
type textarea "helper.setBackground("crystal")"
drag, startPoint x: 187, startPoint y: 180, endPoint x: 282, endPoint y: 189, distance: 95.5
click at [282, 189] on div "自訂地圖的背景。你可以使用以下選擇之一： "dirt" "crystal" "sand" 範例 : helper.setBackground("crystal…" at bounding box center [234, 157] width 140 height 109
type textarea "helper.setMapSize("large")"
click at [514, 148] on div "# Don't touch the boss code until Vega says you're ready! for i in range ( 6 ) …" at bounding box center [480, 184] width 192 height 220
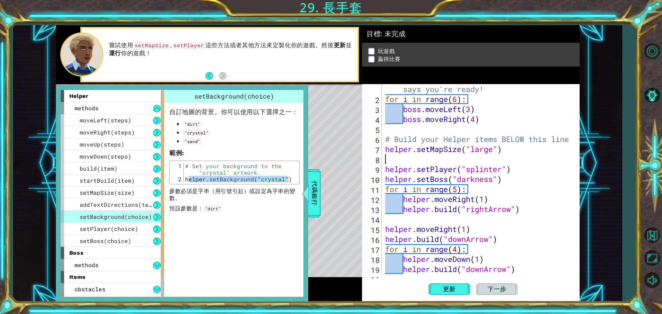
scroll to position [0, 0]
paste textarea "elper.setBackground("crystal")"
click at [384, 161] on div "# Don't touch the boss code until Vega says you're ready! for i in range ( 6 ) …" at bounding box center [480, 184] width 192 height 220
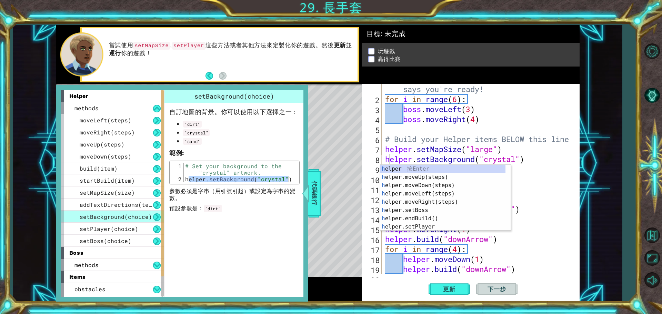
click at [540, 183] on div "# Don't touch the boss code until Vega says you're ready! for i in range ( 6 ) …" at bounding box center [480, 184] width 192 height 220
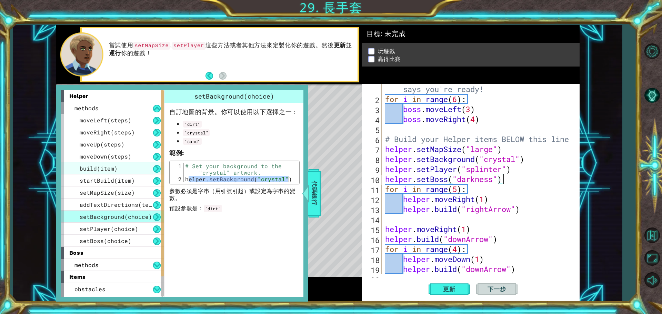
type textarea "helper.setBoss("darkness")"
click at [108, 162] on div "build(item)" at bounding box center [112, 168] width 103 height 12
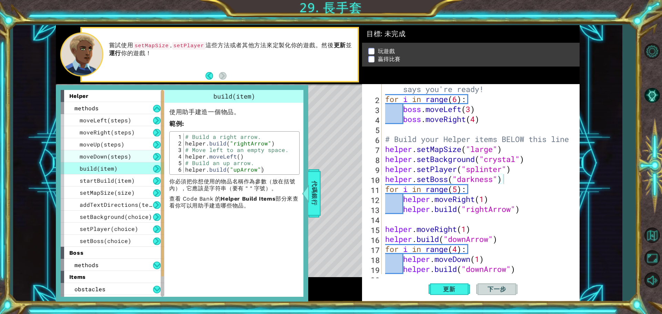
click at [114, 155] on span "moveDown(steps)" at bounding box center [106, 156] width 52 height 7
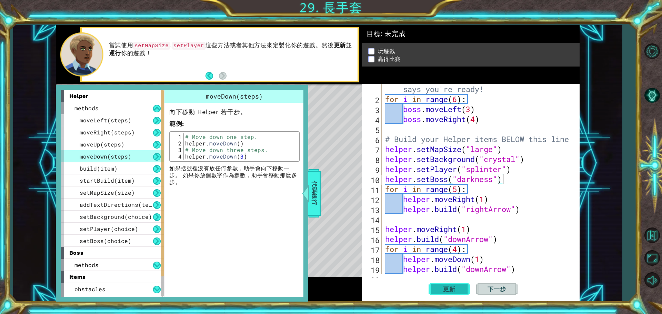
click at [455, 284] on button "更新" at bounding box center [449, 289] width 41 height 22
click at [317, 193] on span "代碼銀行" at bounding box center [314, 193] width 11 height 42
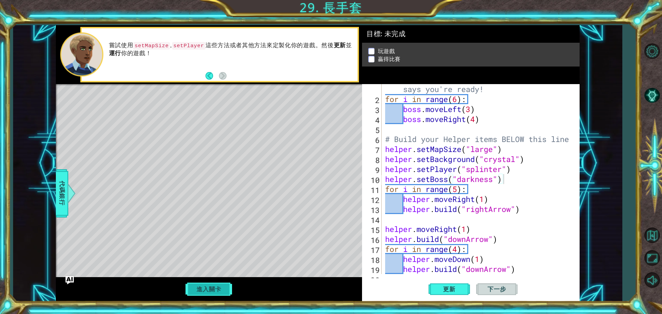
click at [200, 289] on button "進入關卡" at bounding box center [208, 289] width 49 height 13
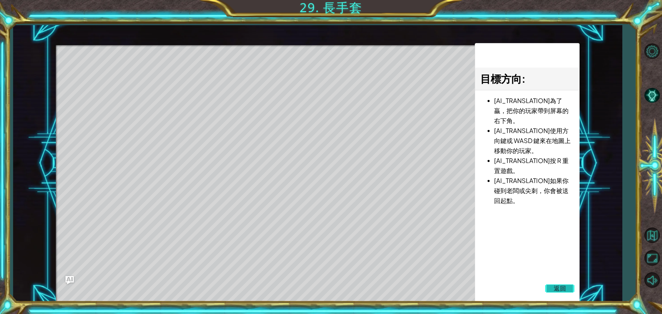
click at [557, 286] on span "返回" at bounding box center [560, 288] width 12 height 7
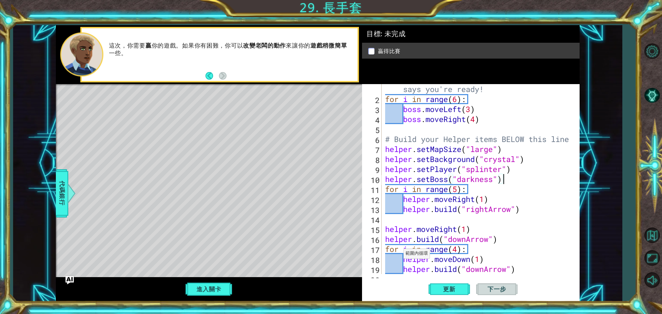
scroll to position [40, 0]
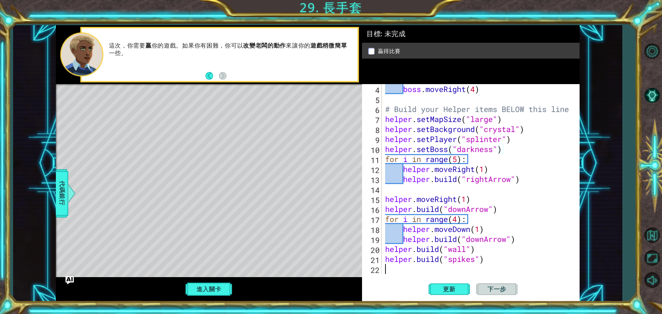
click at [408, 266] on div "boss . moveRight ( 4 ) # Build your Helper items BELOW this line helper . setMa…" at bounding box center [480, 189] width 192 height 210
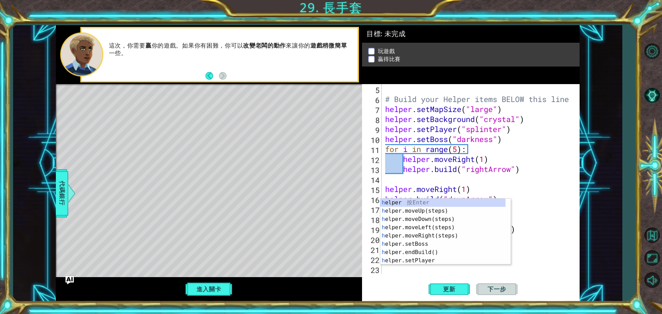
scroll to position [50, 0]
click at [538, 223] on div "# Build your Helper items BELOW this line helper . setMapSize ( "large" ) helpe…" at bounding box center [480, 189] width 192 height 210
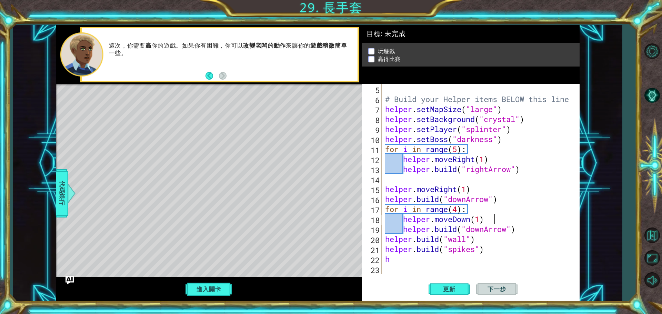
click at [416, 261] on div "# Build your Helper items BELOW this line helper . setMapSize ( "large" ) helpe…" at bounding box center [480, 189] width 192 height 210
type textarea "h"
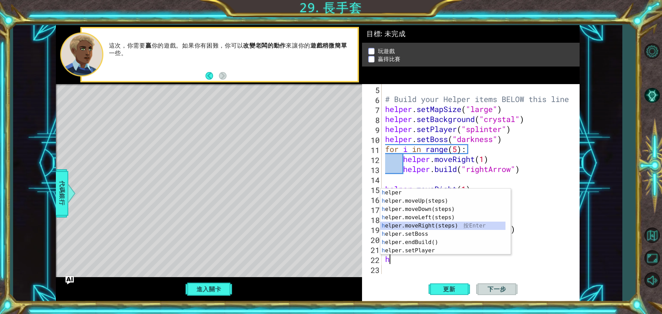
click at [429, 226] on div "h elper 按 Enter h elper.moveUp(steps) 按 Enter h elper.moveDown(steps) 按 Enter h…" at bounding box center [442, 230] width 125 height 83
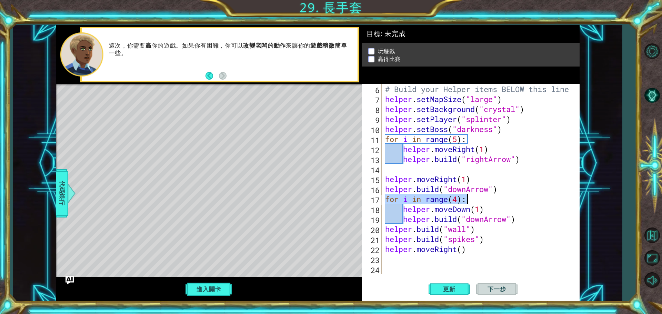
drag, startPoint x: 384, startPoint y: 201, endPoint x: 474, endPoint y: 199, distance: 89.7
click at [474, 199] on div "# Build your Helper items BELOW this line helper . setMapSize ( "large" ) helpe…" at bounding box center [480, 189] width 192 height 210
click at [490, 237] on div "# Build your Helper items BELOW this line helper . setMapSize ( "large" ) helpe…" at bounding box center [480, 189] width 192 height 210
type textarea "helper.build("spikes")"
paste textarea "for i in range(4):"
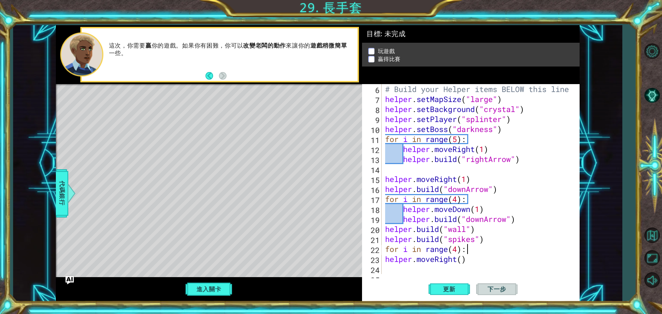
click at [458, 250] on div "# Build your Helper items BELOW this line helper . setMapSize ( "large" ) helpe…" at bounding box center [480, 189] width 192 height 210
drag, startPoint x: 482, startPoint y: 240, endPoint x: 491, endPoint y: 237, distance: 8.6
click at [491, 237] on div "# Build your Helper items BELOW this line helper . setMapSize ( "large" ) helpe…" at bounding box center [480, 189] width 192 height 210
click at [457, 249] on div "# Build your Helper items BELOW this line helper . setMapSize ( "large" ) helpe…" at bounding box center [480, 189] width 192 height 210
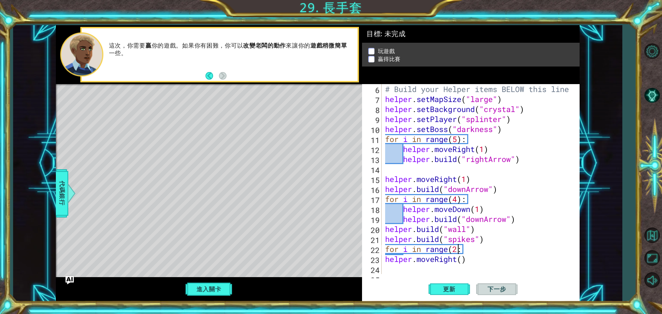
paste textarea ")"
type textarea "for i in range(2):"
click at [432, 274] on div "for i in range(2): 6 7 8 9 10 11 12 13 14 15 16 17 18 19 20 21 22 23 24 25 # Bu…" at bounding box center [471, 193] width 218 height 218
click at [432, 272] on div "# Build your Helper items BELOW this line helper . setMapSize ( "large" ) helpe…" at bounding box center [480, 189] width 192 height 210
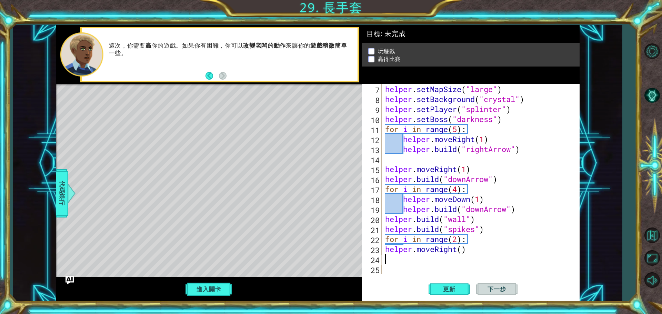
scroll to position [70, 0]
drag, startPoint x: 403, startPoint y: 209, endPoint x: 527, endPoint y: 209, distance: 124.1
click at [527, 209] on div "helper . setMapSize ( "large" ) helper . setBackground ( "crystal" ) helper . s…" at bounding box center [480, 189] width 192 height 210
type textarea "helper.build("downArrow")"
click at [415, 260] on div "helper . setMapSize ( "large" ) helper . setBackground ( "crystal" ) helper . s…" at bounding box center [480, 189] width 192 height 210
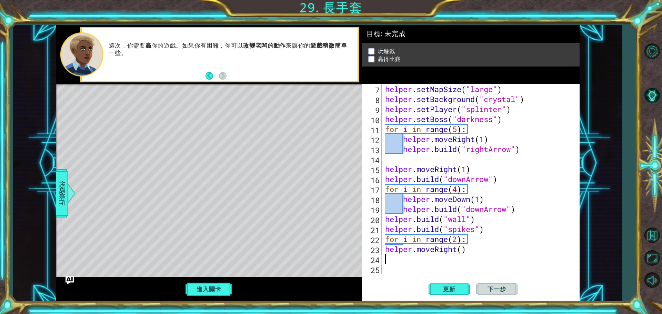
paste textarea "helper.build("downArrow")"
drag, startPoint x: 475, startPoint y: 239, endPoint x: 387, endPoint y: 242, distance: 87.6
click at [387, 242] on div "helper . setMapSize ( "large" ) helper . setBackground ( "crystal" ) helper . s…" at bounding box center [480, 189] width 192 height 210
click at [387, 242] on div "helper . setMapSize ( "large" ) helper . setBackground ( "crystal" ) helper . s…" at bounding box center [478, 179] width 189 height 190
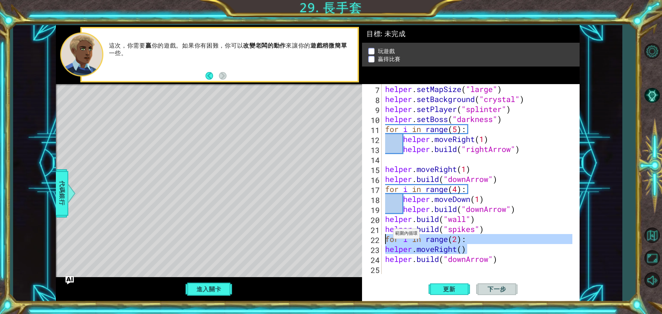
drag, startPoint x: 491, startPoint y: 245, endPoint x: 387, endPoint y: 235, distance: 104.2
click at [387, 235] on div "helper . setMapSize ( "large" ) helper . setBackground ( "crystal" ) helper . s…" at bounding box center [480, 189] width 192 height 210
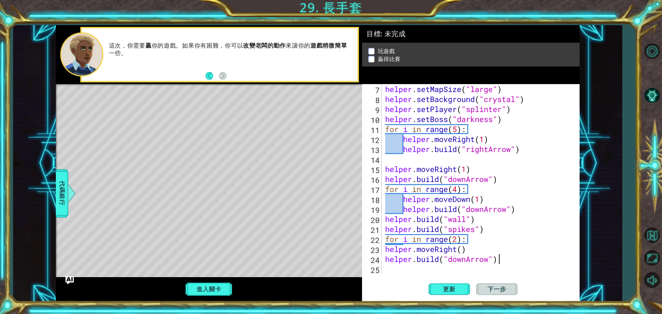
click at [537, 257] on div "helper . setMapSize ( "large" ) helper . setBackground ( "crystal" ) helper . s…" at bounding box center [480, 189] width 192 height 210
drag, startPoint x: 488, startPoint y: 238, endPoint x: 386, endPoint y: 238, distance: 102.4
click at [386, 238] on div "helper . setMapSize ( "large" ) helper . setBackground ( "crystal" ) helper . s…" at bounding box center [480, 189] width 192 height 210
type textarea "for i in range(2):"
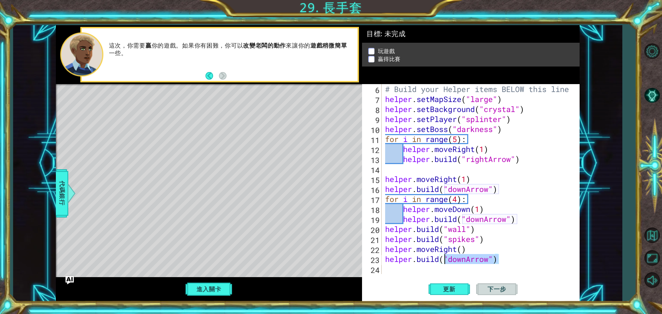
drag, startPoint x: 515, startPoint y: 264, endPoint x: 444, endPoint y: 261, distance: 71.1
click at [444, 261] on div "# Build your Helper items BELOW this line helper . setMapSize ( "large" ) helpe…" at bounding box center [480, 189] width 192 height 210
click at [511, 256] on div "# Build your Helper items BELOW this line helper . setMapSize ( "large" ) helpe…" at bounding box center [478, 179] width 189 height 190
drag, startPoint x: 445, startPoint y: 260, endPoint x: 494, endPoint y: 263, distance: 48.7
click at [494, 263] on div "# Build your Helper items BELOW this line helper . setMapSize ( "large" ) helpe…" at bounding box center [480, 189] width 192 height 210
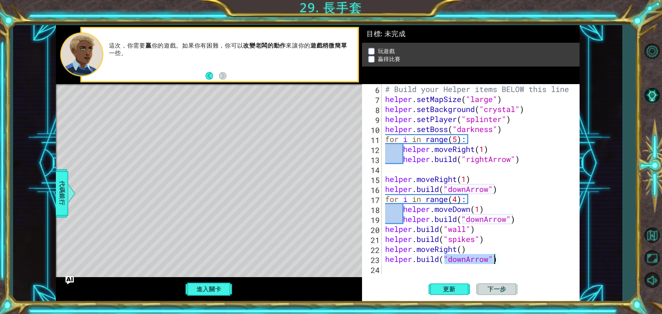
click at [514, 261] on div "# Build your Helper items BELOW this line helper . setMapSize ( "large" ) helpe…" at bounding box center [480, 189] width 192 height 210
drag, startPoint x: 450, startPoint y: 260, endPoint x: 466, endPoint y: 259, distance: 16.6
click at [466, 259] on div "# Build your Helper items BELOW this line helper . setMapSize ( "large" ) helpe…" at bounding box center [480, 189] width 192 height 210
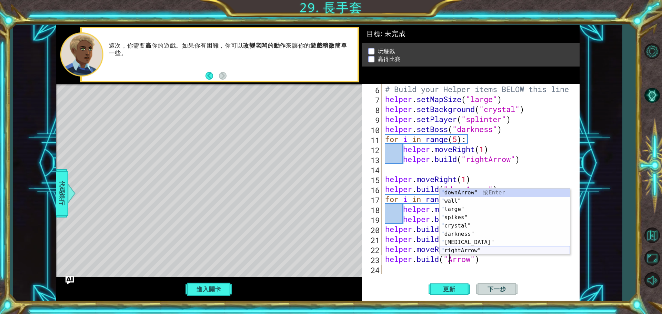
click at [478, 248] on div "" downArrow" 按 Enter " wall" 按 Enter " large" 按 Enter " spikes" 按 Enter " cryst…" at bounding box center [505, 230] width 130 height 83
type textarea "[DOMAIN_NAME]("rightArrow")"
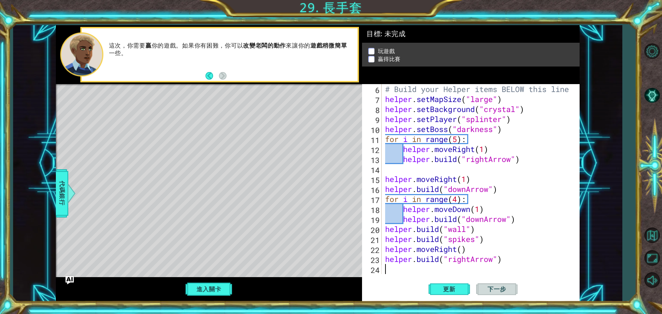
click at [400, 271] on div "# Build your Helper items BELOW this line helper . setMapSize ( "large" ) helpe…" at bounding box center [480, 189] width 192 height 210
drag, startPoint x: 385, startPoint y: 249, endPoint x: 482, endPoint y: 249, distance: 96.5
click at [482, 249] on div "# Build your Helper items BELOW this line helper . setMapSize ( "large" ) helpe…" at bounding box center [480, 189] width 192 height 210
type textarea "helper.moveRight()"
click at [424, 271] on div "# Build your Helper items BELOW this line helper . setMapSize ( "large" ) helpe…" at bounding box center [480, 189] width 192 height 210
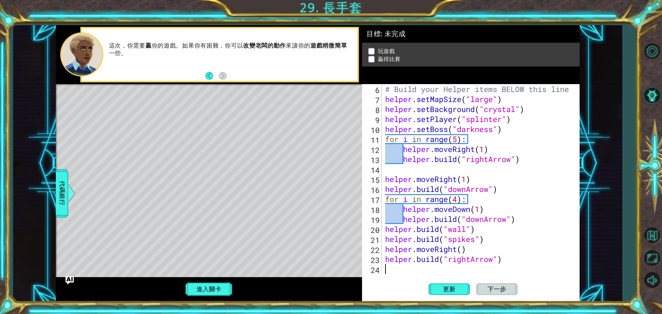
paste textarea "helper.moveRight()"
type textarea "helper.moveRight()"
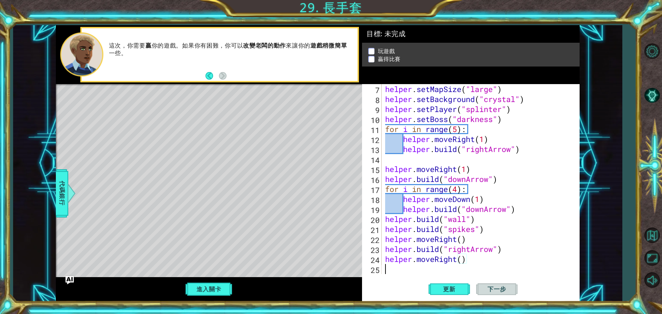
click at [408, 267] on div "helper . setMapSize ( "large" ) helper . setBackground ( "crystal" ) helper . s…" at bounding box center [480, 189] width 192 height 210
drag, startPoint x: 405, startPoint y: 210, endPoint x: 521, endPoint y: 210, distance: 116.2
click at [521, 210] on div "helper . setMapSize ( "large" ) helper . setBackground ( "crystal" ) helper . s…" at bounding box center [480, 189] width 192 height 210
type textarea "helper.build("downArrow")"
click at [424, 275] on div "helper.build("downArrow") 7 8 9 10 11 12 13 14 15 16 17 18 19 20 21 22 23 24 25…" at bounding box center [471, 193] width 218 height 218
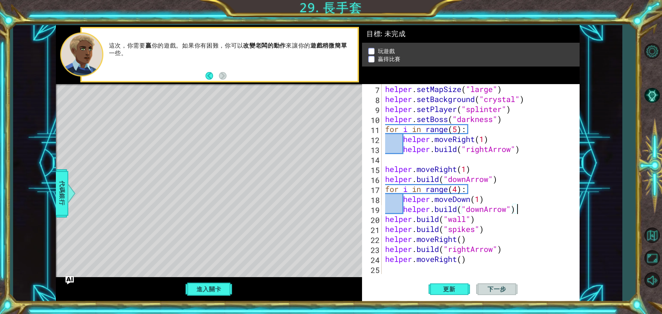
click at [422, 273] on div "helper . setMapSize ( "large" ) helper . setBackground ( "crystal" ) helper . s…" at bounding box center [480, 189] width 192 height 210
paste textarea "helper.build("downArrow")"
type textarea "helper.build("downArrow")"
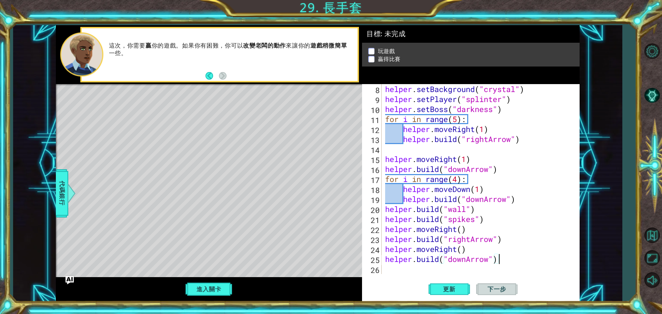
scroll to position [80, 0]
click at [456, 286] on span "更新" at bounding box center [449, 289] width 26 height 7
click at [399, 275] on div "helper.build("downArrow") 8 9 10 11 12 13 14 15 16 17 18 19 20 21 22 23 24 25 2…" at bounding box center [471, 193] width 218 height 218
click at [399, 270] on div "helper . setBackground ( "crystal" ) helper . setPlayer ( "splinter" ) helper .…" at bounding box center [480, 189] width 192 height 210
drag, startPoint x: 384, startPoint y: 180, endPoint x: 472, endPoint y: 182, distance: 87.9
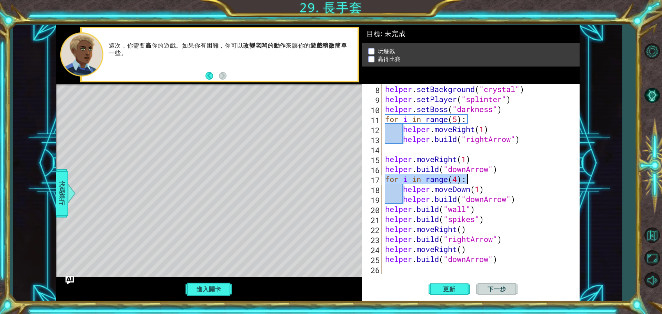
click at [472, 182] on div "helper . setBackground ( "crystal" ) helper . setPlayer ( "splinter" ) helper .…" at bounding box center [480, 189] width 192 height 210
type textarea "for i in range(4):"
click at [403, 271] on div "helper . setBackground ( "crystal" ) helper . setPlayer ( "splinter" ) helper .…" at bounding box center [480, 189] width 192 height 210
paste textarea "for i in range(4):"
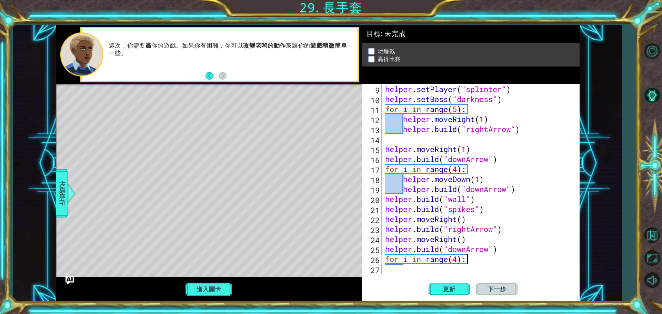
scroll to position [90, 0]
click at [457, 259] on div "helper . setPlayer ( "splinter" ) helper . setBoss ( "darkness" ) for i in rang…" at bounding box center [480, 189] width 192 height 210
type textarea "for i in range(2):"
click at [420, 269] on div "helper . setPlayer ( "splinter" ) helper . setBoss ( "darkness" ) for i in rang…" at bounding box center [480, 189] width 192 height 210
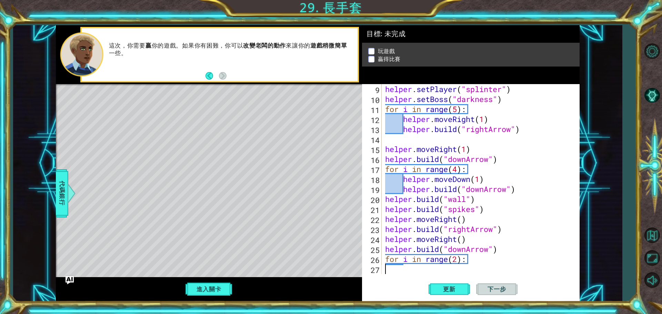
scroll to position [0, 0]
drag, startPoint x: 404, startPoint y: 179, endPoint x: 490, endPoint y: 178, distance: 85.5
click at [490, 178] on div "helper . setPlayer ( "splinter" ) helper . setBoss ( "darkness" ) for i in rang…" at bounding box center [480, 189] width 192 height 210
type textarea "helper.moveDown(1)"
click at [414, 268] on div "helper . setPlayer ( "splinter" ) helper . setBoss ( "darkness" ) for i in rang…" at bounding box center [480, 189] width 192 height 210
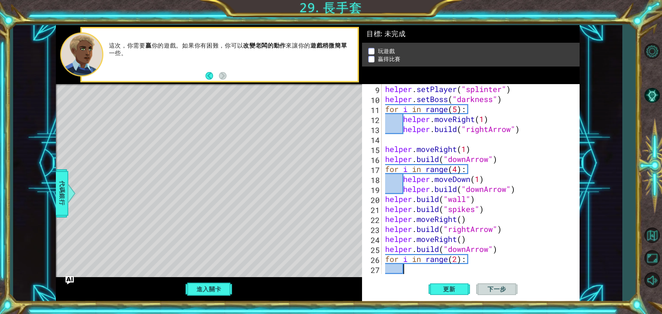
paste textarea "helper.moveDown(1)"
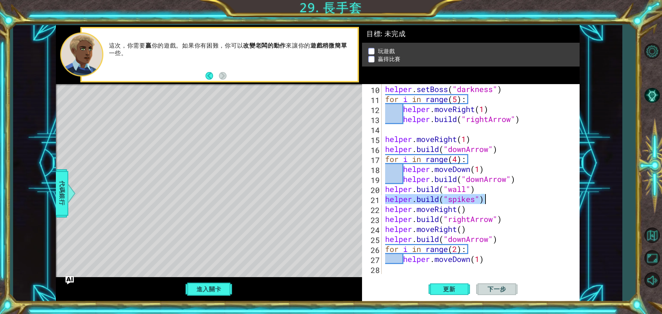
drag, startPoint x: 385, startPoint y: 201, endPoint x: 487, endPoint y: 199, distance: 101.7
click at [487, 199] on div "helper . setBoss ( "darkness" ) for i in range ( 5 ) : helper . moveRight ( 1 )…" at bounding box center [480, 189] width 192 height 210
paste textarea "moveDown(1)"
drag, startPoint x: 474, startPoint y: 203, endPoint x: 417, endPoint y: 203, distance: 57.6
click at [417, 203] on div "helper . setBoss ( "darkness" ) for i in range ( 5 ) : helper . moveRight ( 1 )…" at bounding box center [480, 189] width 192 height 210
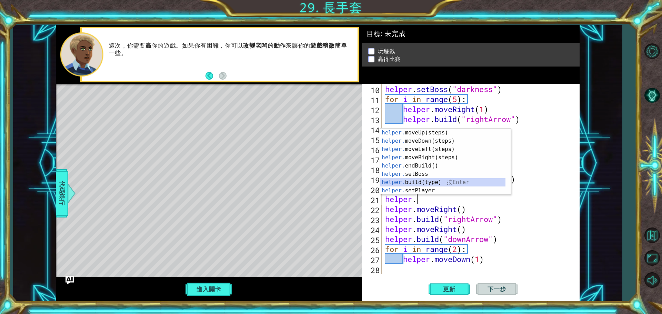
click at [425, 185] on div "helper. moveUp(steps) 按 Enter helper. moveDown(steps) 按 Enter helper. moveLeft(…" at bounding box center [442, 170] width 125 height 83
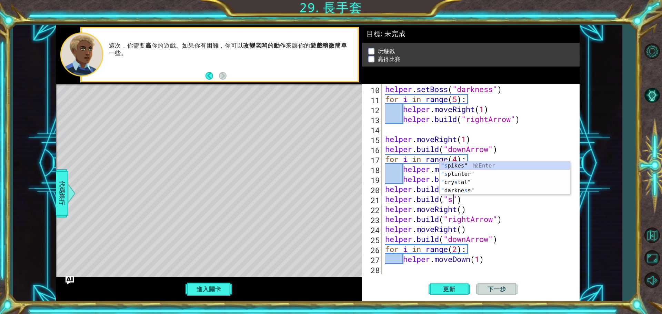
scroll to position [0, 3]
click at [472, 164] on div ""s pikes" 按 Enter "s plinter" 按 Enter " cry s tal" 按 Enter " darkne s s" 按 Enter" at bounding box center [505, 187] width 130 height 50
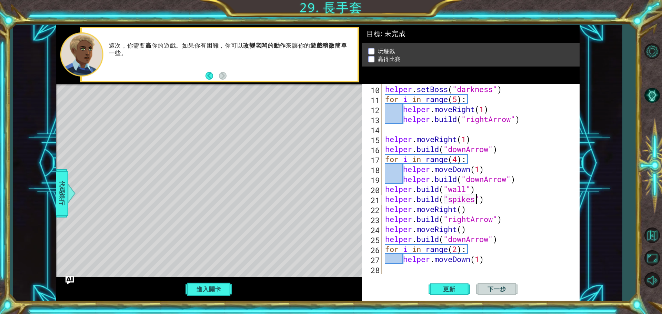
type textarea "helper.build("spikes")"
drag, startPoint x: 383, startPoint y: 199, endPoint x: 445, endPoint y: 204, distance: 61.9
click at [445, 204] on div "helper.build("spikes") 10 11 12 13 14 15 16 17 18 19 20 21 22 23 24 25 26 27 28…" at bounding box center [469, 179] width 215 height 190
click at [387, 200] on div "helper . setBoss ( "darkness" ) for i in range ( 5 ) : helper . moveRight ( 1 )…" at bounding box center [480, 189] width 192 height 210
drag, startPoint x: 385, startPoint y: 200, endPoint x: 490, endPoint y: 201, distance: 104.5
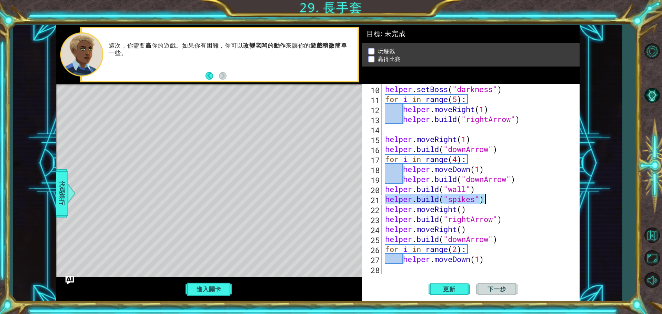
click at [490, 201] on div "helper . setBoss ( "darkness" ) for i in range ( 5 ) : helper . moveRight ( 1 )…" at bounding box center [480, 189] width 192 height 210
click at [437, 269] on div "helper . setBoss ( "darkness" ) for i in range ( 5 ) : helper . moveRight ( 1 )…" at bounding box center [480, 189] width 192 height 210
paste textarea "helper.build("spikes")"
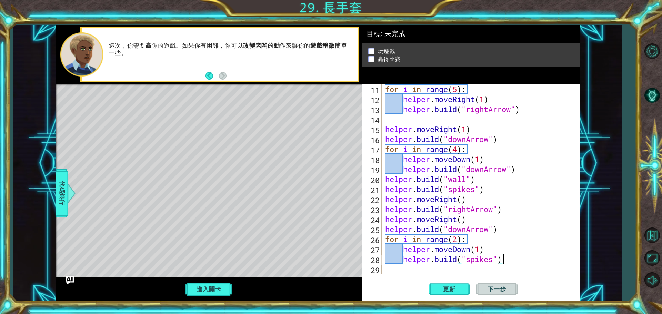
scroll to position [110, 0]
click at [445, 292] on span "更新" at bounding box center [449, 289] width 26 height 7
click at [214, 287] on button "進入關卡" at bounding box center [208, 289] width 49 height 13
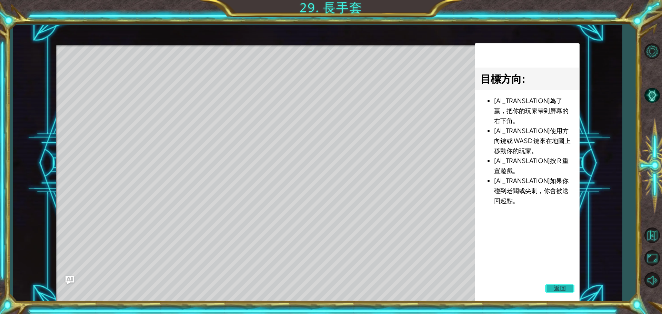
click at [564, 286] on span "返回" at bounding box center [560, 288] width 12 height 7
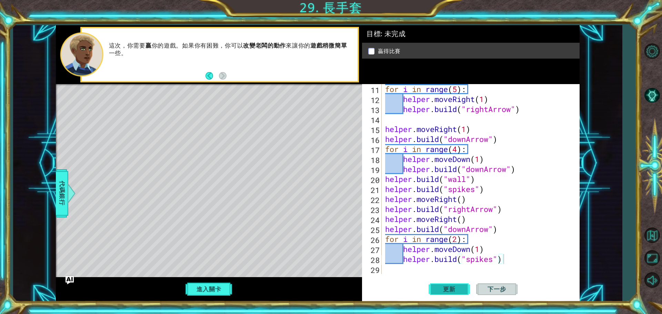
click at [430, 285] on button "更新" at bounding box center [449, 289] width 41 height 22
click at [455, 90] on div "for i in range ( 5 ) : helper . moveRight ( 1 ) helper . build ( "rightArrow" )…" at bounding box center [480, 189] width 192 height 210
click at [457, 90] on div "for i in range ( 5 ) : helper . moveRight ( 1 ) helper . build ( "rightArrow" )…" at bounding box center [480, 189] width 192 height 210
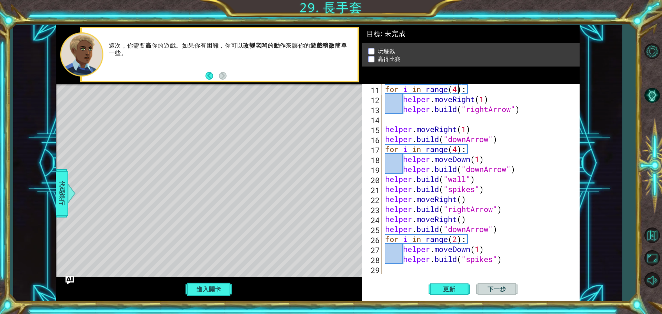
scroll to position [0, 3]
click at [454, 290] on span "更新" at bounding box center [449, 289] width 26 height 7
click at [445, 287] on span "更新" at bounding box center [449, 289] width 26 height 7
click at [199, 289] on button "進入關卡" at bounding box center [208, 289] width 49 height 13
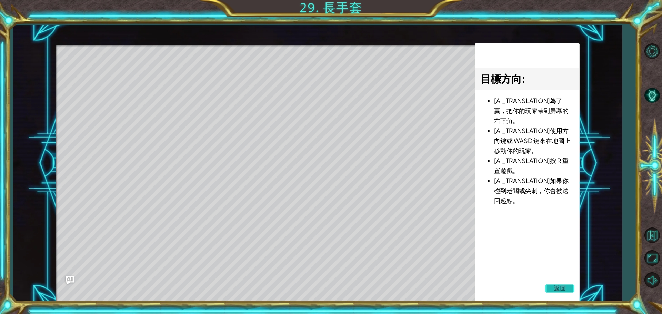
click at [566, 288] on span "返回" at bounding box center [560, 288] width 12 height 7
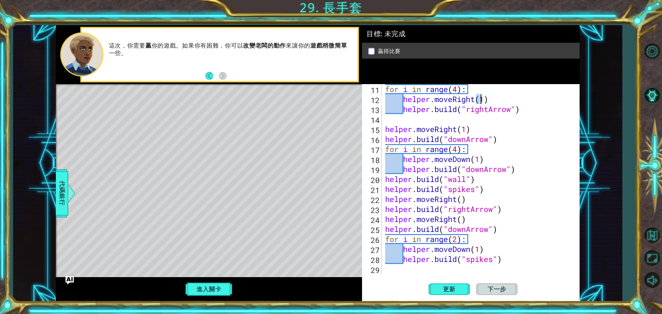
drag, startPoint x: 476, startPoint y: 99, endPoint x: 480, endPoint y: 101, distance: 4.2
click at [480, 101] on div "for i in range ( 4 ) : helper . moveRight ( 1 ) helper . build ( "rightArrow" )…" at bounding box center [480, 189] width 192 height 210
click at [543, 162] on div "for i in range ( 4 ) : helper . moveRight ( 1 ) helper . build ( "rightArrow" )…" at bounding box center [480, 189] width 192 height 210
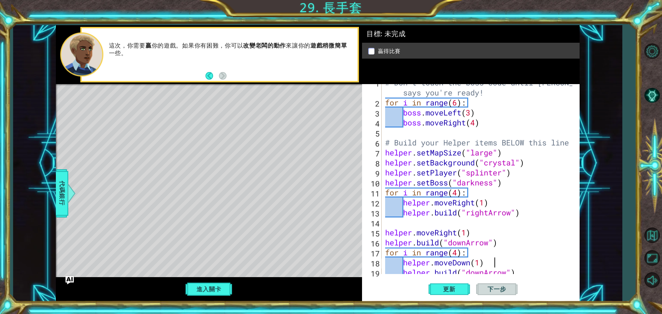
scroll to position [0, 0]
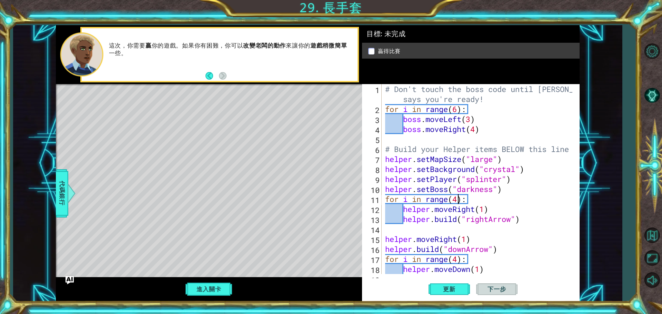
click at [459, 201] on div "# Don't touch the boss code until Vega says you're ready! for i in range ( 6 ) …" at bounding box center [480, 194] width 192 height 220
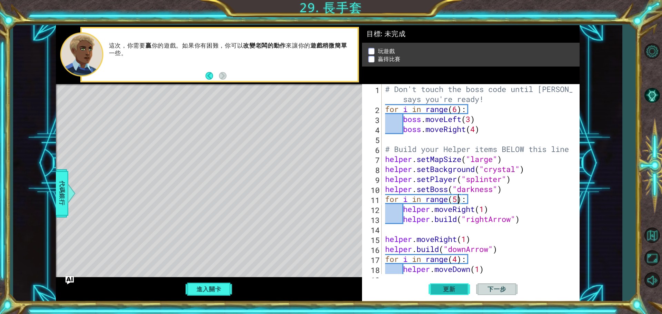
click at [449, 291] on span "更新" at bounding box center [449, 289] width 26 height 7
click at [475, 129] on div "# Don't touch the boss code until Vega says you're ready! for i in range ( 6 ) …" at bounding box center [480, 194] width 192 height 220
click at [471, 119] on div "# Don't touch the boss code until Vega says you're ready! for i in range ( 6 ) …" at bounding box center [480, 194] width 192 height 220
click at [453, 288] on span "更新" at bounding box center [449, 289] width 26 height 7
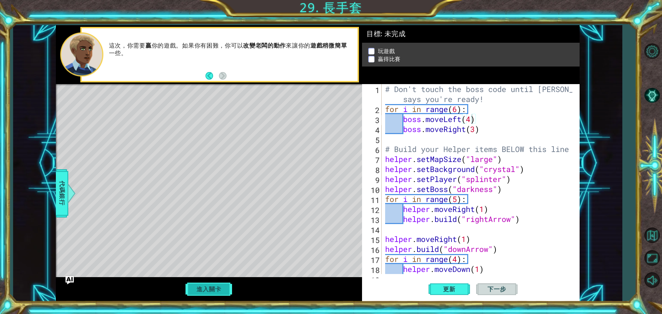
click at [199, 288] on button "進入關卡" at bounding box center [208, 289] width 49 height 13
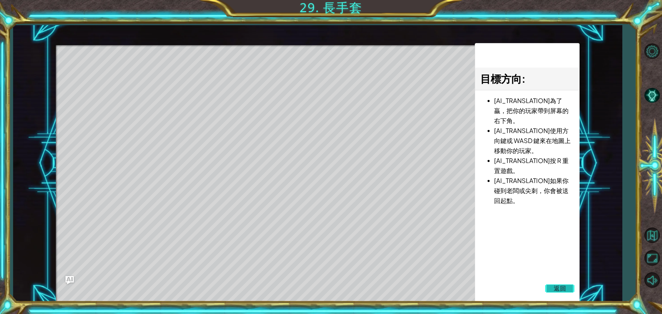
click at [554, 288] on span "返回" at bounding box center [560, 288] width 12 height 7
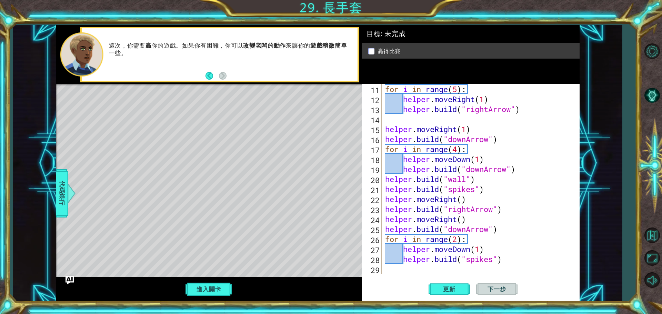
scroll to position [110, 0]
type textarea "helper.build("wall")"
click at [483, 183] on div "for i in range ( 5 ) : helper . moveRight ( 1 ) helper . build ( "rightArrow" )…" at bounding box center [480, 189] width 192 height 210
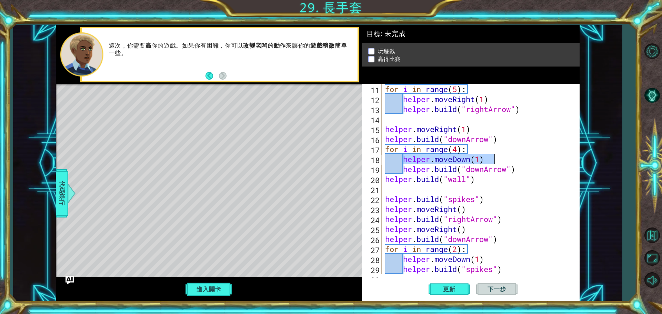
drag, startPoint x: 405, startPoint y: 160, endPoint x: 500, endPoint y: 160, distance: 95.2
click at [500, 160] on div "for i in range ( 5 ) : helper . moveRight ( 1 ) helper . build ( "rightArrow" )…" at bounding box center [480, 189] width 192 height 210
type textarea "helper.moveDown(1)"
click at [407, 189] on div "for i in range ( 5 ) : helper . moveRight ( 1 ) helper . build ( "rightArrow" )…" at bounding box center [480, 189] width 192 height 210
paste textarea "helper.moveDown(1)"
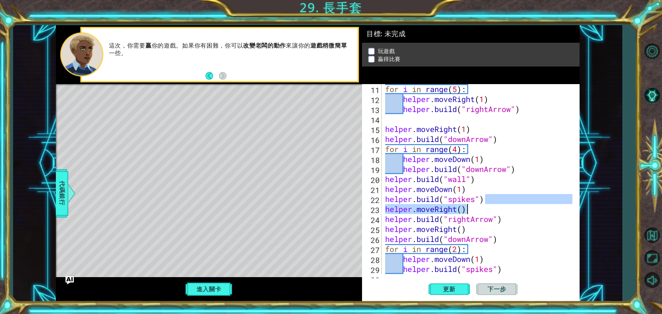
drag, startPoint x: 505, startPoint y: 200, endPoint x: 531, endPoint y: 207, distance: 26.8
click at [531, 207] on div "for i in range ( 5 ) : helper . moveRight ( 1 ) helper . build ( "rightArrow" )…" at bounding box center [480, 189] width 192 height 210
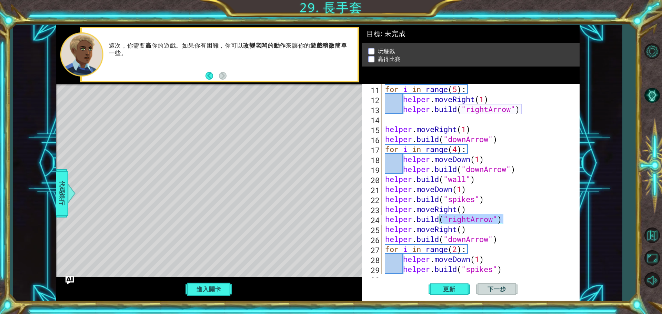
drag, startPoint x: 507, startPoint y: 223, endPoint x: 441, endPoint y: 221, distance: 65.9
click at [441, 221] on div "for i in range ( 5 ) : helper . moveRight ( 1 ) helper . build ( "rightArrow" )…" at bounding box center [480, 189] width 192 height 210
paste textarea "helper.moveDown(1)"
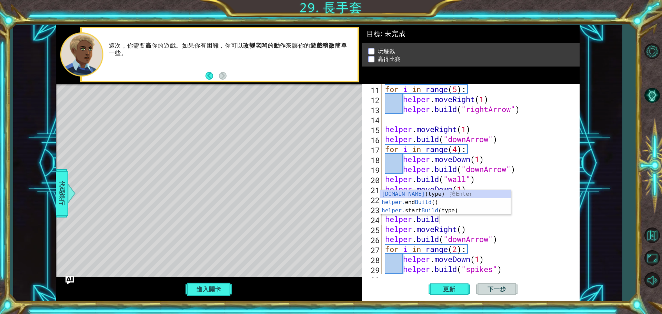
scroll to position [120, 0]
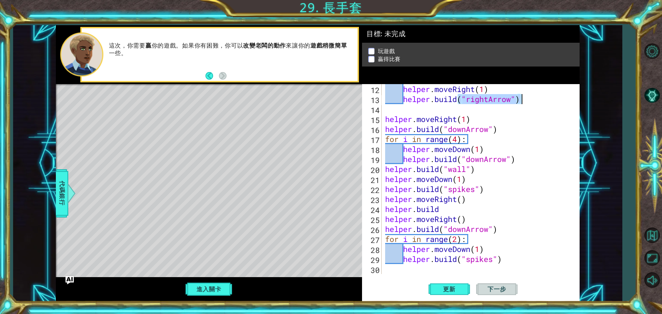
drag, startPoint x: 457, startPoint y: 103, endPoint x: 523, endPoint y: 103, distance: 65.9
click at [523, 103] on div "helper . moveRight ( 1 ) helper . build ( "rightArrow" ) helper . moveRight ( 1…" at bounding box center [480, 189] width 192 height 210
click at [446, 212] on div "helper . moveRight ( 1 ) helper . build ( "rightArrow" ) helper . moveRight ( 1…" at bounding box center [480, 189] width 192 height 210
paste textarea "("rightArrow")"
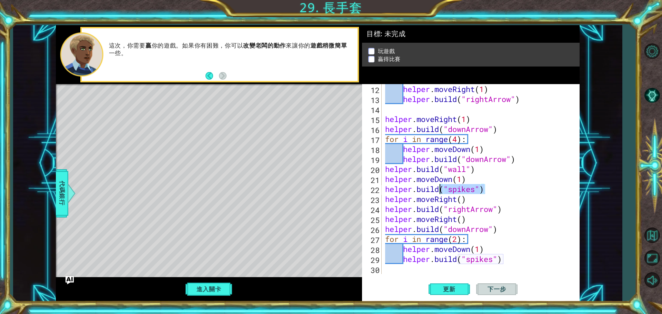
drag, startPoint x: 491, startPoint y: 191, endPoint x: 439, endPoint y: 193, distance: 51.8
click at [439, 193] on div "helper . moveRight ( 1 ) helper . build ( "rightArrow" ) helper . moveRight ( 1…" at bounding box center [480, 189] width 192 height 210
paste textarea "rightArrow"
drag, startPoint x: 509, startPoint y: 260, endPoint x: 460, endPoint y: 259, distance: 49.7
click at [460, 259] on div "helper . moveRight ( 1 ) helper . build ( "rightArrow" ) helper . moveRight ( 1…" at bounding box center [480, 189] width 192 height 210
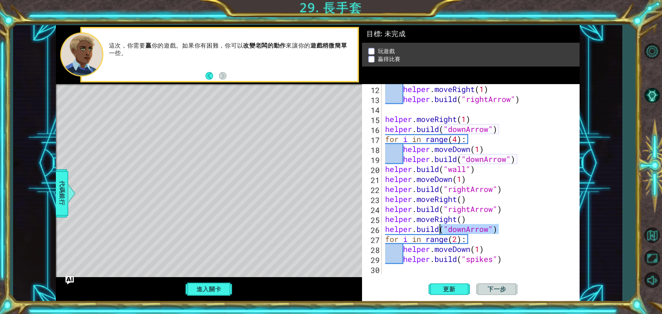
drag, startPoint x: 500, startPoint y: 224, endPoint x: 440, endPoint y: 231, distance: 61.1
click at [440, 231] on div "helper . moveRight ( 1 ) helper . build ( "rightArrow" ) helper . moveRight ( 1…" at bounding box center [480, 189] width 192 height 210
drag, startPoint x: 508, startPoint y: 261, endPoint x: 460, endPoint y: 264, distance: 48.7
click at [460, 264] on div "helper . moveRight ( 1 ) helper . build ( "rightArrow" ) helper . moveRight ( 1…" at bounding box center [480, 189] width 192 height 210
paste textarea "downArrow"
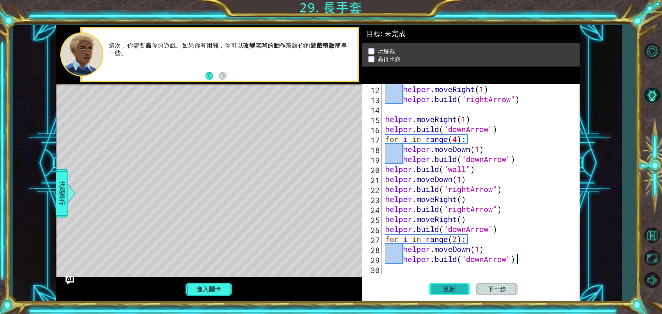
click at [454, 291] on span "更新" at bounding box center [449, 289] width 26 height 7
click at [201, 286] on button "進入關卡" at bounding box center [208, 289] width 49 height 13
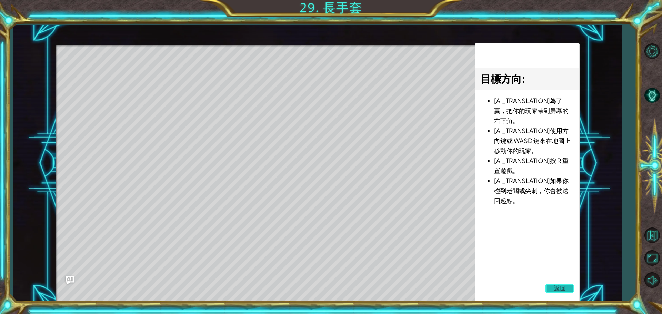
click at [558, 285] on span "返回" at bounding box center [560, 288] width 12 height 7
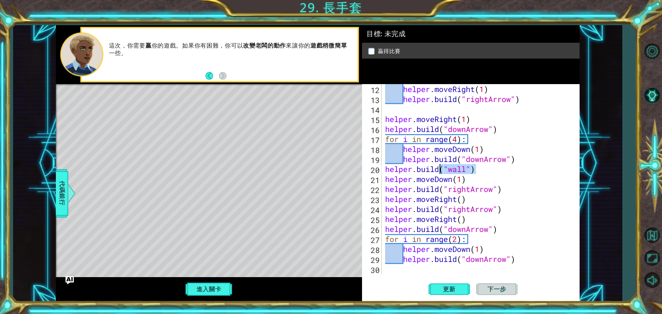
drag, startPoint x: 476, startPoint y: 171, endPoint x: 441, endPoint y: 169, distance: 35.2
click at [441, 169] on div "helper . moveRight ( 1 ) helper . build ( "rightArrow" ) helper . moveRight ( 1…" at bounding box center [480, 189] width 192 height 210
click at [537, 172] on div "helper . moveRight ( 1 ) helper . build ( "rightArrow" ) helper . moveRight ( 1…" at bounding box center [478, 179] width 189 height 190
drag, startPoint x: 524, startPoint y: 157, endPoint x: 459, endPoint y: 155, distance: 65.2
click at [459, 155] on div "helper . moveRight ( 1 ) helper . build ( "rightArrow" ) helper . moveRight ( 1…" at bounding box center [480, 189] width 192 height 210
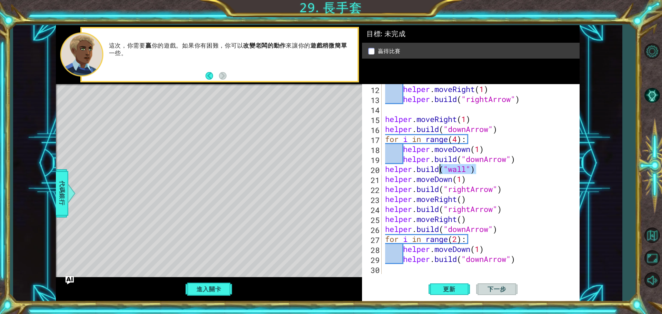
drag, startPoint x: 483, startPoint y: 171, endPoint x: 442, endPoint y: 172, distance: 41.4
click at [442, 172] on div "helper . moveRight ( 1 ) helper . build ( "rightArrow" ) helper . moveRight ( 1…" at bounding box center [480, 189] width 192 height 210
paste textarea "downArrow"
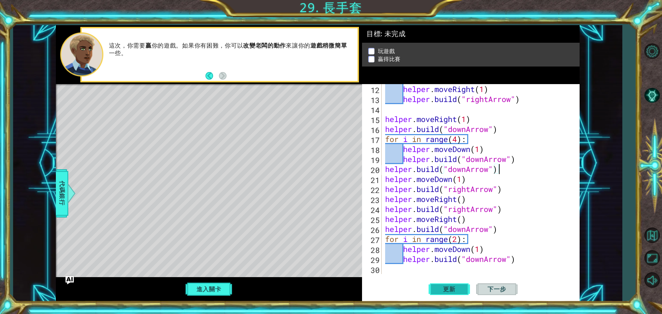
click at [448, 288] on span "更新" at bounding box center [449, 289] width 26 height 7
click at [220, 288] on button "進入關卡" at bounding box center [208, 289] width 49 height 13
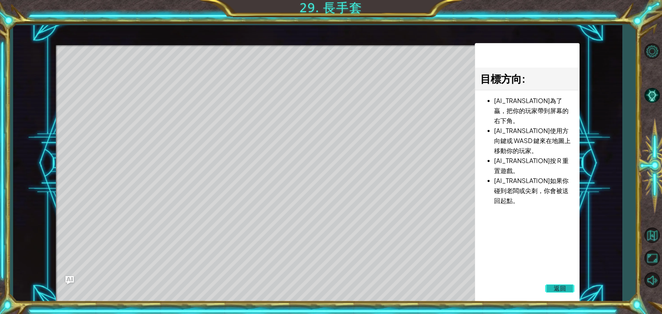
click at [560, 288] on span "返回" at bounding box center [560, 288] width 12 height 7
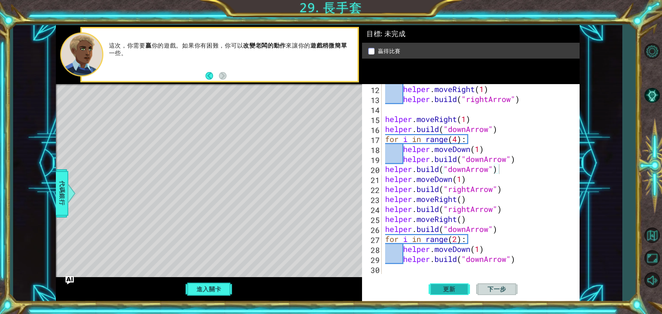
click at [459, 280] on button "更新" at bounding box center [449, 289] width 41 height 22
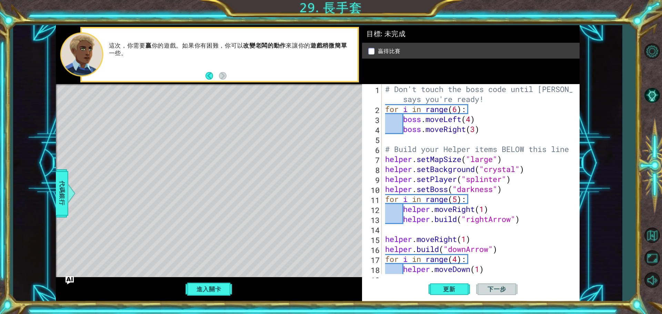
scroll to position [21, 0]
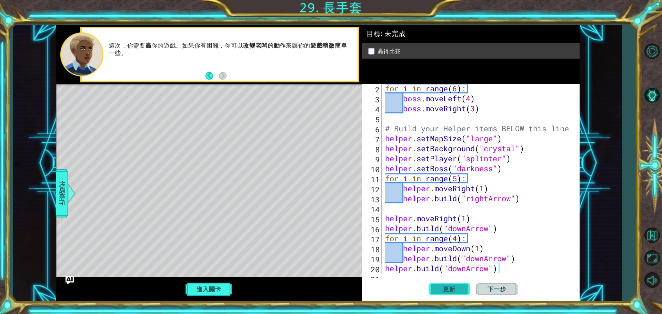
click at [450, 291] on span "更新" at bounding box center [449, 289] width 26 height 7
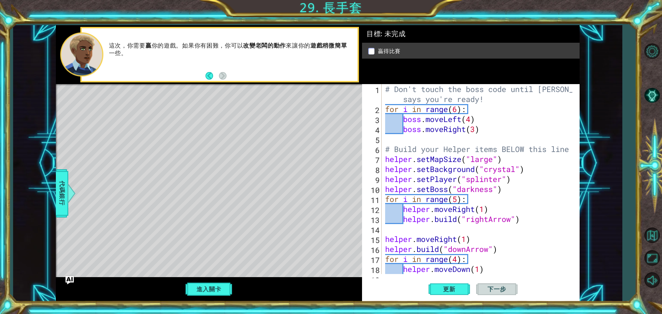
scroll to position [0, 0]
click at [454, 107] on div "# Don't touch the boss code until Vega says you're ready! for i in range ( 6 ) …" at bounding box center [480, 194] width 192 height 220
click at [457, 107] on div "# Don't touch the boss code until Vega says you're ready! for i in range ( 6 ) …" at bounding box center [480, 194] width 192 height 220
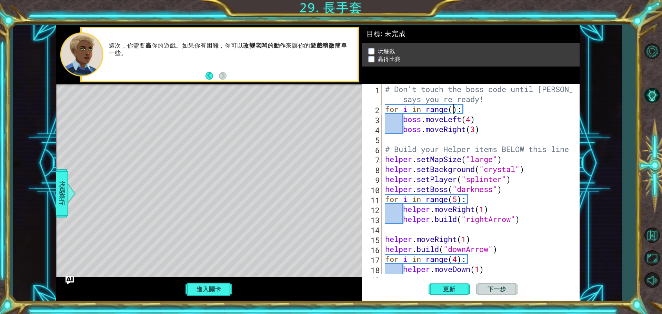
scroll to position [0, 3]
type textarea "for i in range(1):"
click at [451, 287] on span "更新" at bounding box center [449, 289] width 26 height 7
click at [207, 283] on button "進入關卡" at bounding box center [208, 289] width 49 height 13
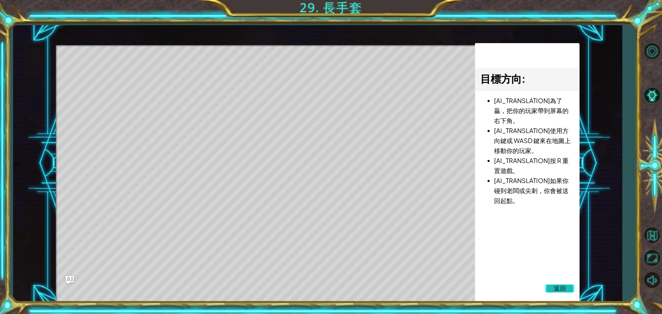
click at [560, 285] on span "返回" at bounding box center [560, 288] width 12 height 7
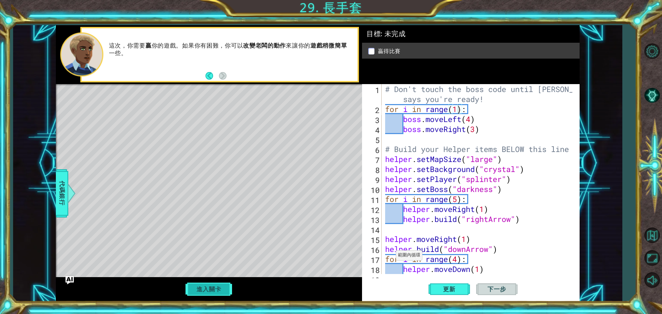
click at [224, 292] on button "進入關卡" at bounding box center [208, 289] width 49 height 13
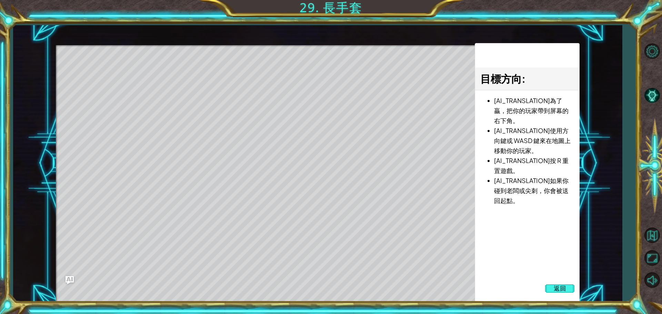
click at [146, 75] on div "Level Map" at bounding box center [215, 146] width 319 height 203
click at [193, 76] on div "Level Map" at bounding box center [215, 146] width 319 height 203
click at [233, 75] on div "Level Map" at bounding box center [215, 146] width 319 height 203
click at [283, 75] on div "Level Map" at bounding box center [215, 146] width 319 height 203
drag, startPoint x: 307, startPoint y: 83, endPoint x: 313, endPoint y: 89, distance: 8.3
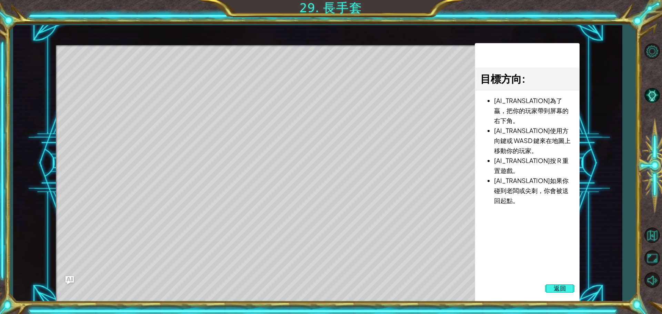
click at [309, 84] on div "Level Map" at bounding box center [215, 146] width 319 height 203
click at [70, 280] on img "Ask AI" at bounding box center [69, 279] width 9 height 9
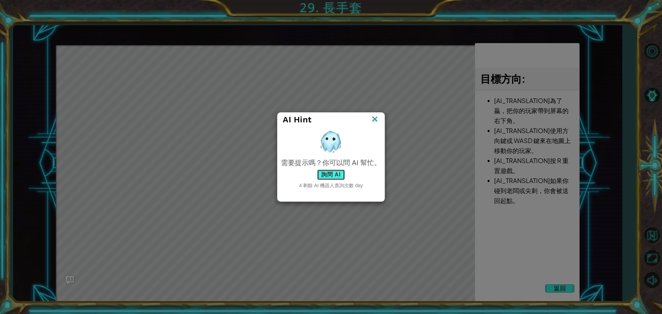
click at [321, 173] on button "詢問 AI" at bounding box center [331, 174] width 28 height 11
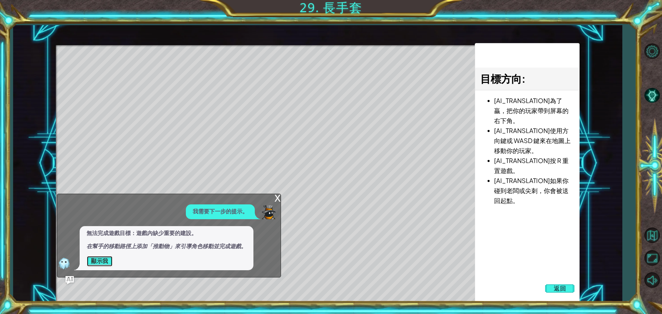
click at [91, 262] on button "顯示我" at bounding box center [100, 261] width 26 height 11
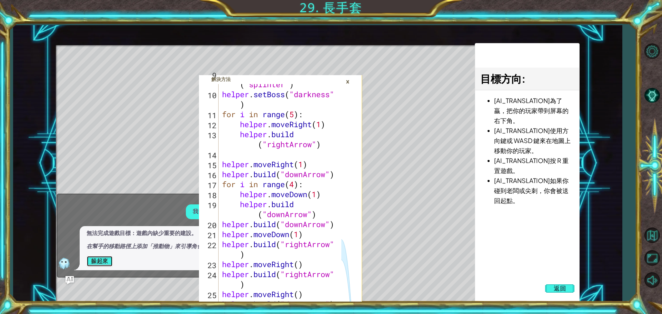
scroll to position [165, 0]
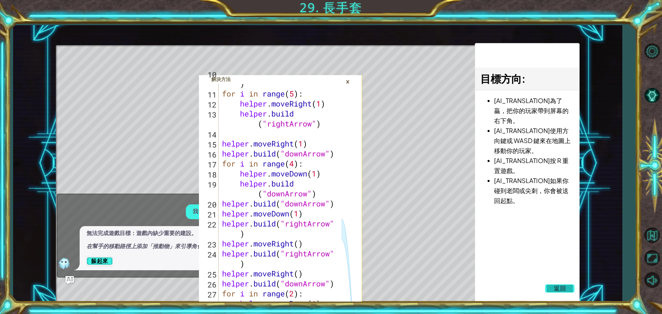
click at [570, 288] on button "返回" at bounding box center [560, 289] width 30 height 14
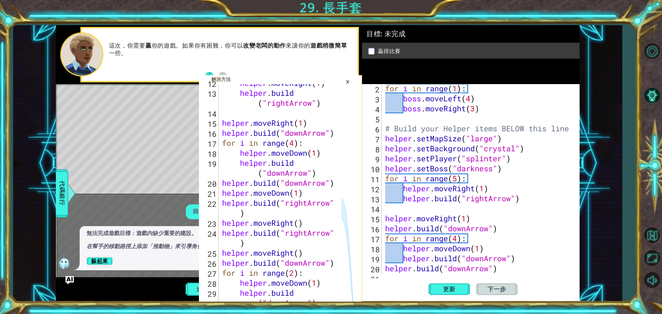
scroll to position [190, 0]
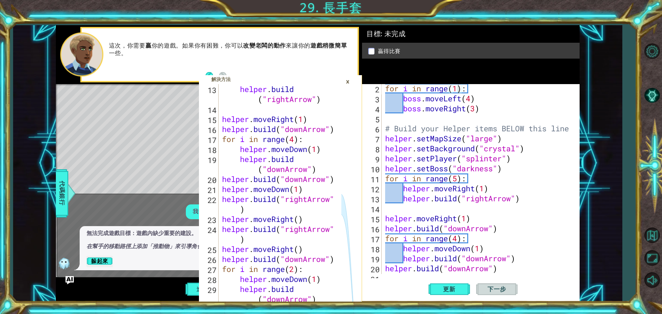
click at [347, 82] on div "×" at bounding box center [347, 82] width 11 height 12
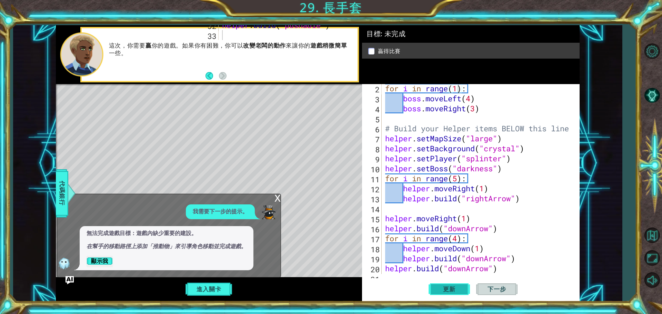
click at [456, 291] on span "更新" at bounding box center [449, 289] width 26 height 7
click at [102, 260] on button "顯示我" at bounding box center [100, 261] width 26 height 11
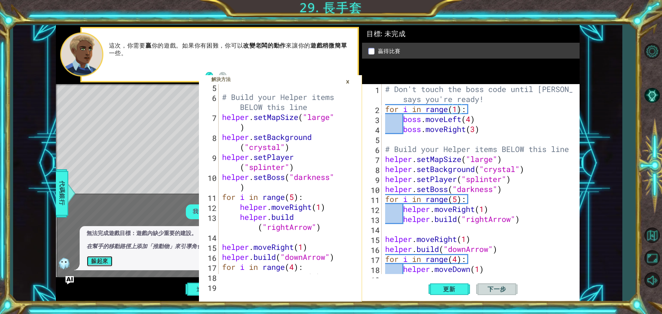
scroll to position [21, 0]
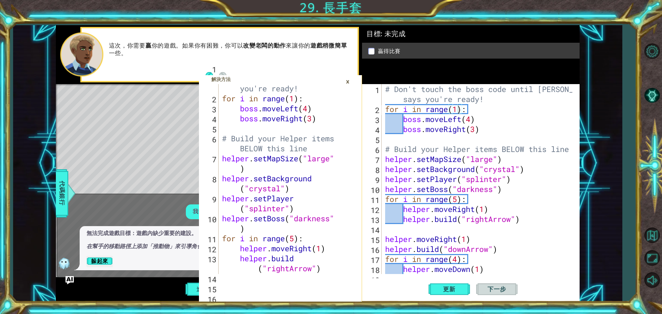
click at [347, 79] on div "×" at bounding box center [347, 82] width 11 height 12
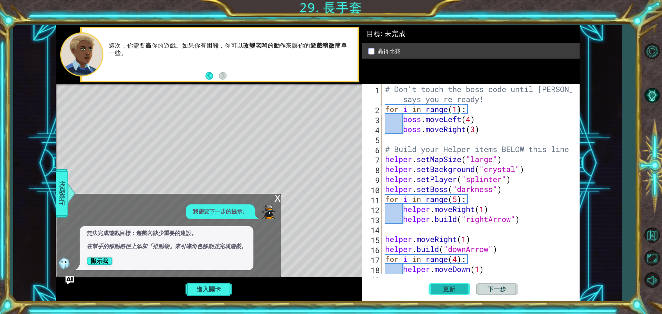
drag, startPoint x: 447, startPoint y: 293, endPoint x: 446, endPoint y: 289, distance: 4.3
click at [446, 291] on span "更新" at bounding box center [449, 289] width 26 height 7
click at [372, 50] on p at bounding box center [371, 51] width 6 height 7
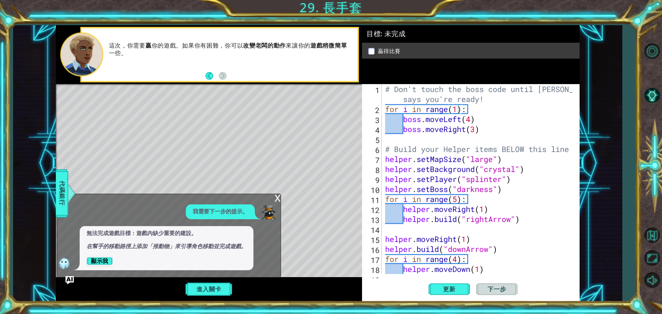
click at [372, 50] on p at bounding box center [371, 51] width 6 height 7
click at [464, 295] on button "更新" at bounding box center [449, 289] width 41 height 22
click at [661, 234] on button "返回地圖" at bounding box center [652, 235] width 20 height 20
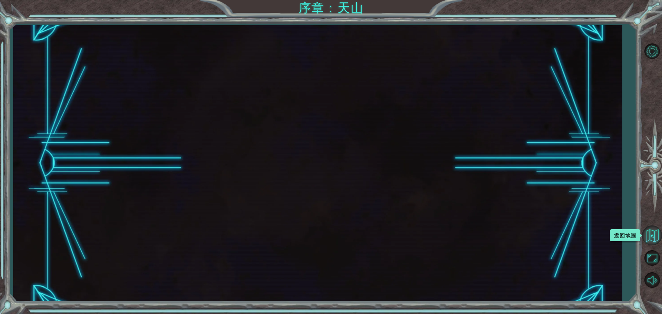
click at [655, 231] on button "返回地圖" at bounding box center [652, 235] width 20 height 20
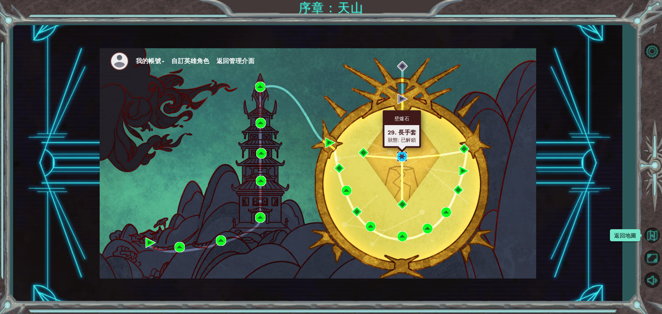
click at [402, 155] on img at bounding box center [402, 156] width 10 height 10
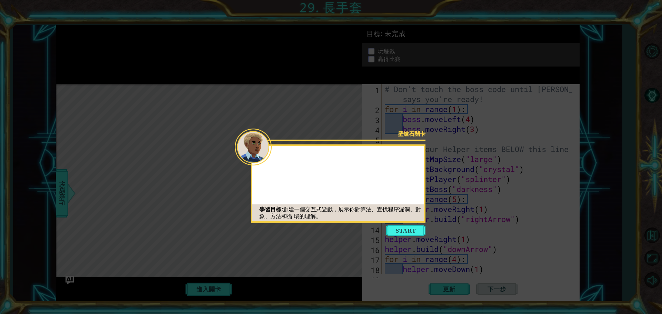
drag, startPoint x: 407, startPoint y: 238, endPoint x: 406, endPoint y: 230, distance: 7.6
click at [406, 234] on body "1 ההההההההההההההההההההההההההההההההההההההההההההההההההההההההההההההההההההההההההההה…" at bounding box center [331, 157] width 662 height 314
click at [406, 230] on button "Start" at bounding box center [405, 230] width 39 height 11
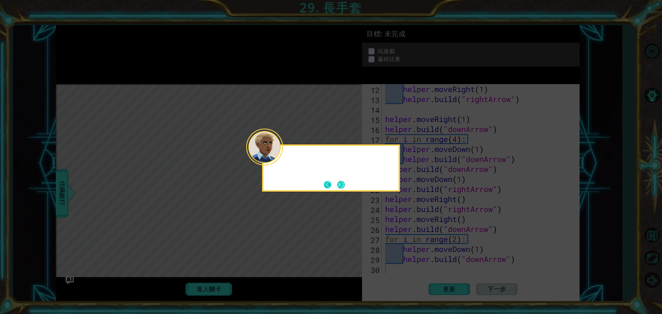
scroll to position [120, 0]
click at [338, 186] on button "Next" at bounding box center [341, 185] width 8 height 8
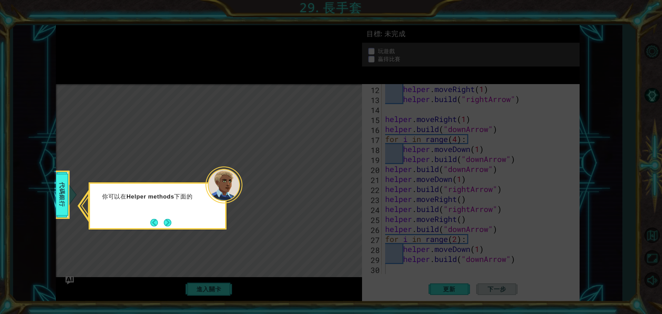
click at [165, 219] on button "Next" at bounding box center [168, 223] width 8 height 8
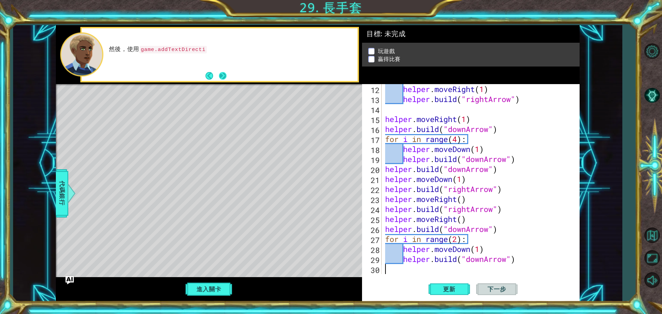
click at [227, 80] on button "Next" at bounding box center [223, 76] width 8 height 8
click at [226, 78] on button "Next" at bounding box center [223, 76] width 8 height 8
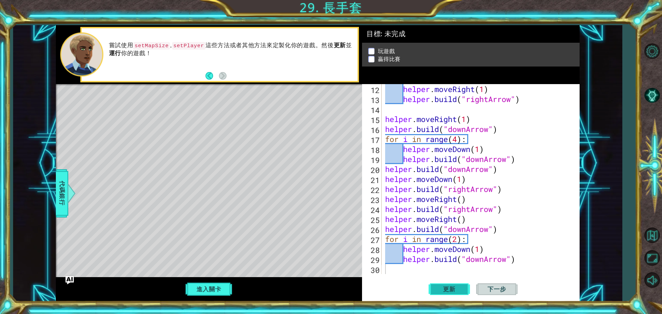
click at [430, 285] on button "更新" at bounding box center [449, 289] width 41 height 22
click at [459, 290] on span "更新" at bounding box center [449, 289] width 26 height 7
click at [454, 287] on span "更新" at bounding box center [449, 289] width 26 height 7
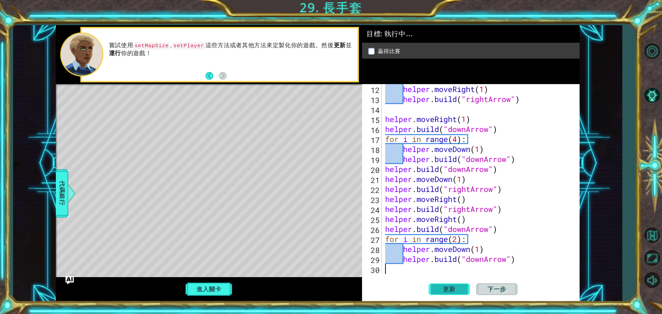
click at [454, 287] on span "更新" at bounding box center [449, 289] width 26 height 7
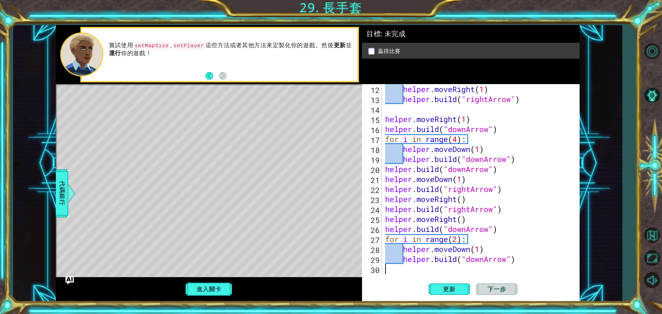
scroll to position [58, 0]
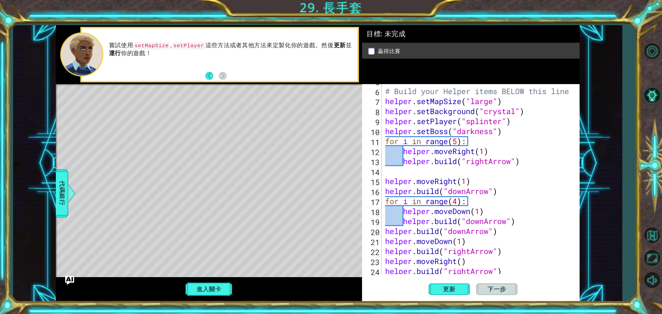
click at [66, 278] on img "Ask AI" at bounding box center [69, 279] width 9 height 9
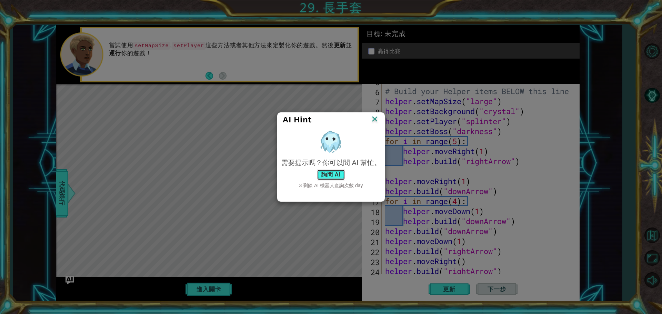
click at [337, 174] on button "詢問 AI" at bounding box center [331, 174] width 28 height 11
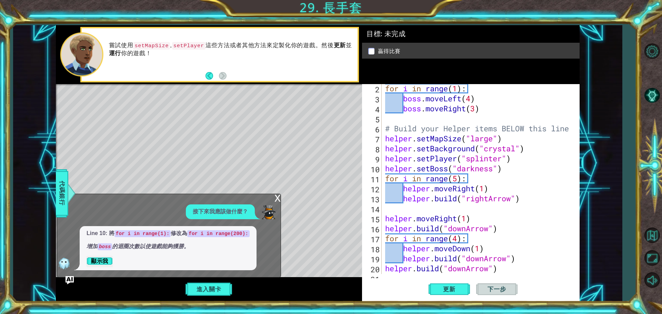
scroll to position [0, 0]
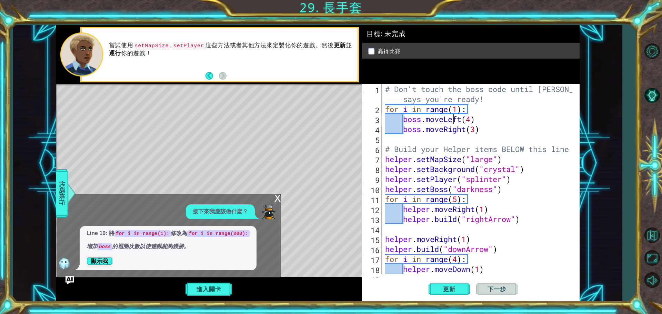
click at [455, 114] on div "# Don't touch the boss code until Vega says you're ready! for i in range ( 1 ) …" at bounding box center [480, 194] width 192 height 220
type textarea "boss.moveLeft(4)"
